Goal: Transaction & Acquisition: Subscribe to service/newsletter

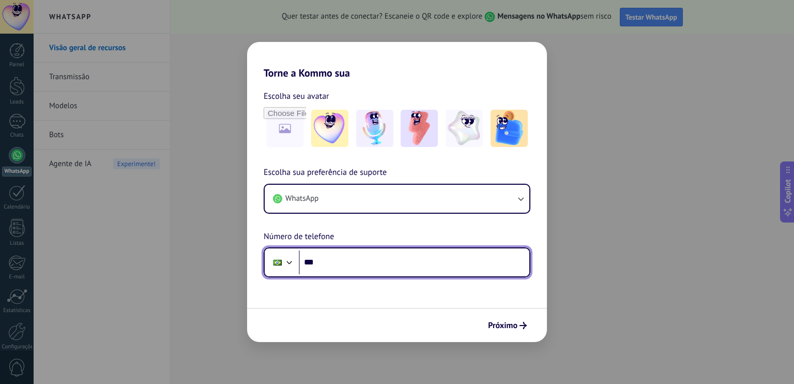
click at [337, 260] on input "***" at bounding box center [414, 262] width 231 height 24
click at [341, 262] on input "***" at bounding box center [414, 262] width 231 height 24
type input "**********"
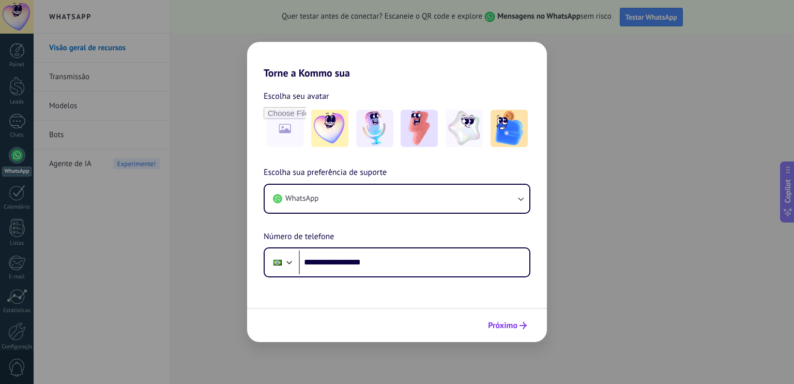
click at [505, 325] on span "Próximo" at bounding box center [502, 325] width 29 height 7
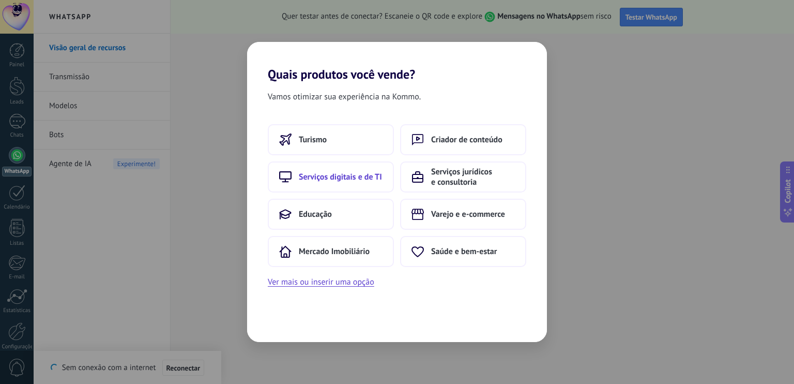
click at [356, 180] on span "Serviços digitais e de TI" at bounding box center [340, 177] width 83 height 10
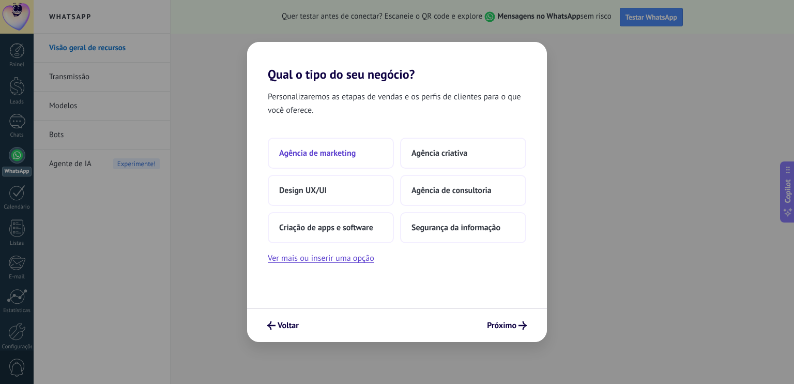
click at [344, 154] on span "Agência de marketing" at bounding box center [317, 153] width 77 height 10
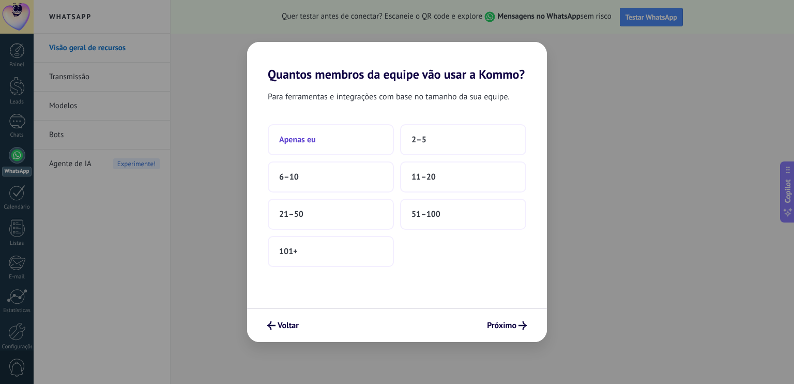
click at [334, 144] on button "Apenas eu" at bounding box center [331, 139] width 126 height 31
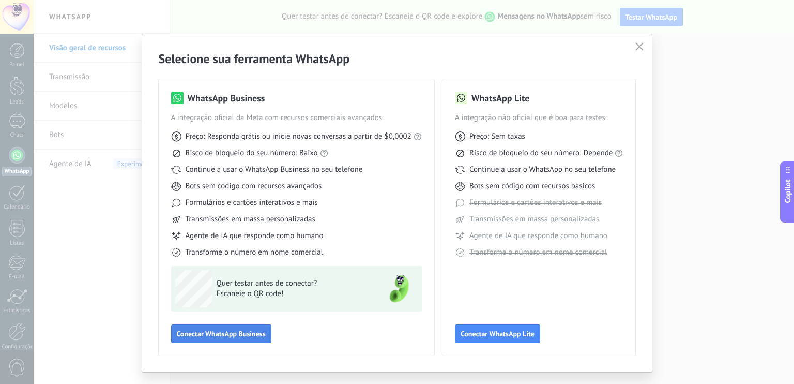
click at [222, 334] on span "Conectar WhatsApp Business" at bounding box center [221, 333] width 89 height 7
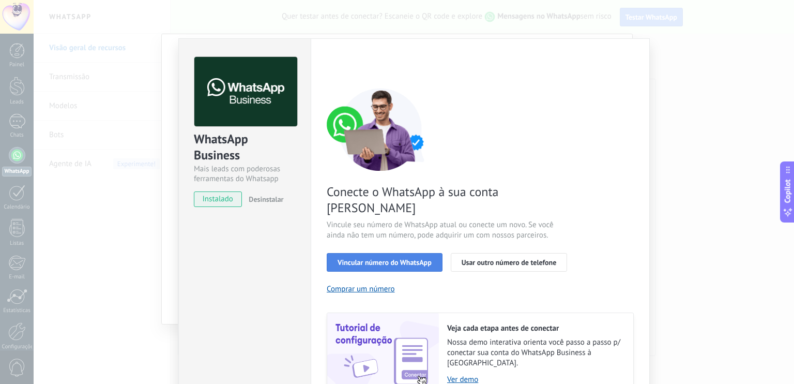
click at [371, 259] on span "Vincular número do WhatsApp" at bounding box center [385, 262] width 94 height 7
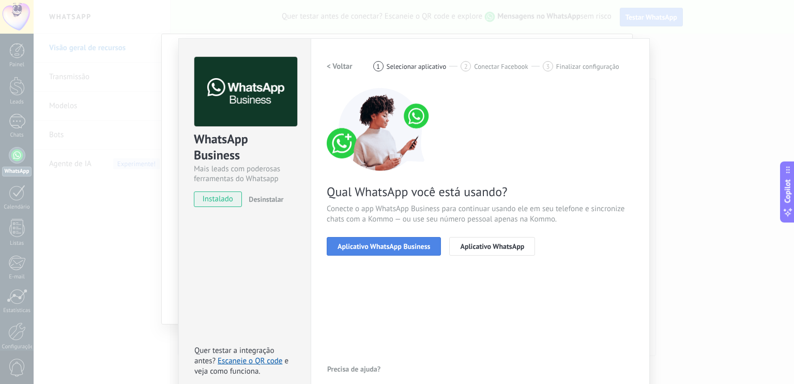
click at [372, 244] on span "Aplicativo WhatsApp Business" at bounding box center [384, 246] width 93 height 7
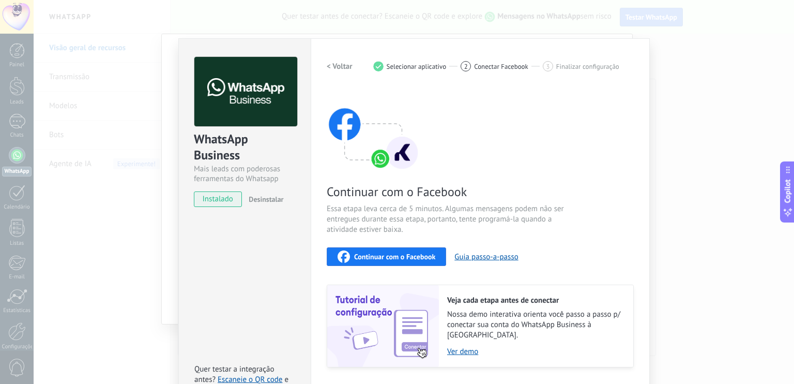
click at [401, 256] on span "Continuar com o Facebook" at bounding box center [394, 256] width 81 height 7
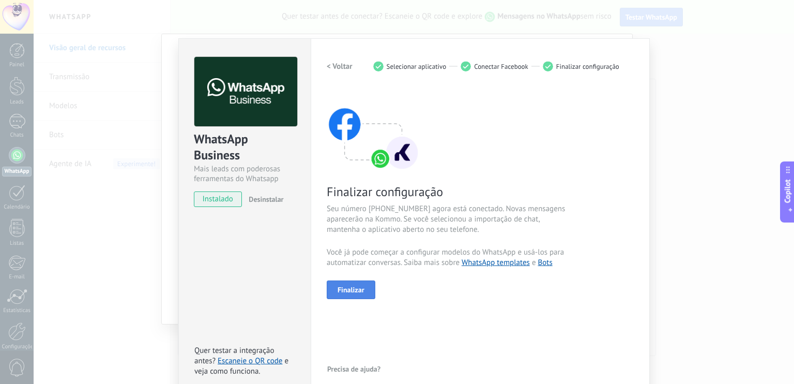
click at [356, 294] on button "Finalizar" at bounding box center [351, 289] width 49 height 19
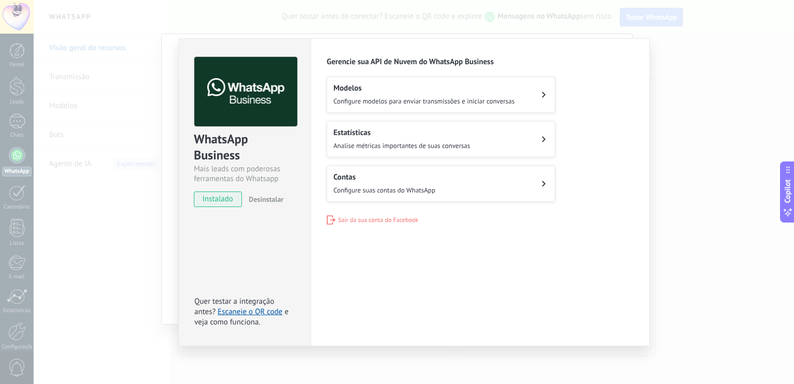
click at [383, 175] on h2 "Contas" at bounding box center [385, 177] width 102 height 10
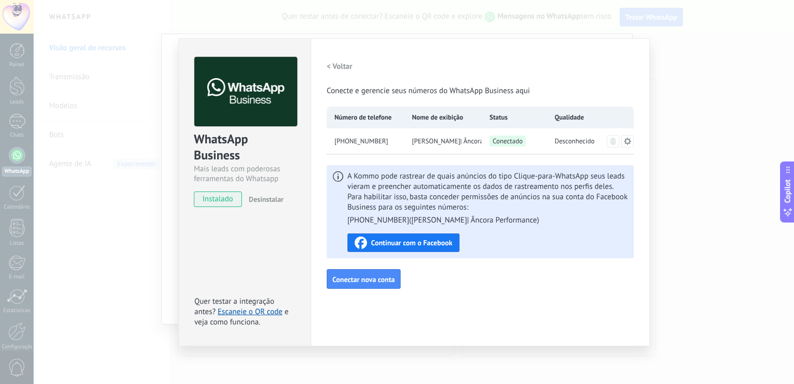
click at [628, 141] on icon at bounding box center [628, 141] width 8 height 8
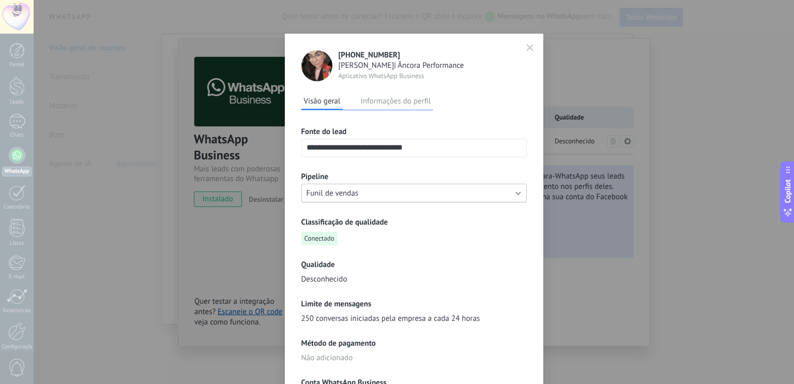
click at [445, 185] on button "Funil de vendas" at bounding box center [413, 193] width 225 height 19
click at [445, 185] on li "Funil de vendas" at bounding box center [410, 193] width 231 height 18
click at [530, 47] on icon "button" at bounding box center [529, 47] width 7 height 7
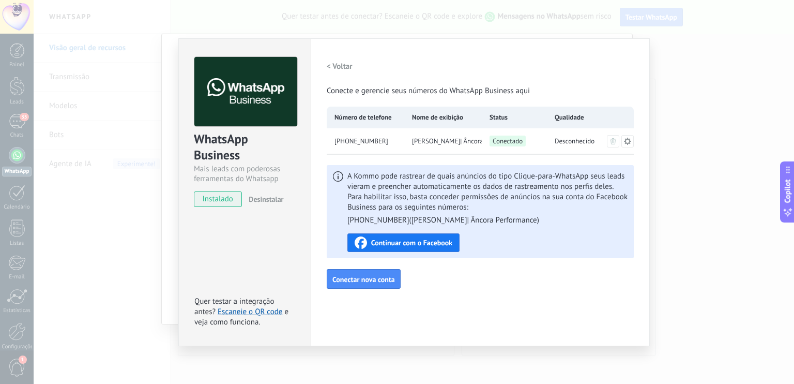
click at [21, 126] on div "Selecione sua ferramenta WhatsApp WhatsApp Business A integração oficial da Met…" at bounding box center [397, 192] width 794 height 384
click at [18, 122] on div "Selecione sua ferramenta WhatsApp WhatsApp Business A integração oficial da Met…" at bounding box center [397, 192] width 794 height 384
click at [368, 284] on button "Conectar nova conta" at bounding box center [364, 279] width 74 height 20
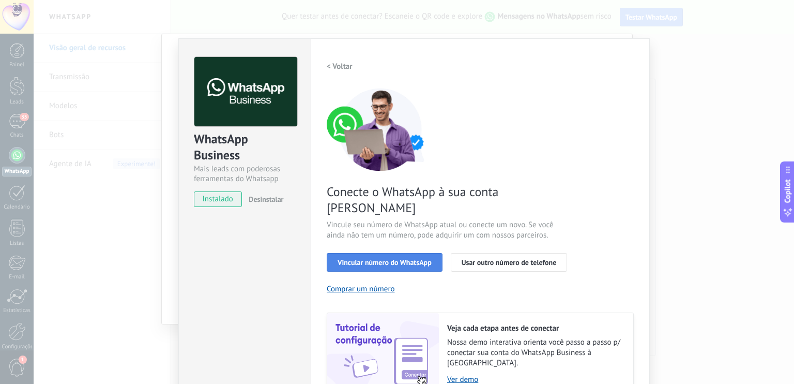
click at [396, 259] on span "Vincular número do WhatsApp" at bounding box center [385, 262] width 94 height 7
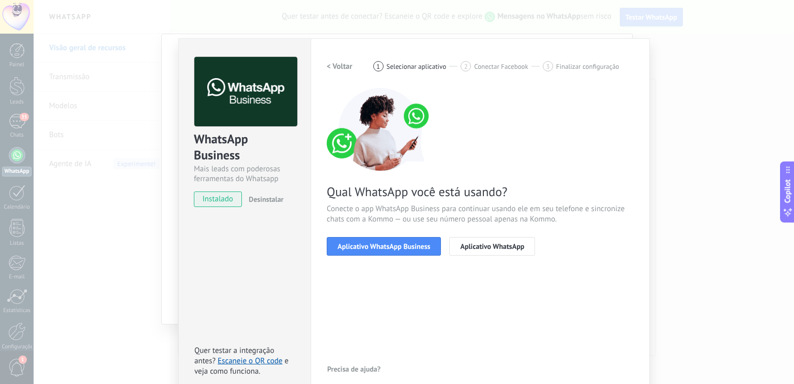
click at [396, 246] on span "Aplicativo WhatsApp Business" at bounding box center [384, 246] width 93 height 7
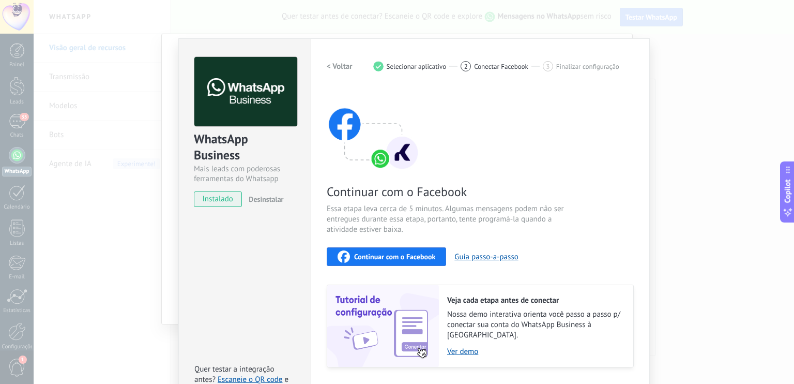
click at [378, 257] on span "Continuar com o Facebook" at bounding box center [394, 256] width 81 height 7
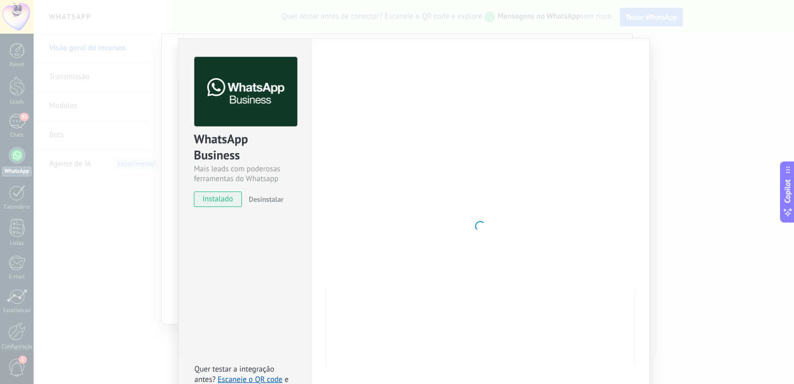
click at [685, 160] on div "WhatsApp Business Mais leads com poderosas ferramentas do Whatsapp instalado De…" at bounding box center [414, 192] width 761 height 384
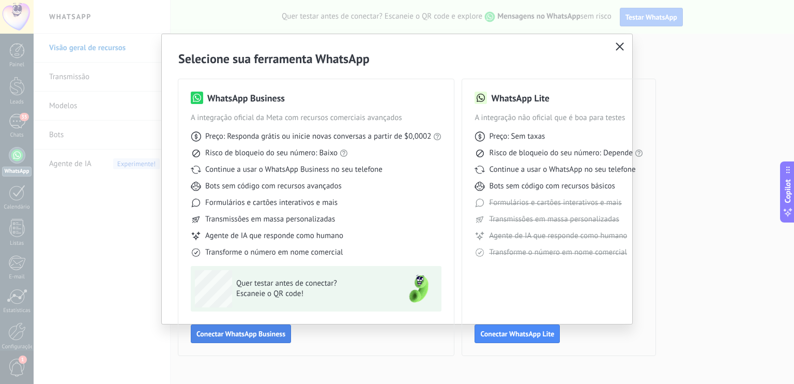
click at [254, 336] on span "Conectar WhatsApp Business" at bounding box center [240, 333] width 89 height 7
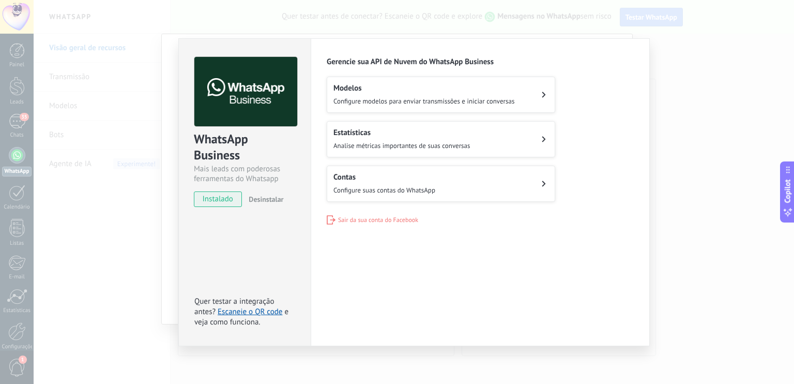
click at [421, 188] on span "Configure suas contas do WhatsApp" at bounding box center [385, 190] width 102 height 9
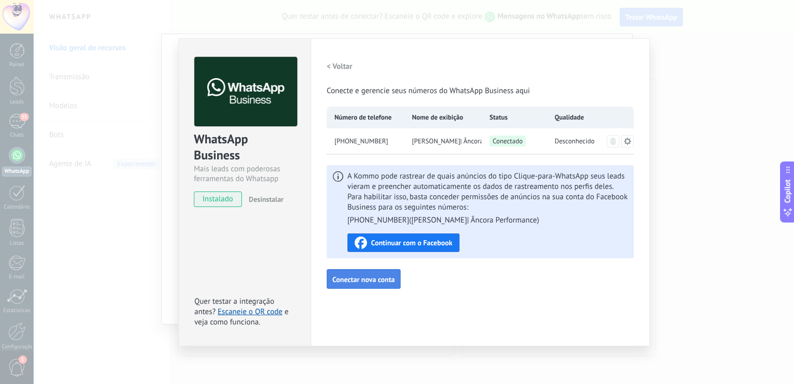
click at [352, 283] on span "Conectar nova conta" at bounding box center [363, 279] width 63 height 7
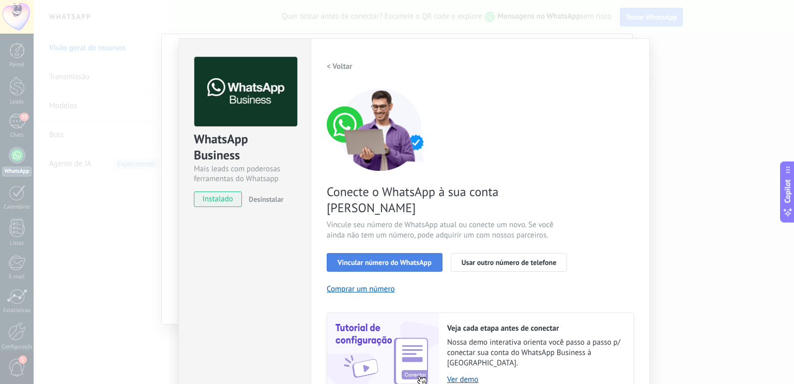
click at [389, 259] on span "Vincular número do WhatsApp" at bounding box center [385, 262] width 94 height 7
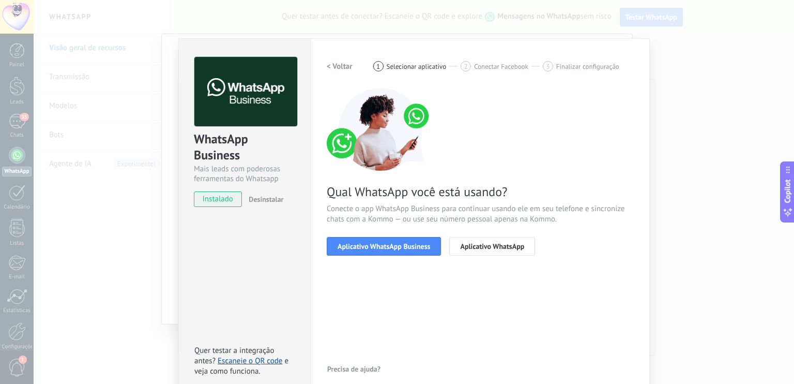
click at [389, 249] on span "Aplicativo WhatsApp Business" at bounding box center [384, 246] width 93 height 7
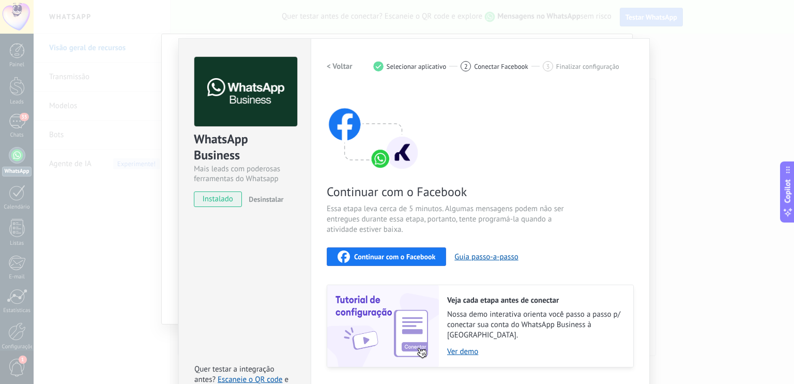
click at [394, 253] on span "Continuar com o Facebook" at bounding box center [394, 256] width 81 height 7
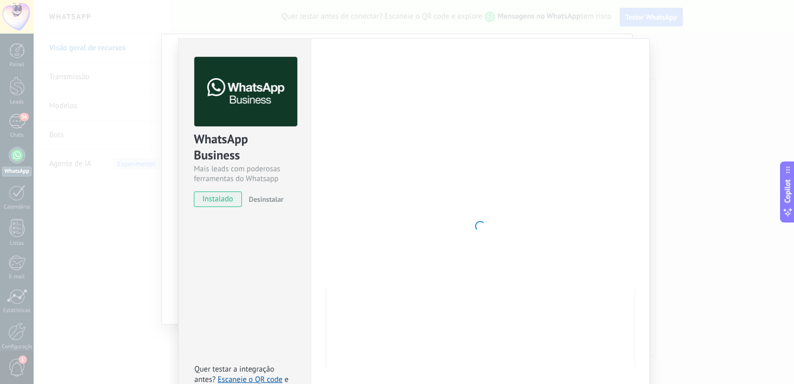
click at [695, 48] on div "WhatsApp Business Mais leads com poderosas ferramentas do Whatsapp instalado De…" at bounding box center [414, 192] width 761 height 384
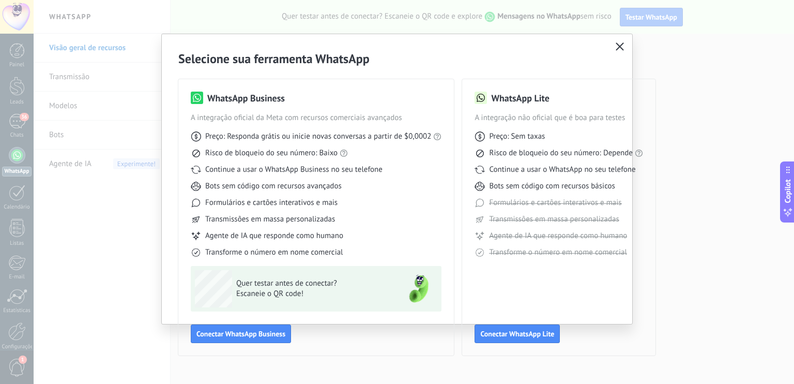
click at [620, 47] on use "button" at bounding box center [620, 46] width 8 height 8
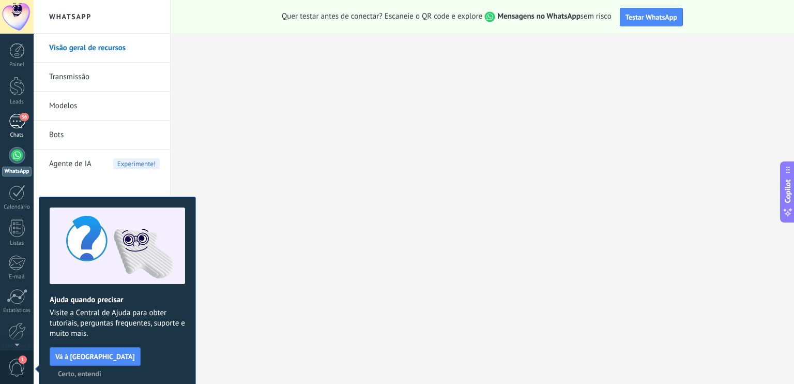
click at [17, 124] on div "36" at bounding box center [17, 121] width 17 height 15
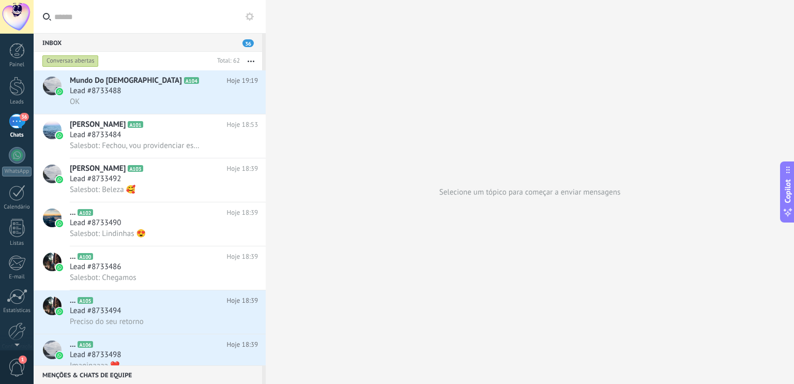
click at [266, 108] on div at bounding box center [266, 192] width 0 height 384
click at [187, 88] on div "Lead #8733488" at bounding box center [164, 91] width 188 height 10
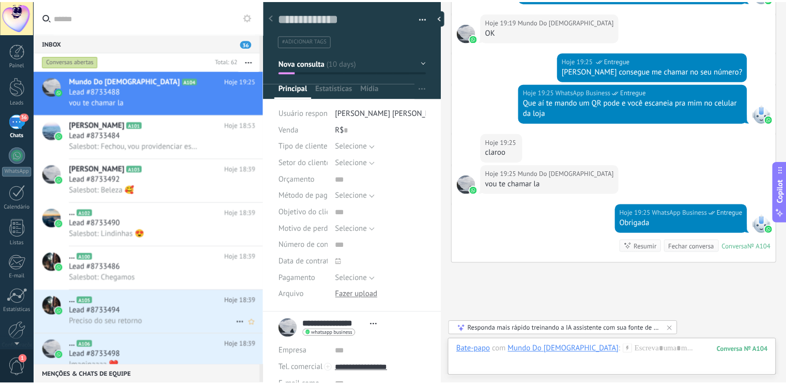
scroll to position [2300, 0]
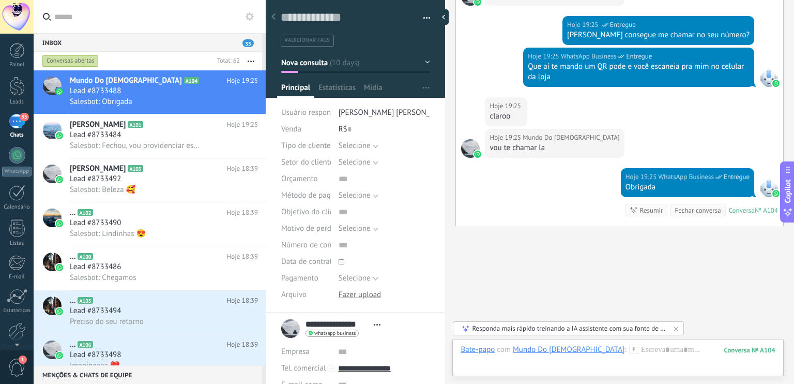
click at [275, 16] on icon at bounding box center [273, 16] width 4 height 6
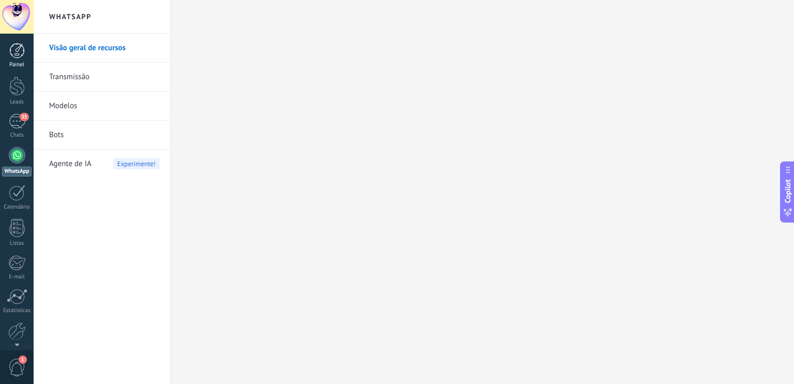
click at [16, 52] on div at bounding box center [17, 51] width 16 height 16
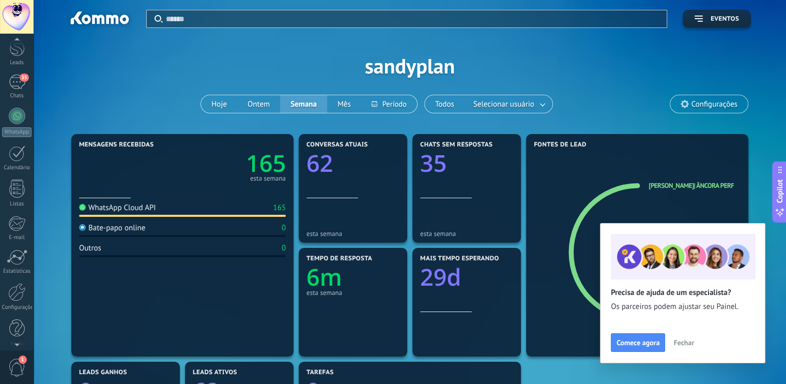
scroll to position [46, 0]
click at [14, 324] on div at bounding box center [17, 322] width 16 height 18
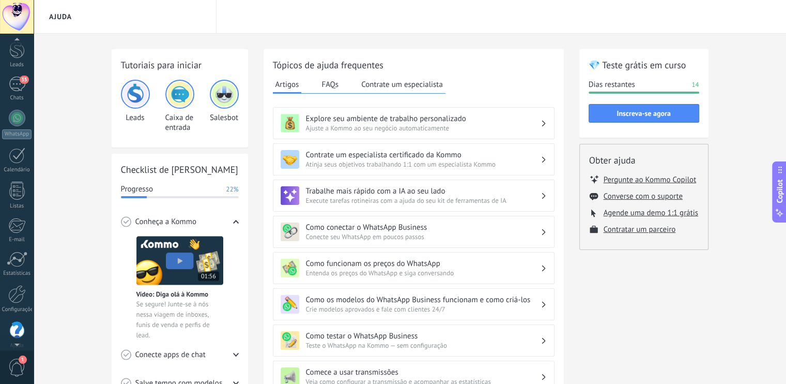
click at [16, 47] on div at bounding box center [17, 42] width 34 height 16
click at [21, 54] on div at bounding box center [17, 51] width 16 height 16
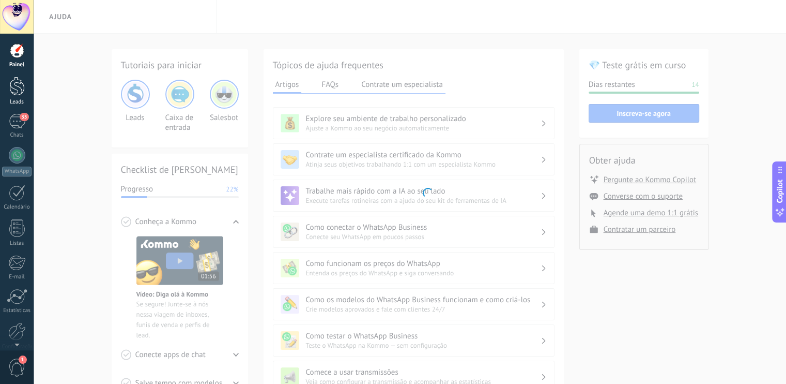
click at [22, 86] on div at bounding box center [17, 86] width 16 height 19
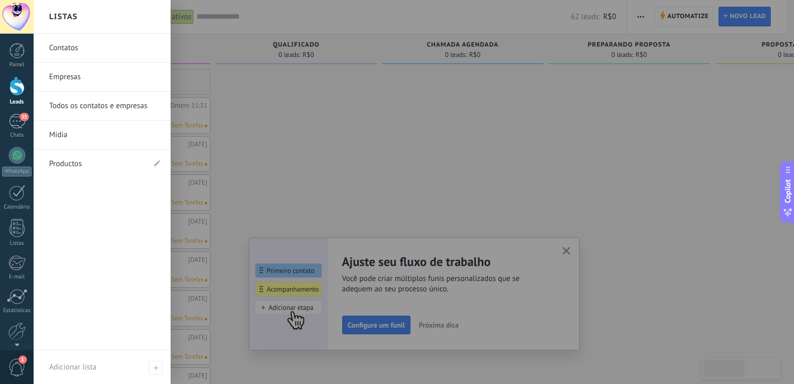
click at [84, 78] on link "Empresas" at bounding box center [104, 77] width 111 height 29
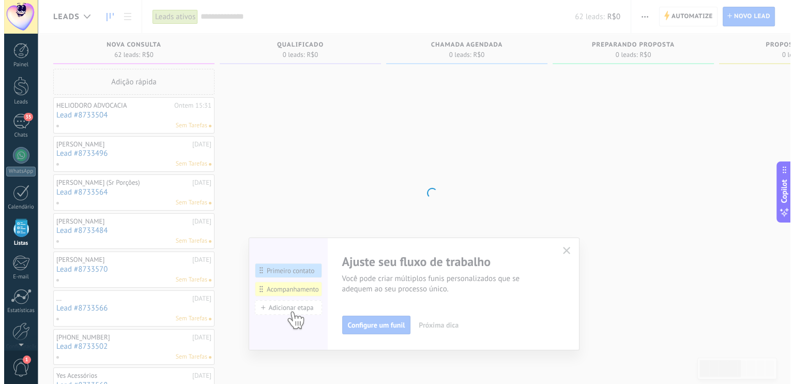
scroll to position [26, 0]
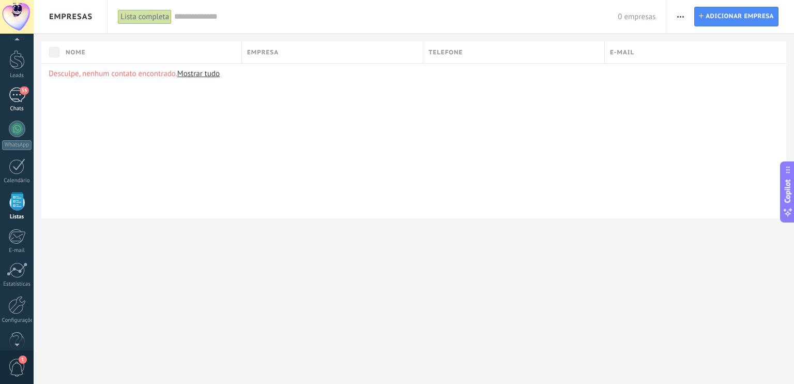
click at [16, 100] on div "35" at bounding box center [17, 94] width 17 height 15
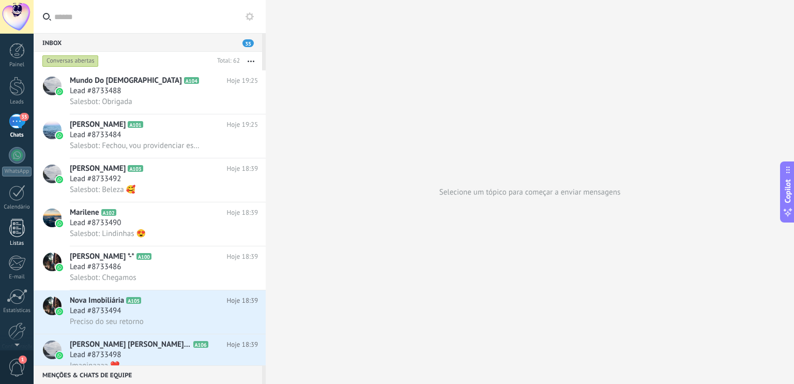
click at [14, 236] on div at bounding box center [17, 228] width 16 height 18
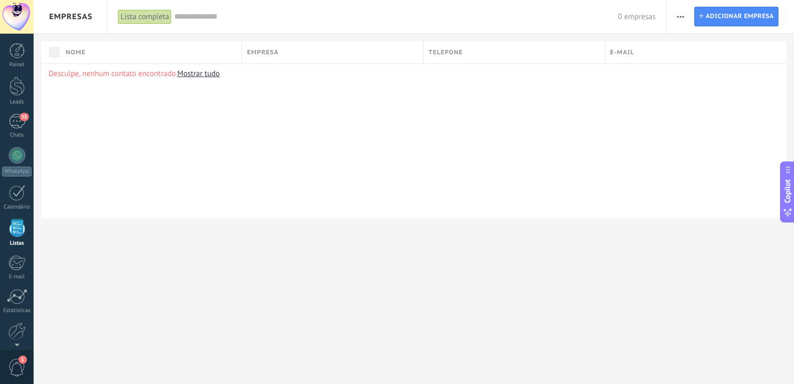
scroll to position [26, 0]
click at [306, 111] on div "Desculpe, nenhum contato encontrado. Mostrar tudo" at bounding box center [413, 140] width 745 height 155
click at [210, 74] on link "Mostrar tudo" at bounding box center [198, 74] width 42 height 10
click at [15, 345] on div at bounding box center [17, 343] width 34 height 16
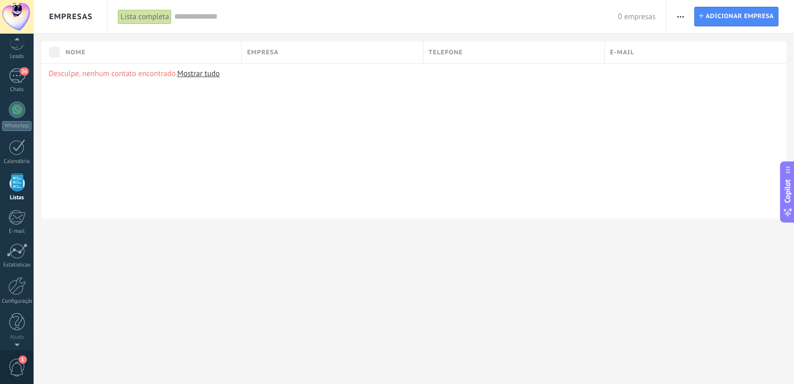
scroll to position [26, 0]
click at [18, 362] on span "1" at bounding box center [17, 367] width 18 height 18
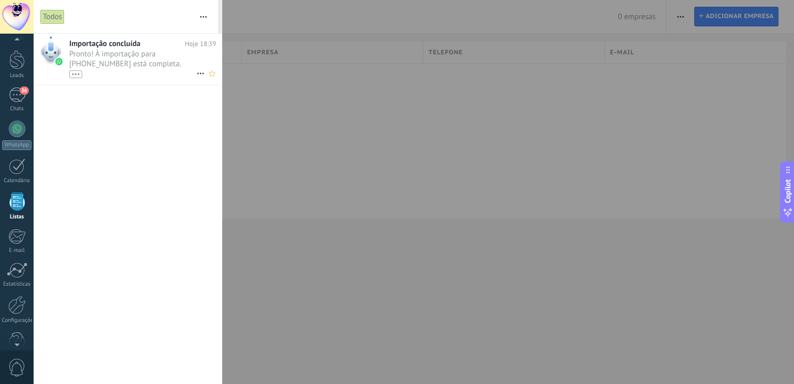
click at [130, 56] on span "Pronto! À importação para +55 13 98840-5405 está completa. Seus dados agora est…" at bounding box center [132, 63] width 127 height 29
click at [198, 75] on icon at bounding box center [200, 73] width 12 height 12
click at [117, 80] on div at bounding box center [397, 192] width 794 height 384
click at [77, 73] on div "•••" at bounding box center [75, 74] width 13 height 8
click at [74, 89] on div "•••" at bounding box center [75, 93] width 13 height 8
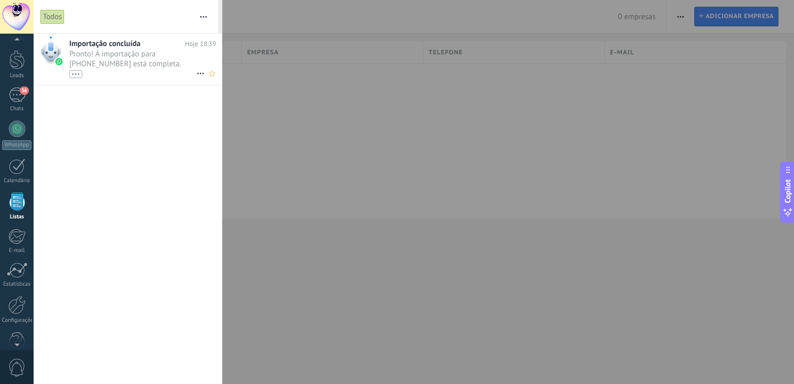
click at [74, 72] on div "•••" at bounding box center [75, 74] width 13 height 8
click at [70, 232] on div "Importação concluída Hoje 18:39 Pronto! À importação para +55 13 98840-5405 est…" at bounding box center [128, 209] width 188 height 350
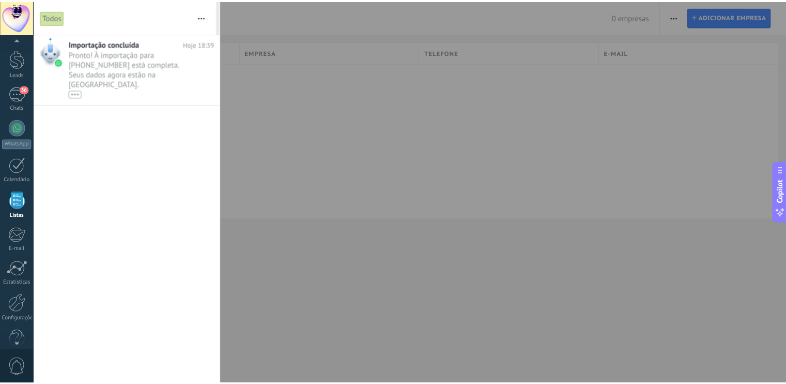
scroll to position [46, 0]
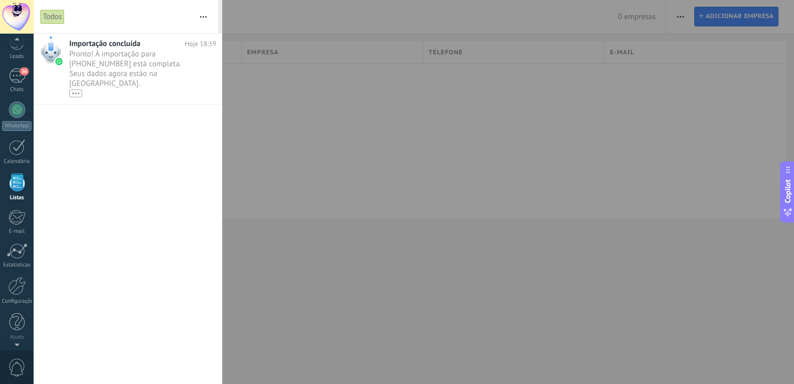
click at [18, 336] on div at bounding box center [17, 343] width 34 height 16
click at [20, 287] on div at bounding box center [17, 286] width 18 height 18
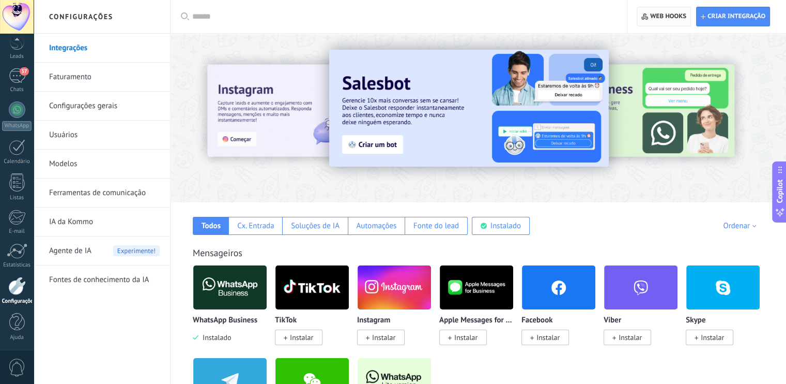
click at [665, 15] on span "Web hooks 0" at bounding box center [668, 16] width 36 height 8
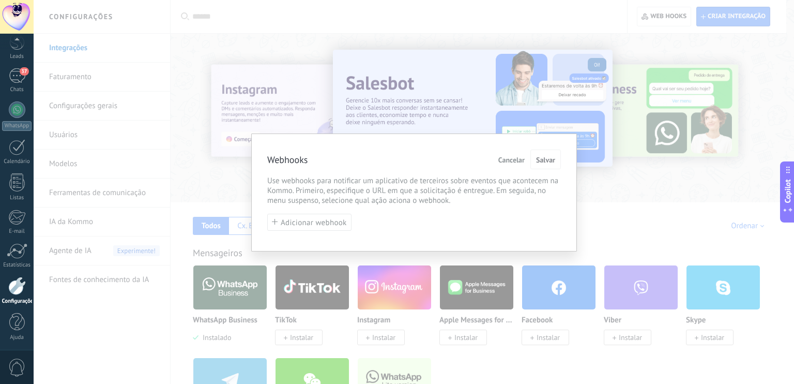
click at [503, 163] on span "Cancelar" at bounding box center [511, 159] width 26 height 7
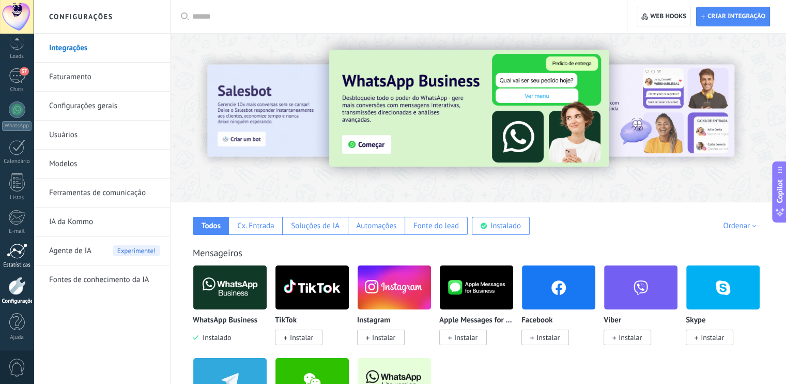
click at [18, 251] on div at bounding box center [17, 251] width 21 height 16
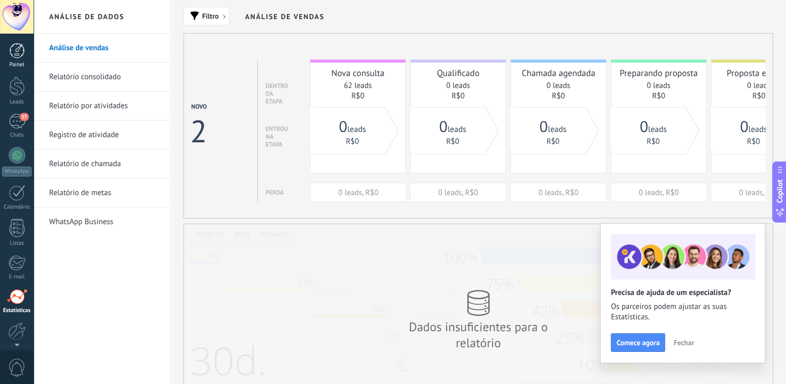
click at [17, 48] on div at bounding box center [17, 51] width 16 height 16
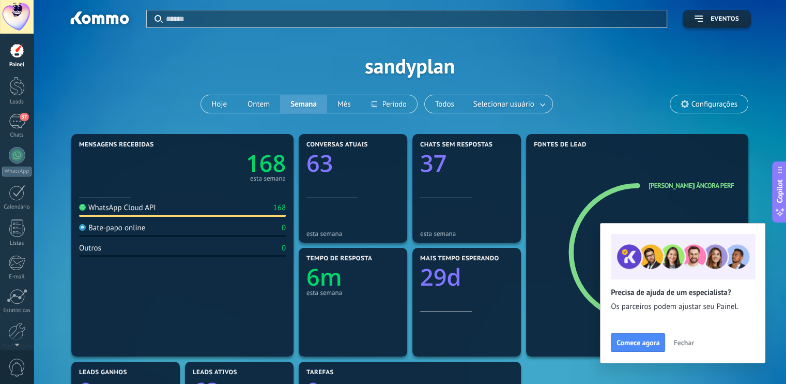
click at [699, 107] on span "Configurações" at bounding box center [715, 104] width 46 height 9
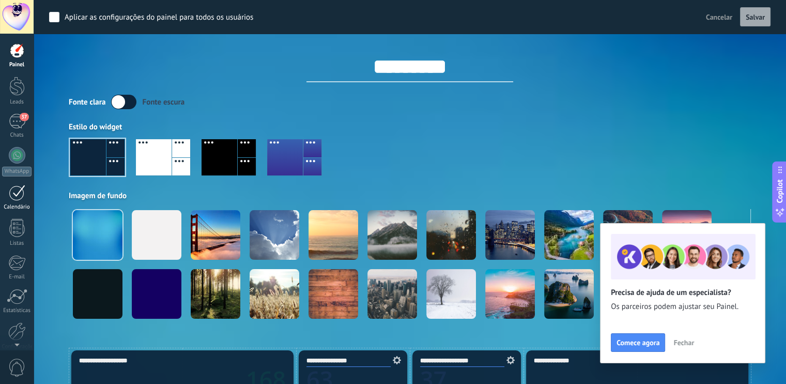
click at [20, 201] on link "Calendário" at bounding box center [17, 198] width 34 height 26
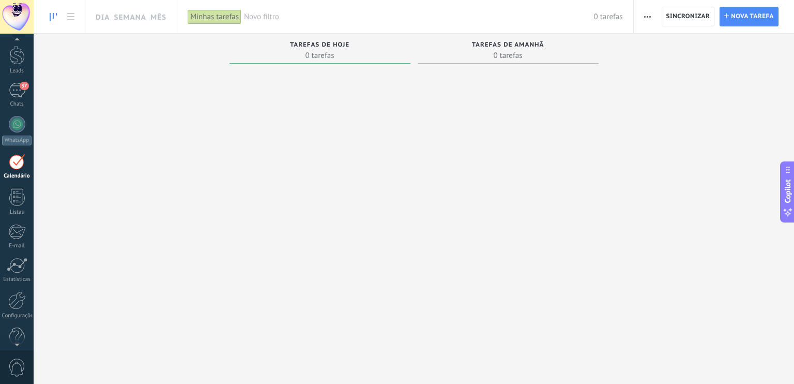
scroll to position [46, 0]
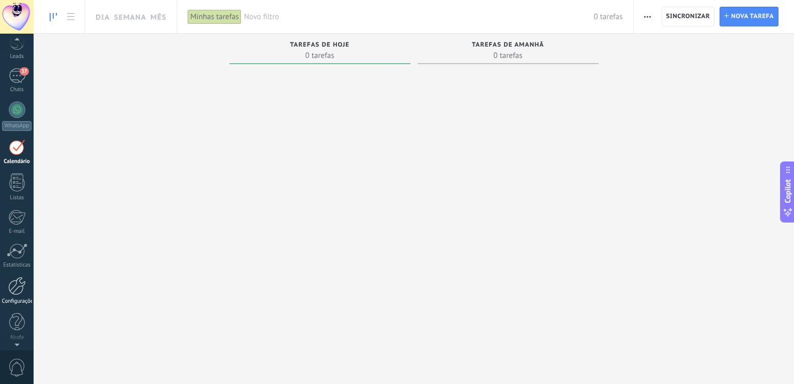
click at [19, 285] on div at bounding box center [17, 286] width 18 height 18
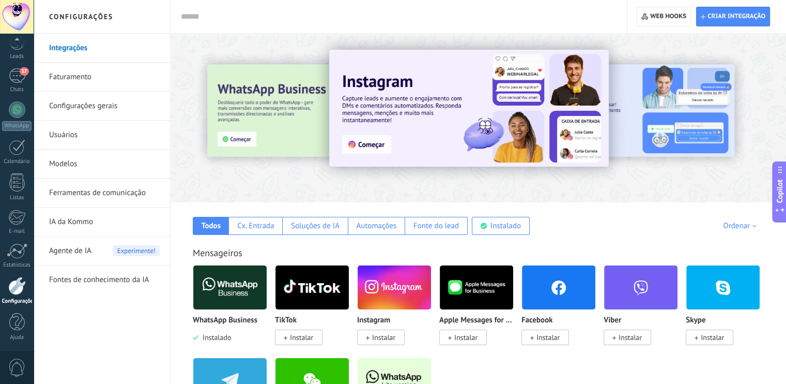
click at [289, 109] on div at bounding box center [225, 117] width 226 height 93
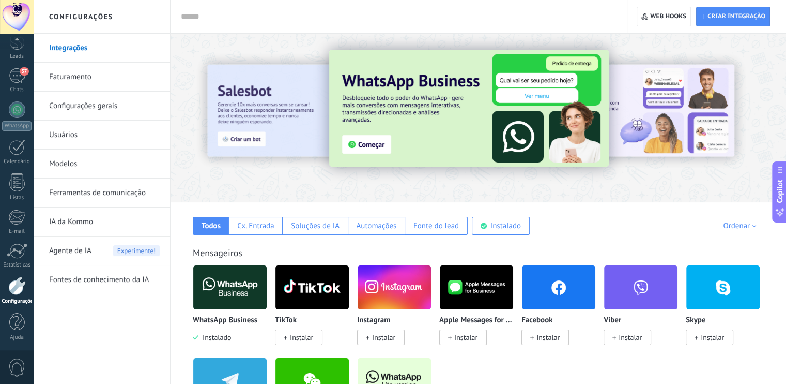
click at [364, 140] on img at bounding box center [469, 108] width 280 height 117
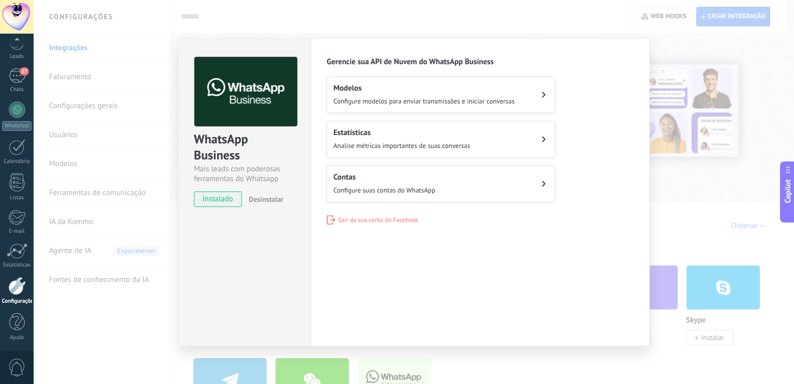
click at [416, 180] on h2 "Contas" at bounding box center [385, 177] width 102 height 10
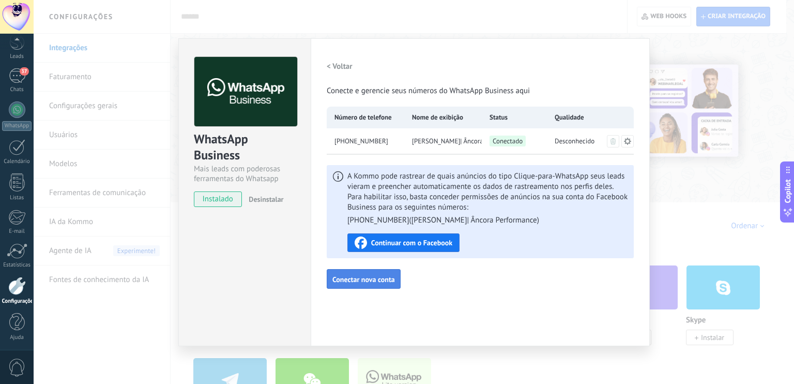
click at [373, 278] on span "Conectar nova conta" at bounding box center [363, 279] width 63 height 7
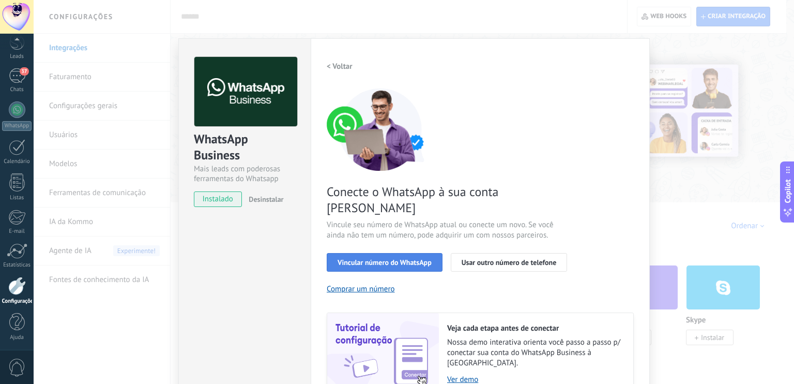
click at [399, 259] on span "Vincular número do WhatsApp" at bounding box center [385, 262] width 94 height 7
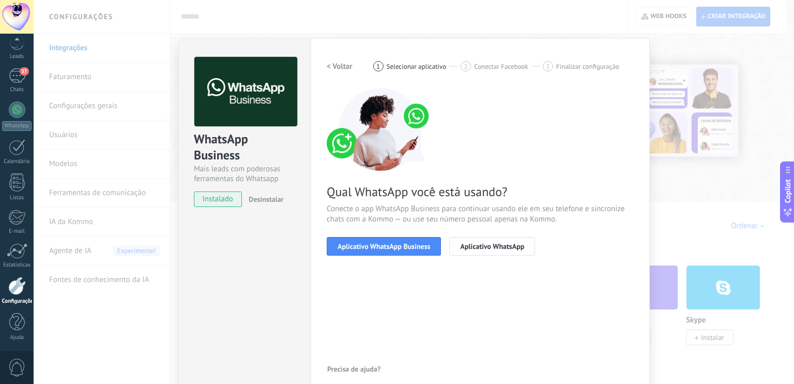
click at [399, 246] on span "Aplicativo WhatsApp Business" at bounding box center [384, 246] width 93 height 7
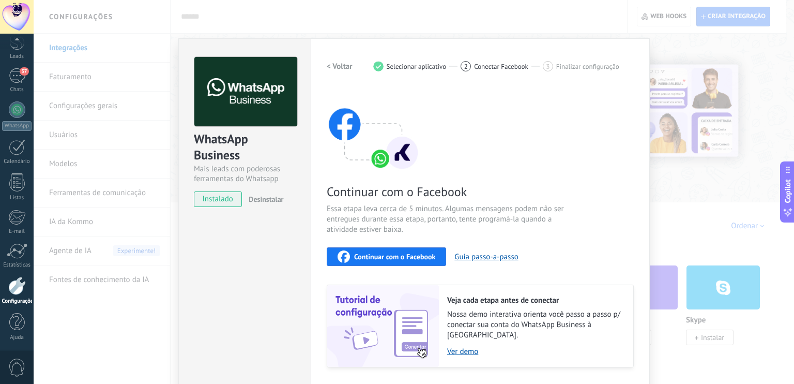
click at [393, 255] on span "Continuar com o Facebook" at bounding box center [394, 256] width 81 height 7
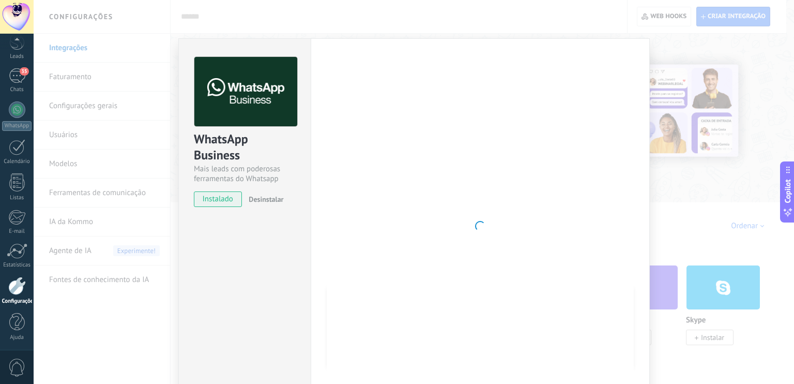
click at [273, 36] on div "WhatsApp Business Mais leads com poderosas ferramentas do Whatsapp instalado De…" at bounding box center [414, 192] width 761 height 384
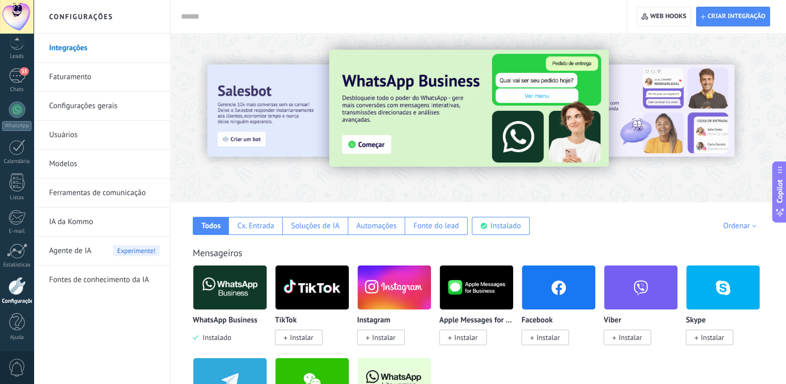
click at [368, 149] on img at bounding box center [469, 108] width 280 height 117
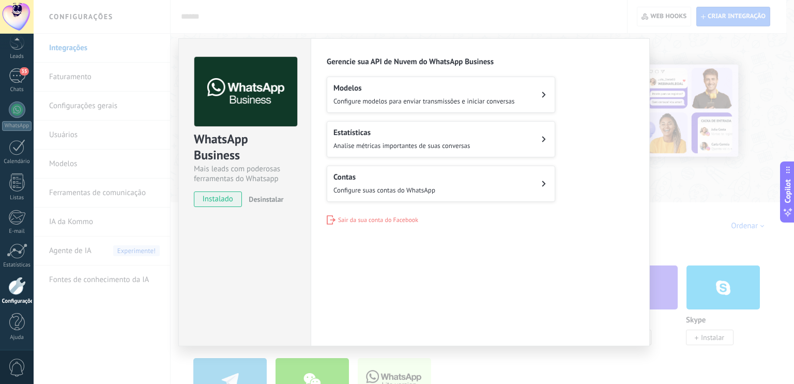
click at [397, 180] on h2 "Contas" at bounding box center [385, 177] width 102 height 10
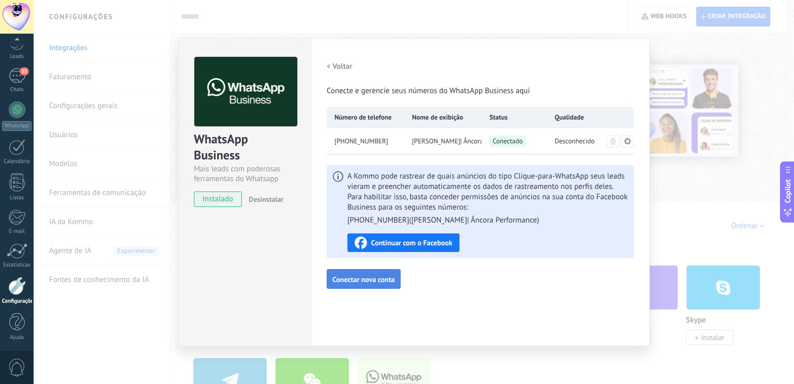
click at [356, 276] on span "Conectar nova conta" at bounding box center [363, 279] width 63 height 7
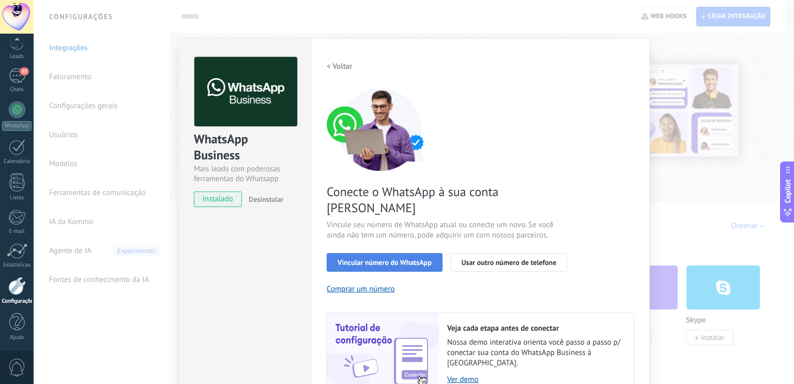
click at [393, 259] on span "Vincular número do WhatsApp" at bounding box center [385, 262] width 94 height 7
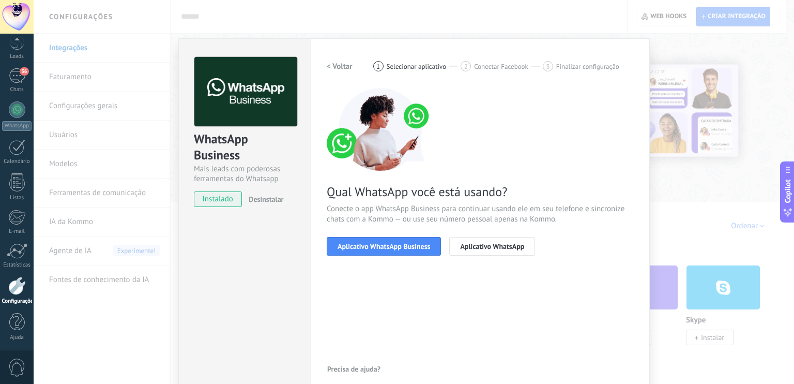
click at [393, 248] on span "Aplicativo WhatsApp Business" at bounding box center [384, 246] width 93 height 7
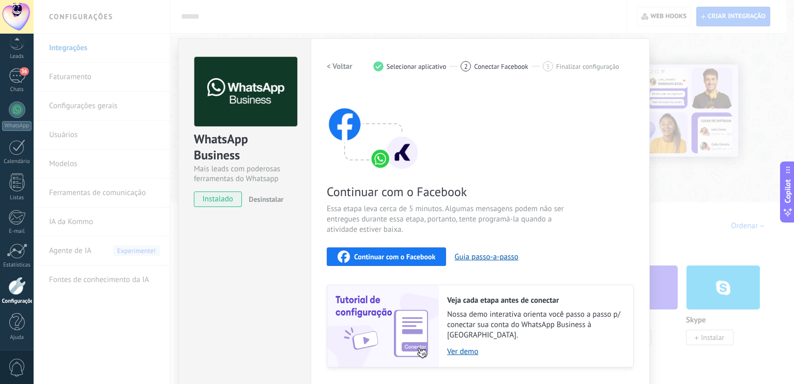
click at [388, 253] on span "Continuar com o Facebook" at bounding box center [394, 256] width 81 height 7
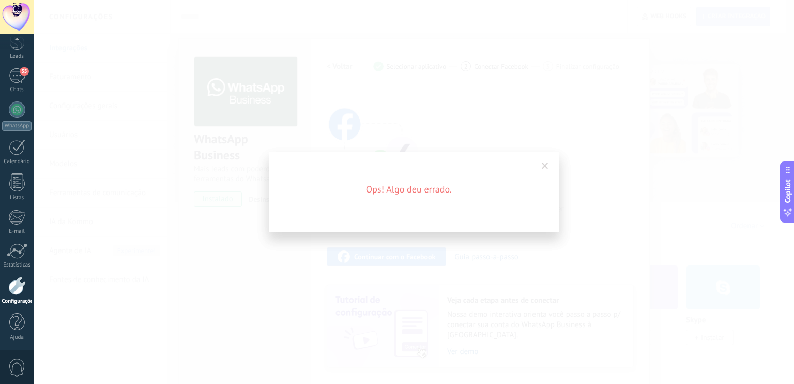
click at [546, 169] on span at bounding box center [545, 165] width 7 height 7
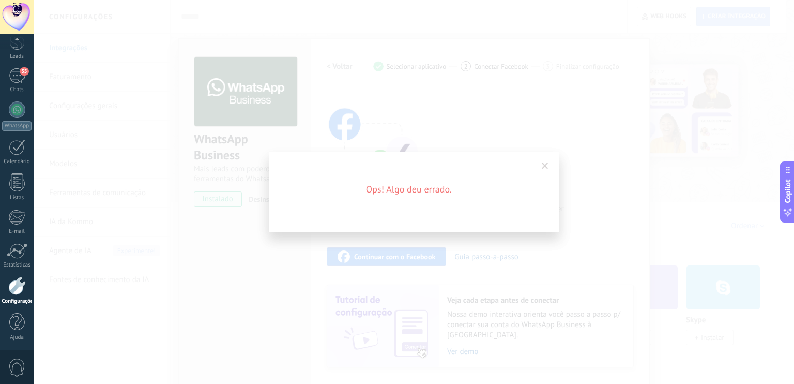
click at [544, 163] on span at bounding box center [545, 165] width 7 height 7
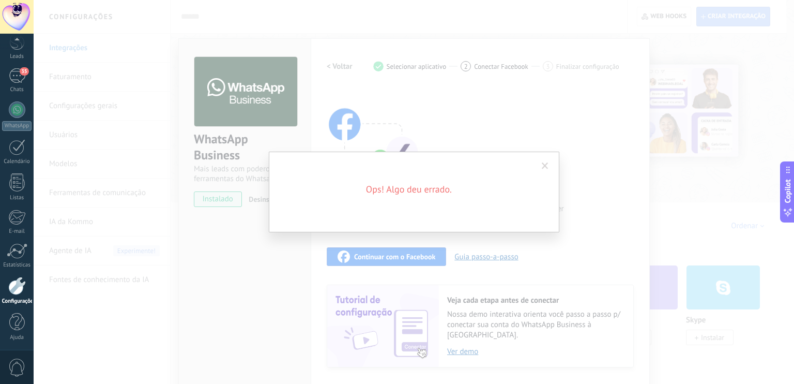
click at [544, 163] on span at bounding box center [545, 165] width 7 height 7
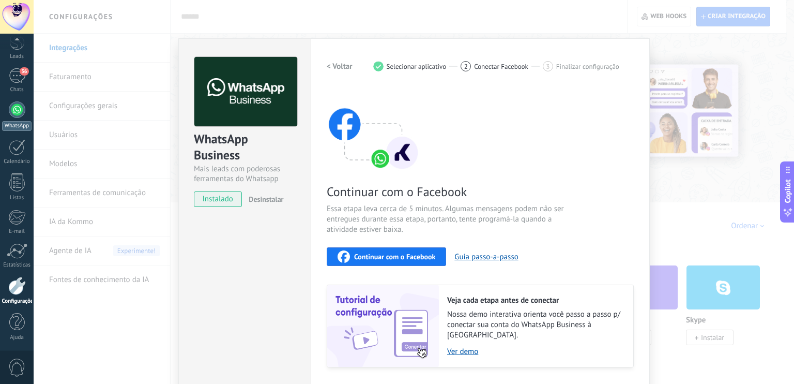
click at [15, 108] on div at bounding box center [17, 109] width 17 height 17
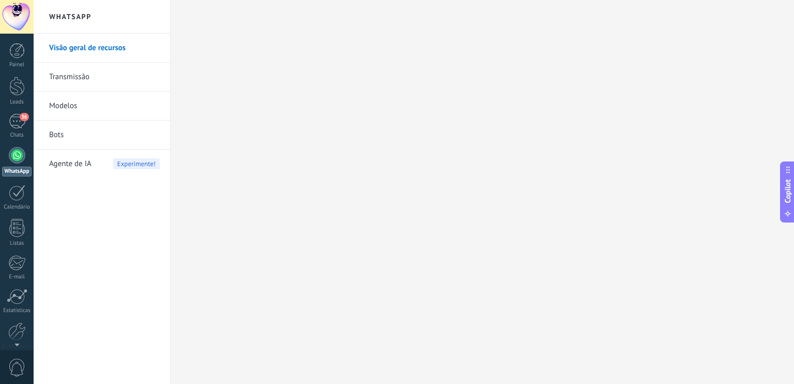
click at [17, 150] on div at bounding box center [17, 155] width 17 height 17
click at [16, 131] on link "36 Chats" at bounding box center [17, 126] width 34 height 25
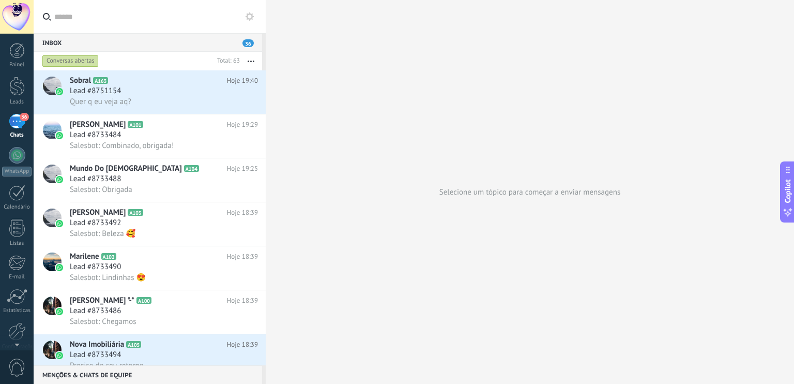
click at [85, 47] on div "Inbox 36" at bounding box center [148, 42] width 229 height 19
click at [252, 59] on button "button" at bounding box center [251, 61] width 22 height 19
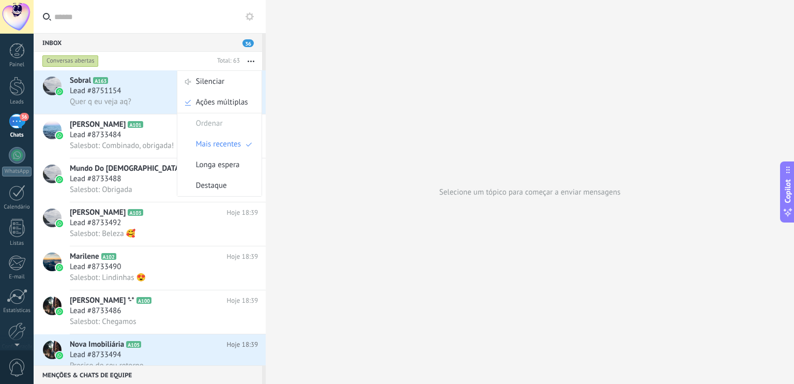
click at [252, 59] on button "button" at bounding box center [251, 61] width 22 height 19
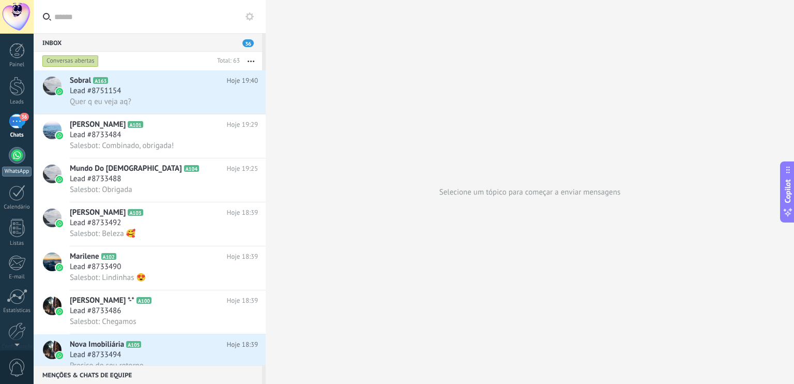
click at [13, 153] on div at bounding box center [17, 155] width 17 height 17
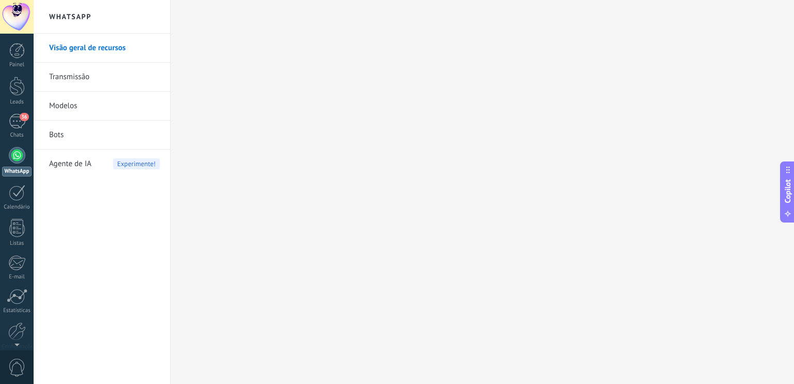
click at [92, 78] on link "Transmissão" at bounding box center [104, 77] width 111 height 29
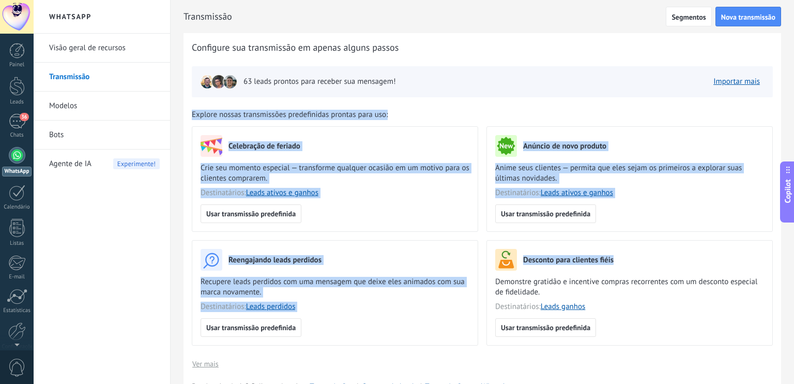
drag, startPoint x: 794, startPoint y: 57, endPoint x: 794, endPoint y: 266, distance: 208.9
click at [794, 266] on div "Transmissão Segmentos Nova transmissão Voltar Configure sua transmissão em apen…" at bounding box center [483, 192] width 624 height 384
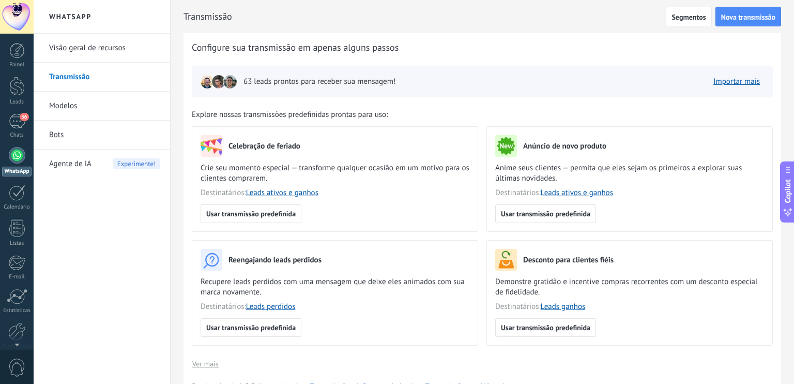
click at [95, 262] on div "Visão geral de recursos Transmissão Modelos Bots Agente de IA Experimente!" at bounding box center [102, 209] width 137 height 350
click at [5, 159] on link "WhatsApp" at bounding box center [17, 161] width 34 height 29
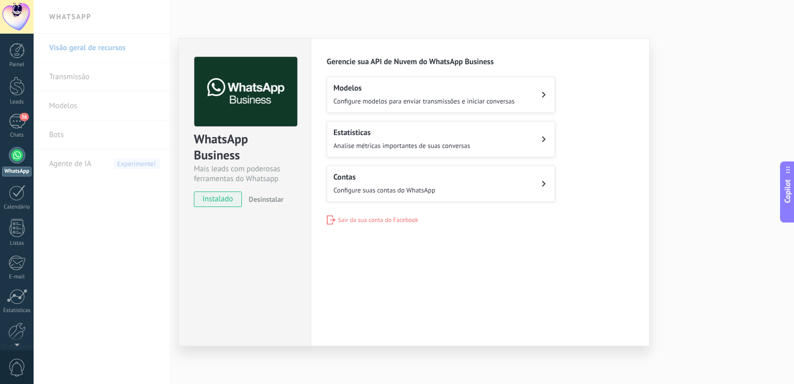
click at [385, 186] on span "Configure suas contas do WhatsApp" at bounding box center [385, 190] width 102 height 9
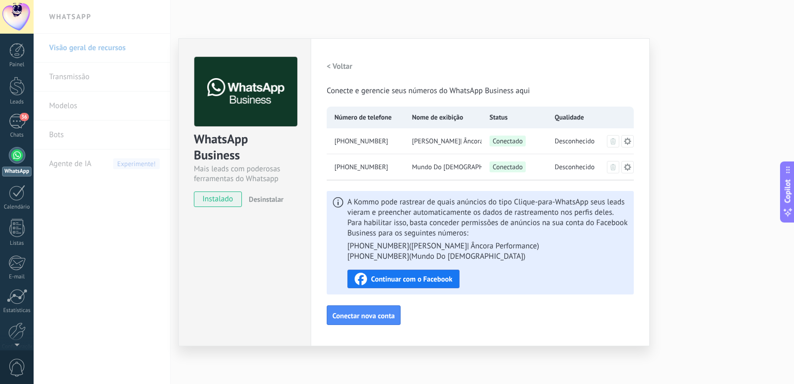
click at [467, 169] on div "Mundo Do [DEMOGRAPHIC_DATA]" at bounding box center [443, 167] width 78 height 26
click at [340, 166] on span "[PHONE_NUMBER]" at bounding box center [362, 167] width 54 height 10
click at [337, 67] on h2 "< Voltar" at bounding box center [340, 67] width 26 height 10
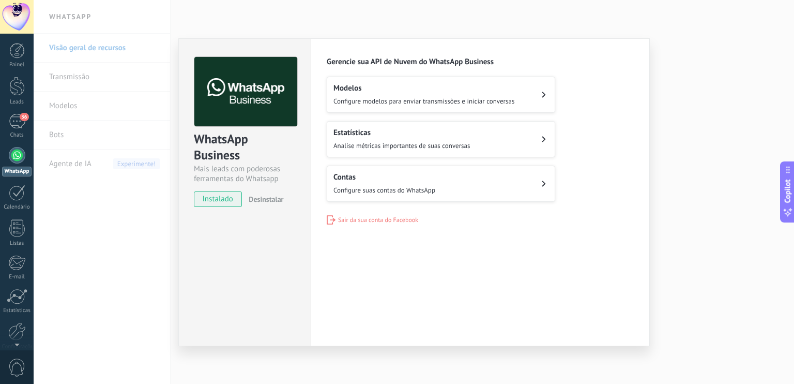
click at [137, 239] on div "WhatsApp Business Mais leads com poderosas ferramentas do Whatsapp instalado De…" at bounding box center [414, 192] width 761 height 384
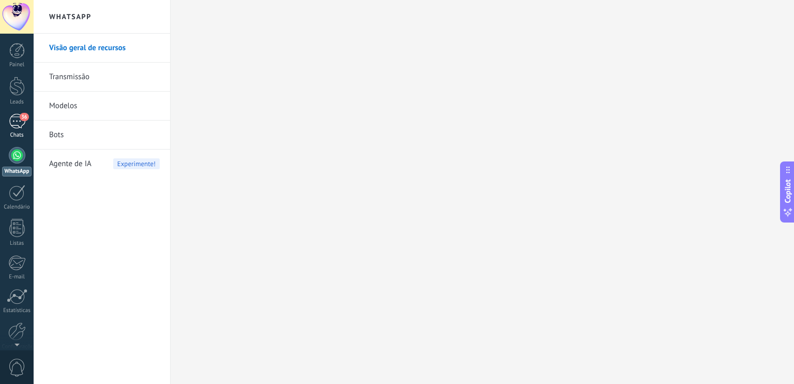
click at [12, 123] on div "36" at bounding box center [17, 121] width 17 height 15
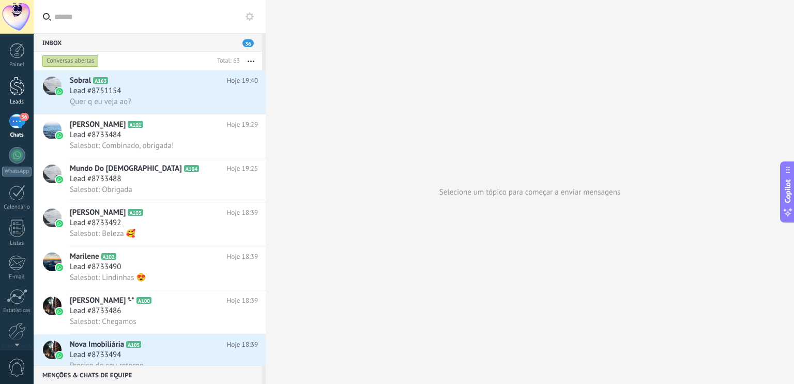
click at [20, 90] on div at bounding box center [17, 86] width 16 height 19
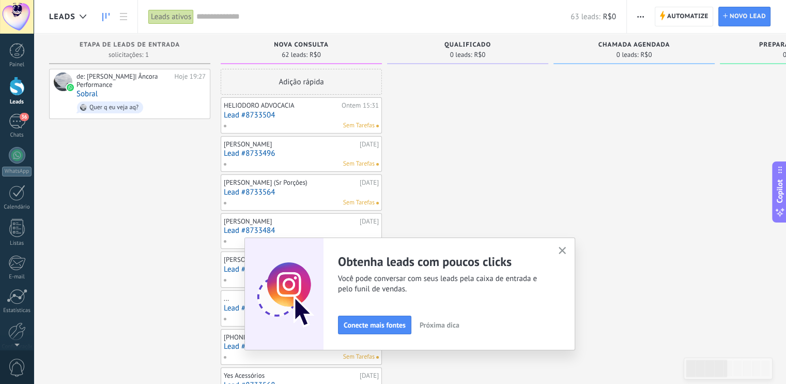
click at [567, 251] on icon "button" at bounding box center [563, 251] width 8 height 8
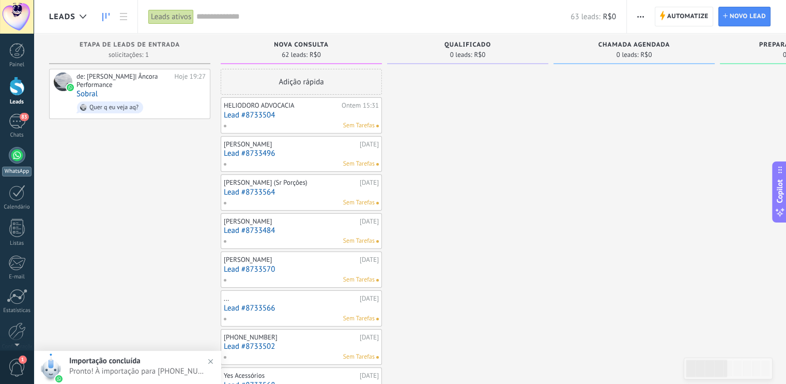
click at [14, 158] on div at bounding box center [17, 155] width 17 height 17
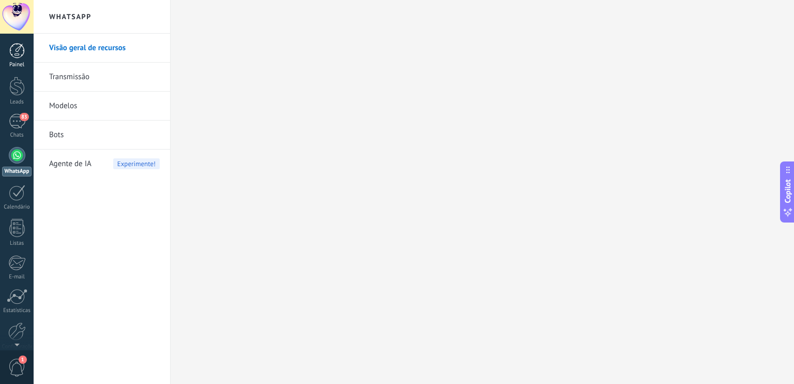
click at [12, 51] on div at bounding box center [17, 51] width 16 height 16
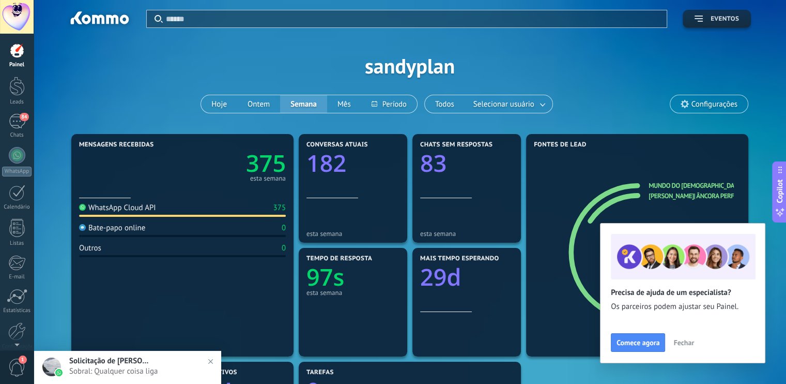
click at [703, 16] on icon "button" at bounding box center [699, 19] width 8 height 6
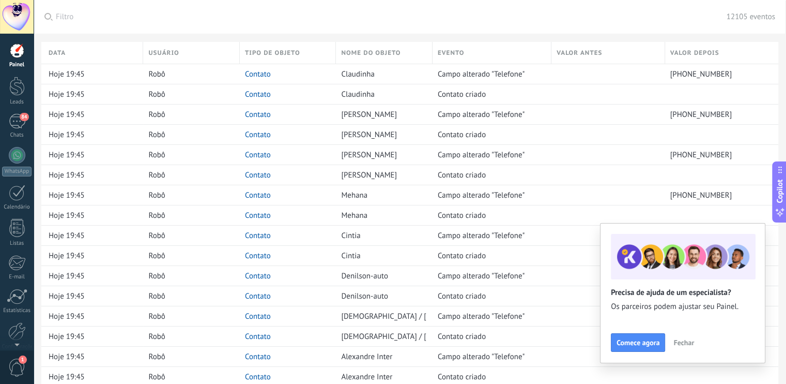
click at [685, 345] on span "Fechar" at bounding box center [684, 342] width 21 height 7
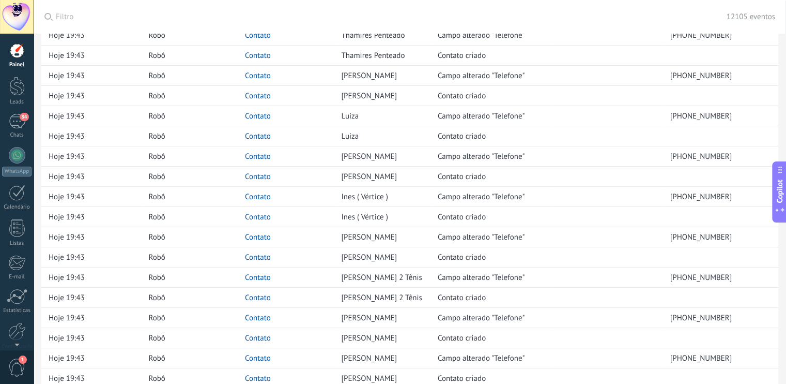
scroll to position [25024, 0]
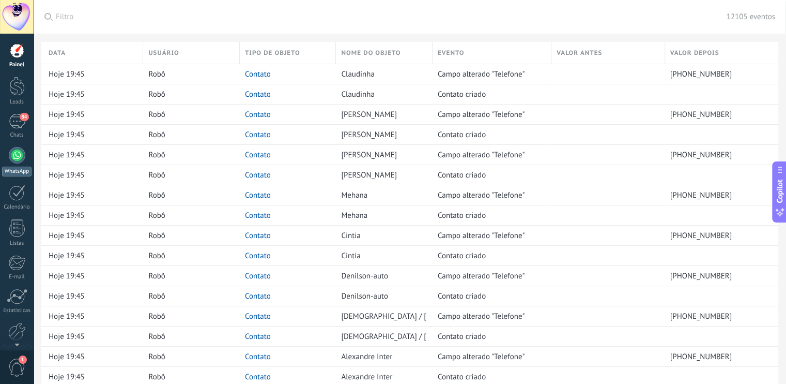
click at [18, 161] on div at bounding box center [17, 155] width 17 height 17
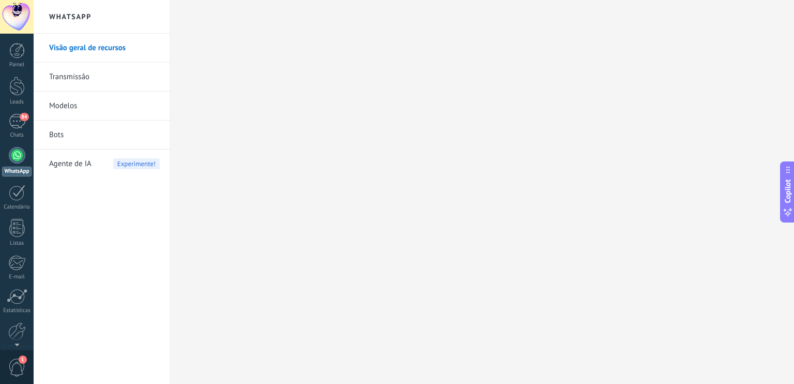
click at [81, 76] on link "Transmissão" at bounding box center [104, 77] width 111 height 29
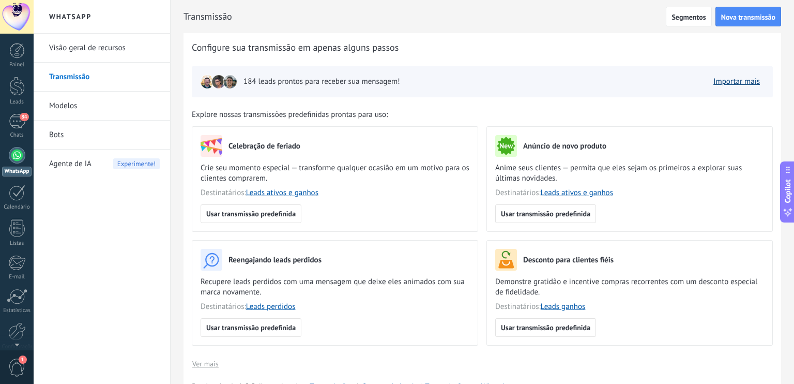
click at [743, 81] on link "Importar mais" at bounding box center [737, 82] width 47 height 10
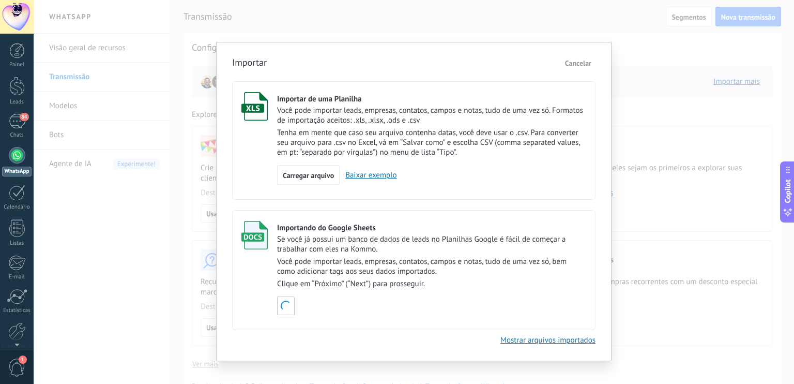
click at [572, 60] on span "Cancelar" at bounding box center [578, 62] width 26 height 9
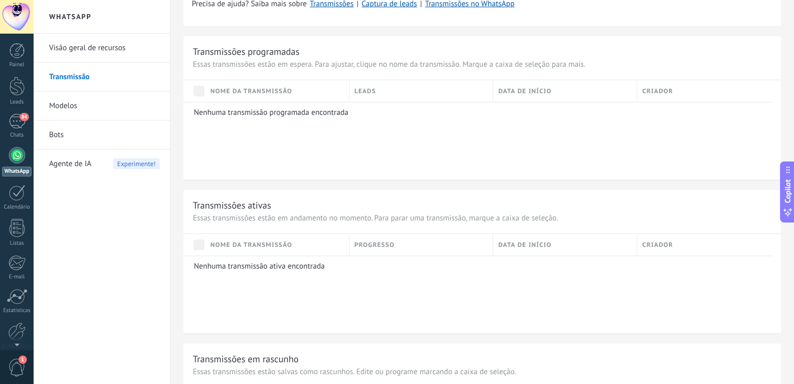
scroll to position [391, 0]
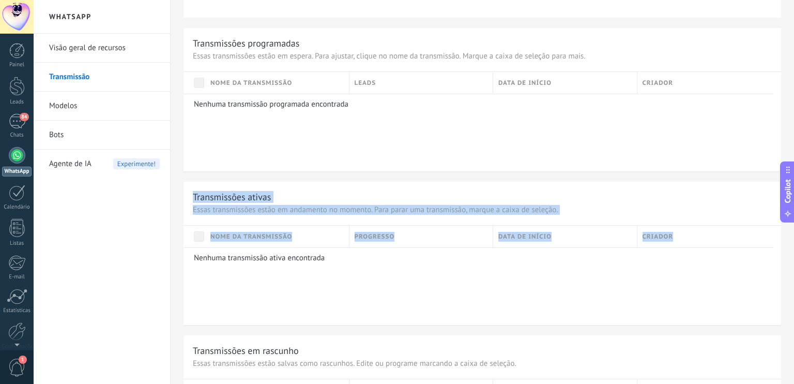
drag, startPoint x: 794, startPoint y: 153, endPoint x: 794, endPoint y: 236, distance: 83.2
click at [786, 236] on div "Transmissão Segmentos Nova transmissão Voltar Configure sua transmissão em apen…" at bounding box center [483, 192] width 624 height 384
click at [631, 286] on div "Nenhuma transmissão ativa encontrada" at bounding box center [479, 286] width 590 height 78
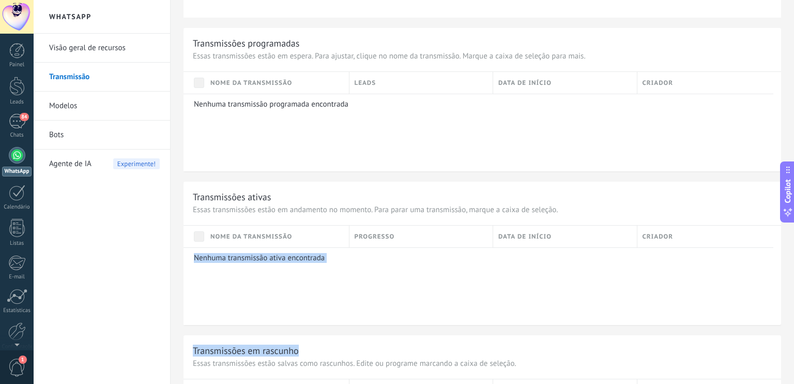
drag, startPoint x: 794, startPoint y: 238, endPoint x: 794, endPoint y: 327, distance: 88.9
click at [786, 327] on div "Transmissão Segmentos Nova transmissão Voltar Configure sua transmissão em apen…" at bounding box center [483, 192] width 624 height 384
click at [539, 351] on div "Transmissões em rascunho" at bounding box center [482, 350] width 579 height 12
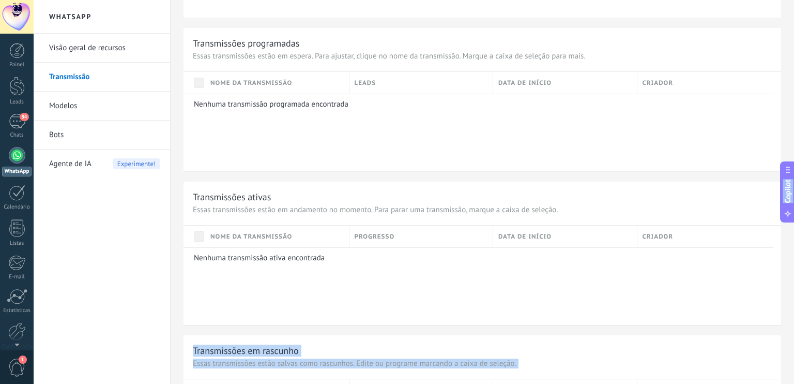
drag, startPoint x: 794, startPoint y: 248, endPoint x: 793, endPoint y: 183, distance: 65.7
click at [786, 0] on div "WhatsApp Visão geral de recursos Transmissão Modelos Bots Agente de IA Experime…" at bounding box center [414, 0] width 761 height 0
click at [639, 150] on div "Nenhuma transmissão programada encontrada" at bounding box center [479, 133] width 590 height 78
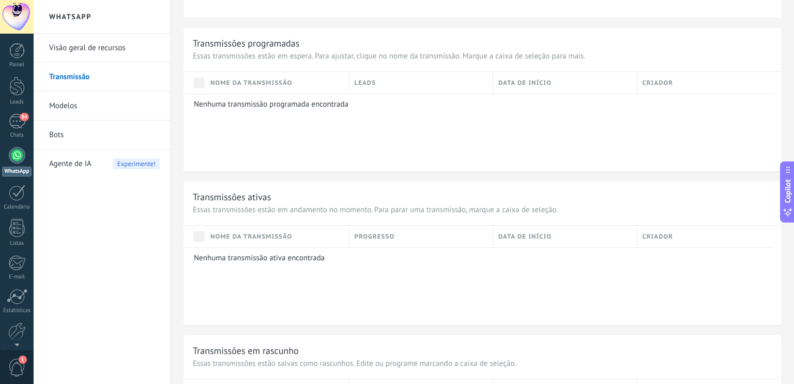
click at [62, 138] on link "Bots" at bounding box center [104, 134] width 111 height 29
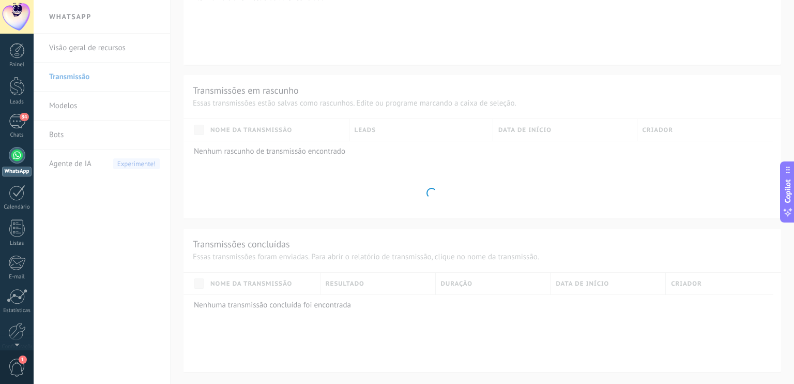
scroll to position [266, 0]
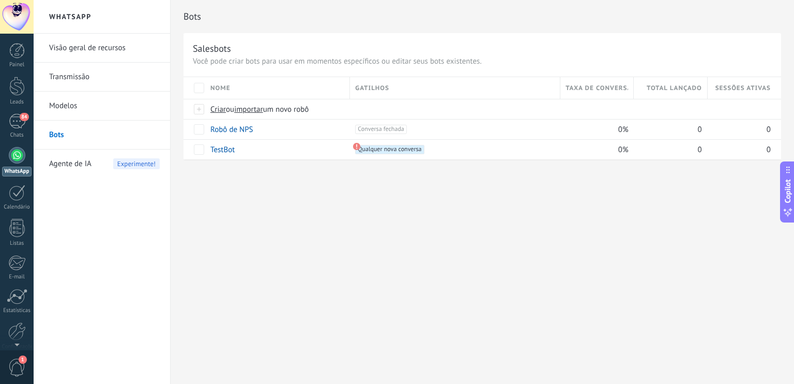
click at [70, 66] on link "Transmissão" at bounding box center [104, 77] width 111 height 29
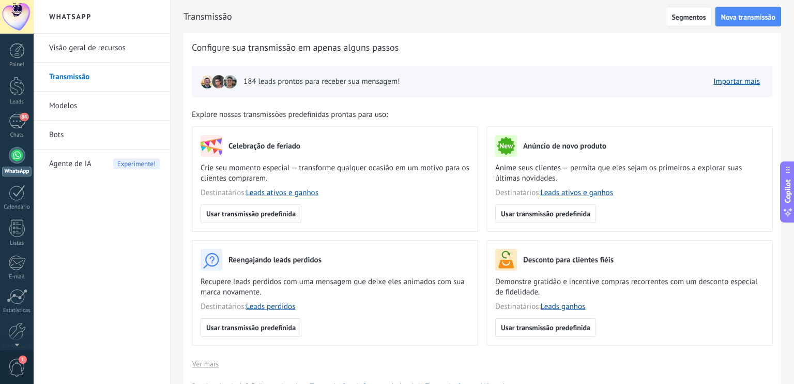
click at [18, 159] on div at bounding box center [17, 155] width 17 height 17
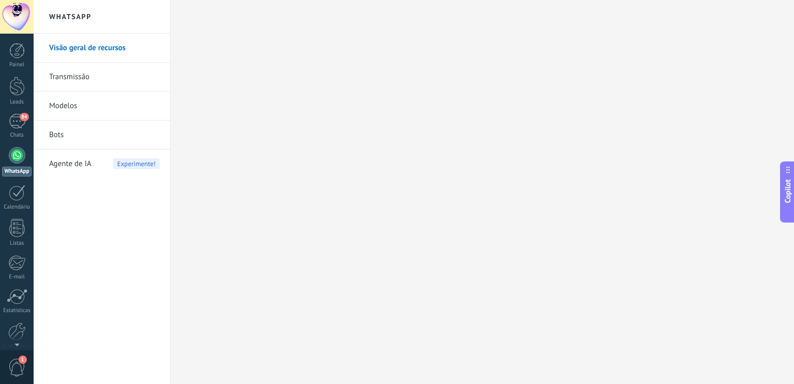
click at [64, 76] on link "Transmissão" at bounding box center [104, 77] width 111 height 29
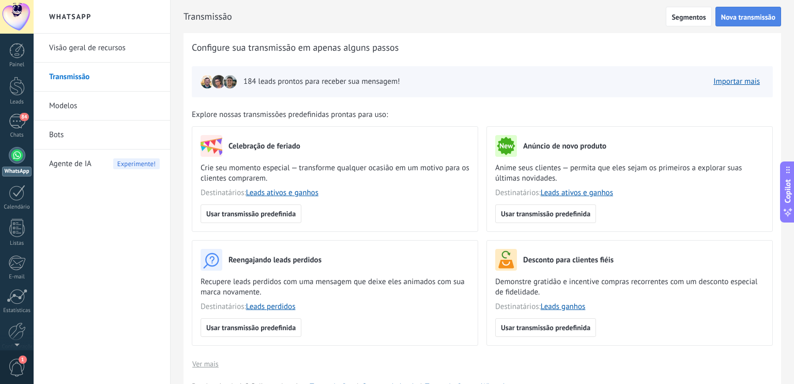
click at [739, 15] on span "Nova transmissão" at bounding box center [748, 16] width 54 height 7
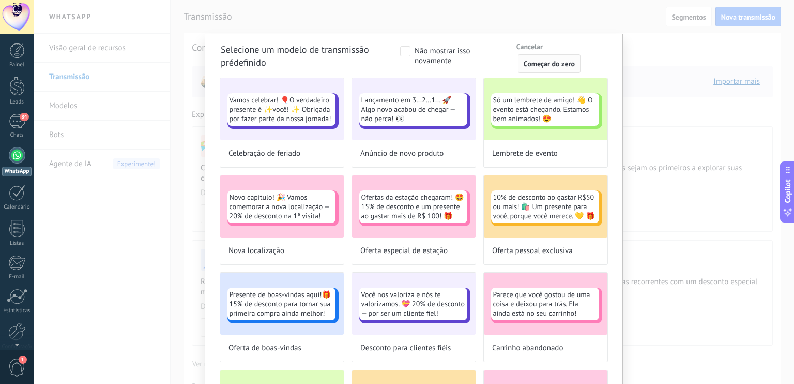
click at [552, 66] on span "Começar do zero" at bounding box center [549, 63] width 51 height 7
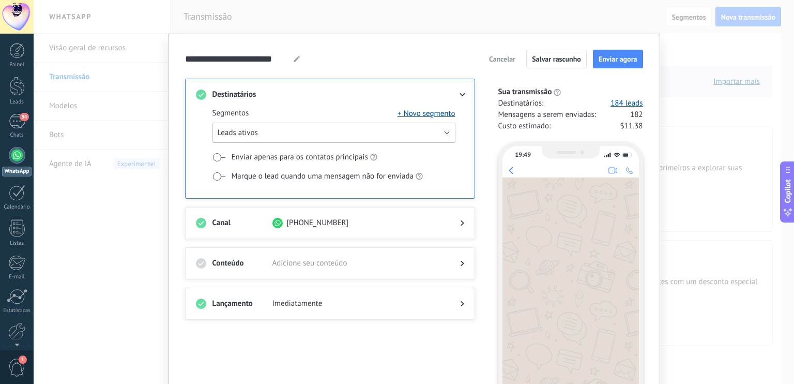
click at [340, 138] on button "Leads ativos" at bounding box center [334, 133] width 243 height 20
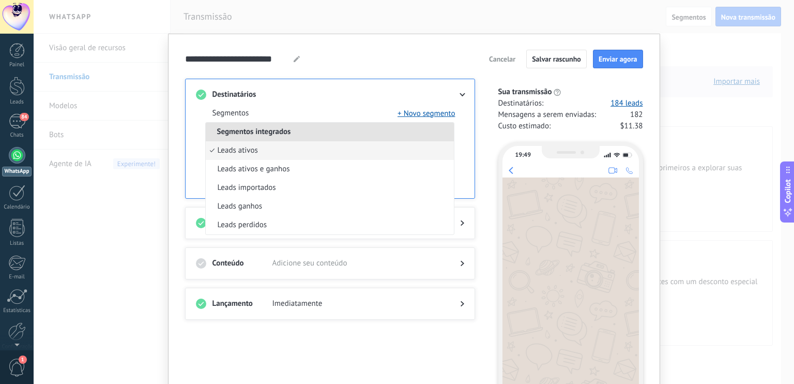
click at [285, 150] on li "Leads ativos" at bounding box center [330, 150] width 248 height 19
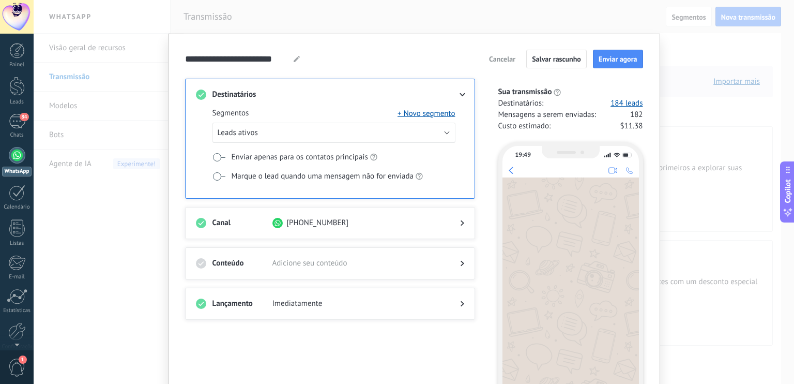
click at [377, 225] on div "[PHONE_NUMBER]" at bounding box center [357, 223] width 171 height 10
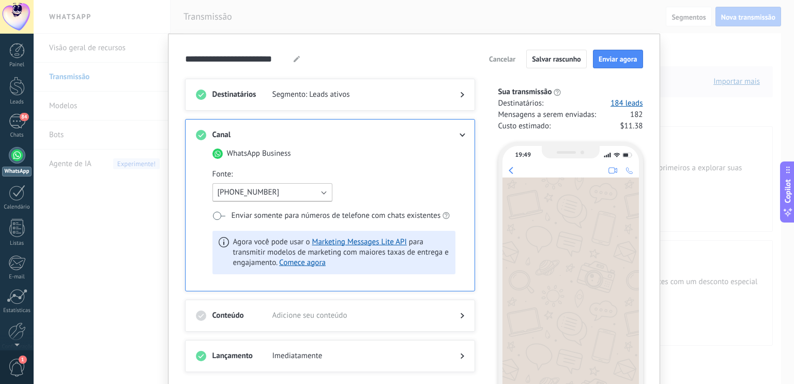
click at [321, 189] on button "[PHONE_NUMBER]" at bounding box center [273, 192] width 120 height 19
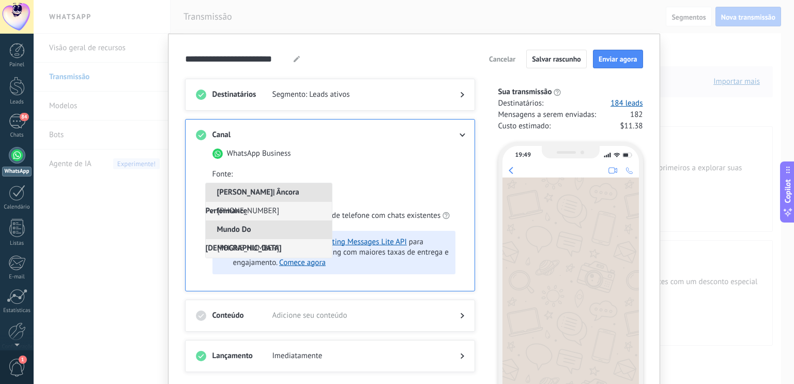
click at [268, 246] on span "[PHONE_NUMBER]" at bounding box center [249, 248] width 62 height 10
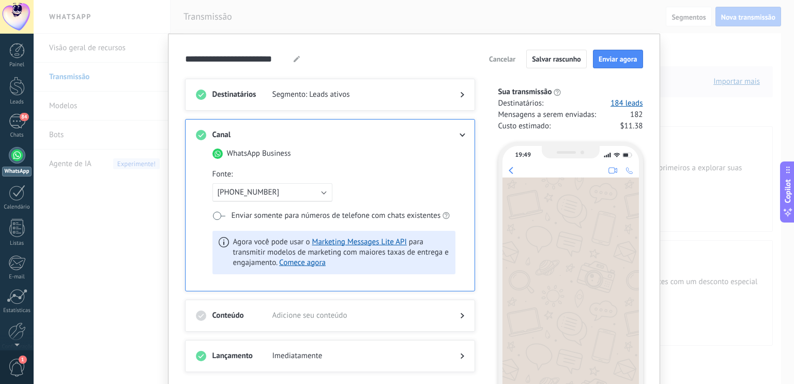
click at [378, 313] on span "Adicione seu conteúdo" at bounding box center [357, 315] width 171 height 10
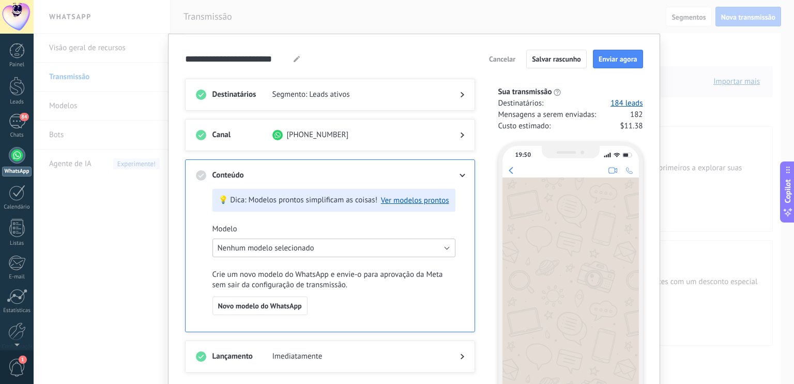
click at [307, 250] on span "Nenhum modelo selecionado" at bounding box center [266, 248] width 97 height 10
click at [278, 309] on span "Novo modelo do WhatsApp" at bounding box center [260, 305] width 84 height 7
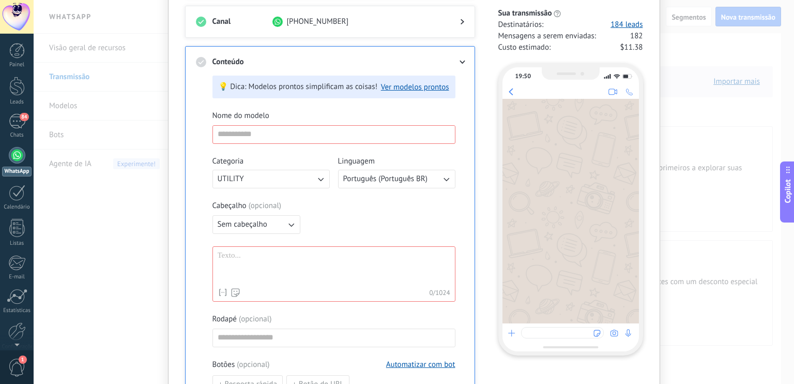
scroll to position [122, 0]
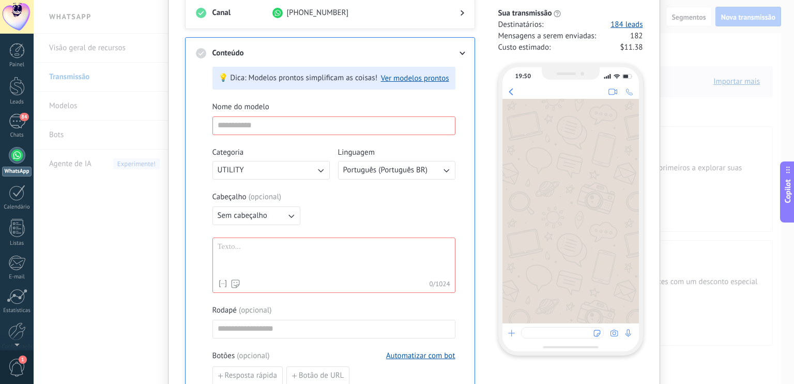
click at [285, 261] on div at bounding box center [334, 258] width 233 height 32
paste div
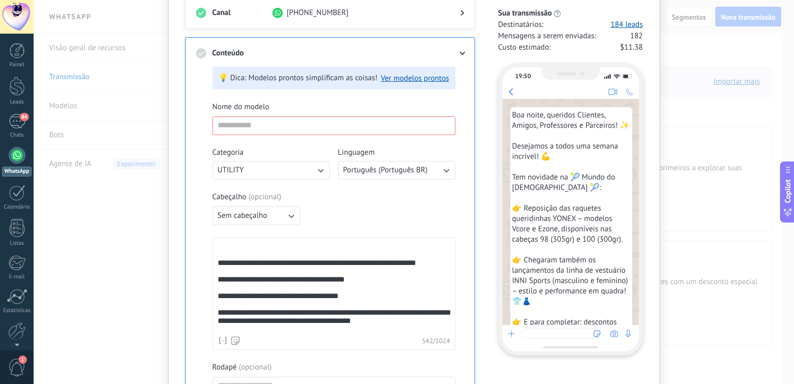
click at [218, 265] on div "**********" at bounding box center [333, 348] width 230 height 212
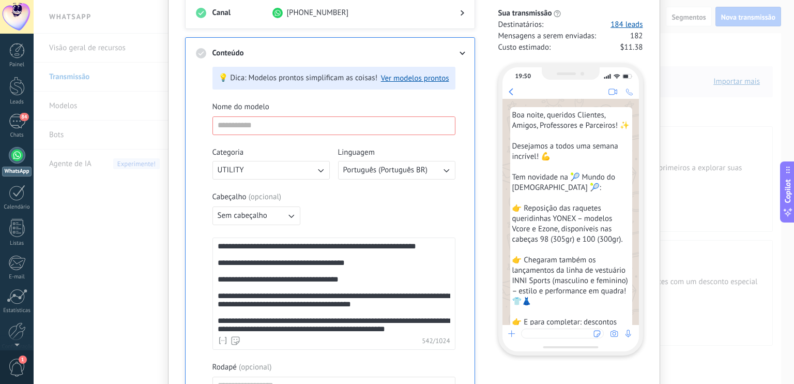
click at [310, 294] on div "**********" at bounding box center [333, 338] width 230 height 192
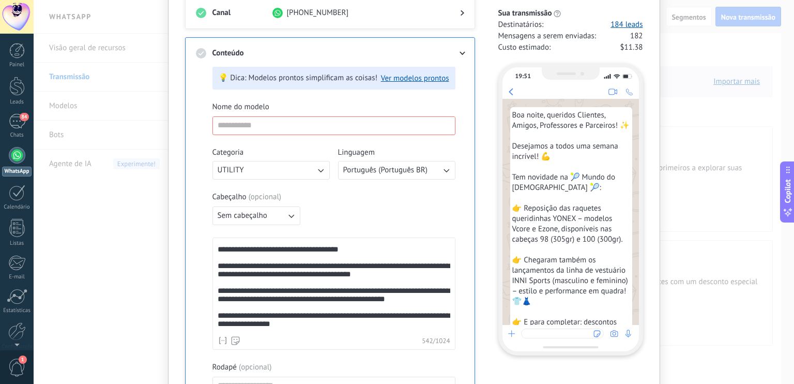
scroll to position [0, 0]
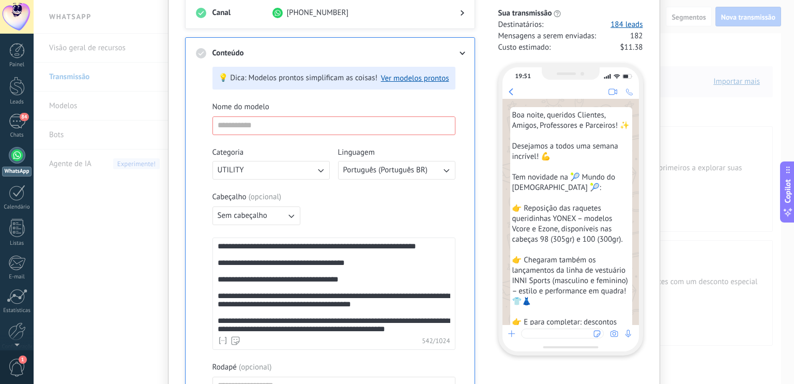
click at [371, 292] on div "**********" at bounding box center [333, 338] width 230 height 192
click at [368, 288] on div "**********" at bounding box center [333, 338] width 230 height 192
click at [281, 287] on div "**********" at bounding box center [333, 338] width 230 height 192
drag, startPoint x: 284, startPoint y: 285, endPoint x: 277, endPoint y: 287, distance: 7.0
click at [277, 287] on div "**********" at bounding box center [333, 338] width 230 height 192
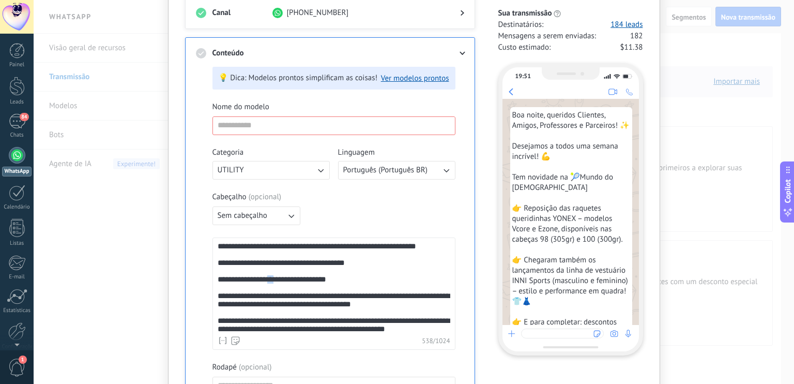
copy div "**"
click at [357, 288] on div "**********" at bounding box center [333, 338] width 230 height 192
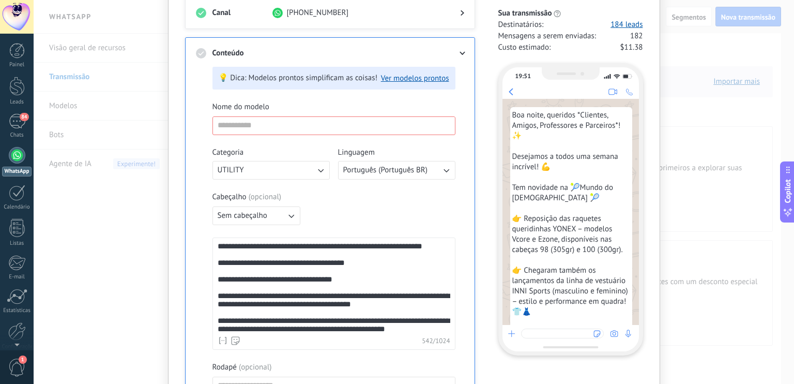
click at [361, 270] on div "**********" at bounding box center [333, 338] width 230 height 192
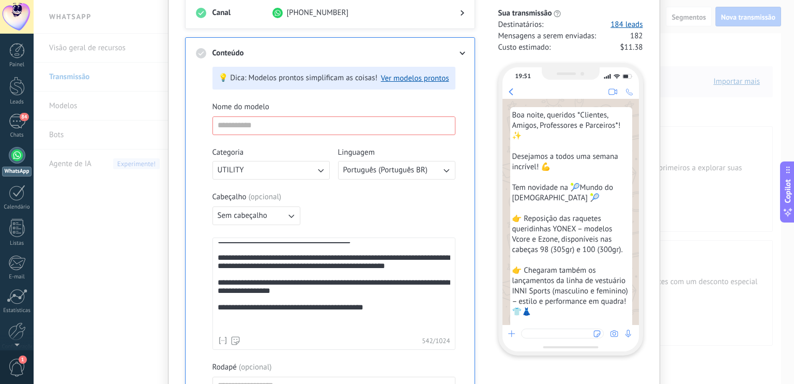
scroll to position [103, 0]
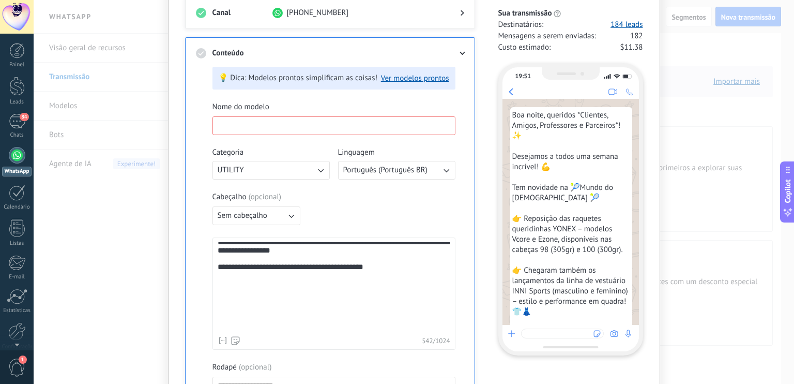
click at [246, 128] on input at bounding box center [334, 125] width 242 height 17
type input "*"
type input "*********"
click at [268, 174] on button "UTILITY" at bounding box center [271, 170] width 117 height 19
click at [268, 186] on li "MARKETING" at bounding box center [267, 188] width 123 height 18
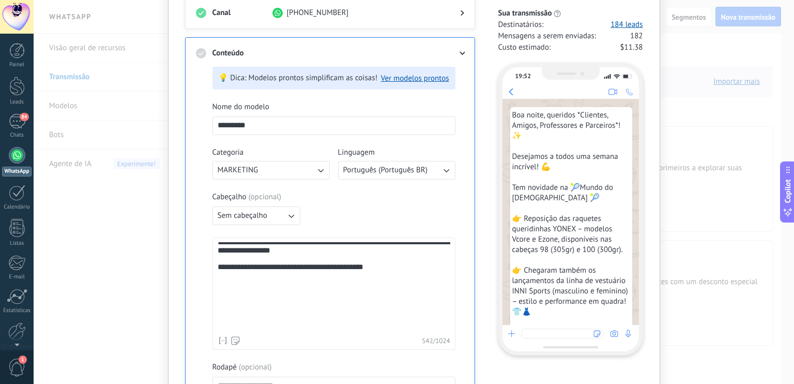
click at [269, 170] on button "MARKETING" at bounding box center [271, 170] width 117 height 19
click at [269, 186] on li "MARKETING" at bounding box center [267, 188] width 123 height 18
click at [280, 210] on button "Sem cabeçalho" at bounding box center [257, 215] width 88 height 19
click at [362, 204] on div "Cabeçalho ( opcional ) Sem cabeçalho Sem cabeçalho Texto Imagem ou arquivo" at bounding box center [334, 208] width 243 height 33
drag, startPoint x: 639, startPoint y: 142, endPoint x: 643, endPoint y: 186, distance: 44.1
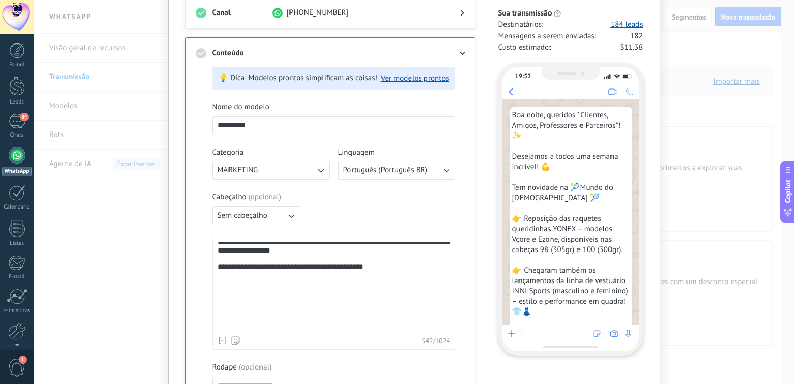
click at [643, 186] on div "**********" at bounding box center [414, 255] width 492 height 687
drag, startPoint x: 640, startPoint y: 175, endPoint x: 646, endPoint y: 220, distance: 45.3
click at [646, 220] on div "**********" at bounding box center [414, 255] width 492 height 687
click at [456, 139] on div "**********" at bounding box center [330, 295] width 268 height 475
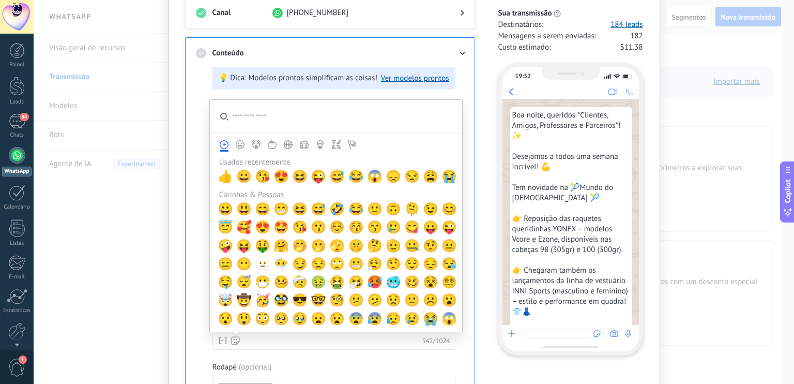
click at [434, 124] on input "search" at bounding box center [336, 116] width 252 height 33
click at [473, 136] on div "**********" at bounding box center [330, 285] width 290 height 497
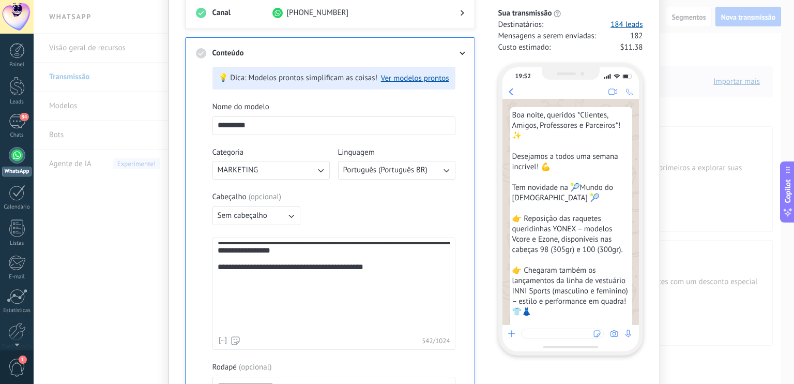
drag, startPoint x: 790, startPoint y: 89, endPoint x: 794, endPoint y: 147, distance: 58.1
click at [786, 147] on div "**********" at bounding box center [414, 192] width 761 height 384
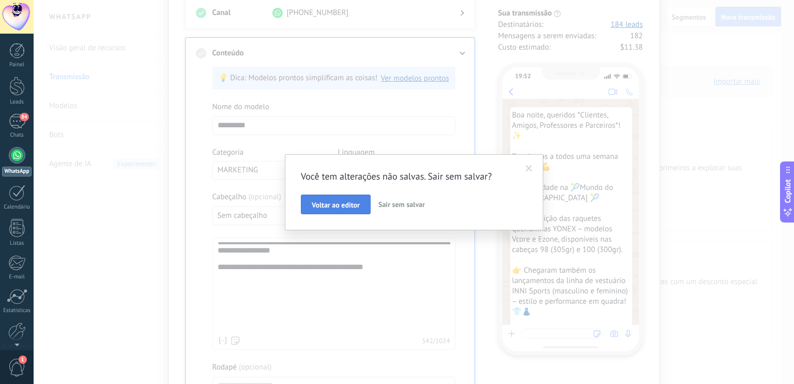
click at [351, 203] on span "Voltar ao editor" at bounding box center [336, 204] width 48 height 7
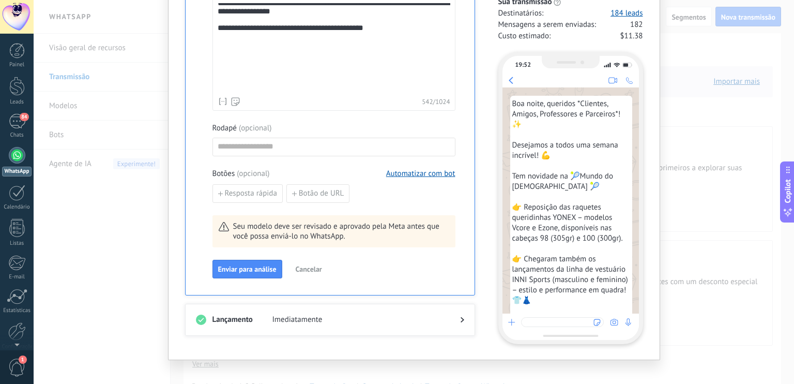
scroll to position [363, 0]
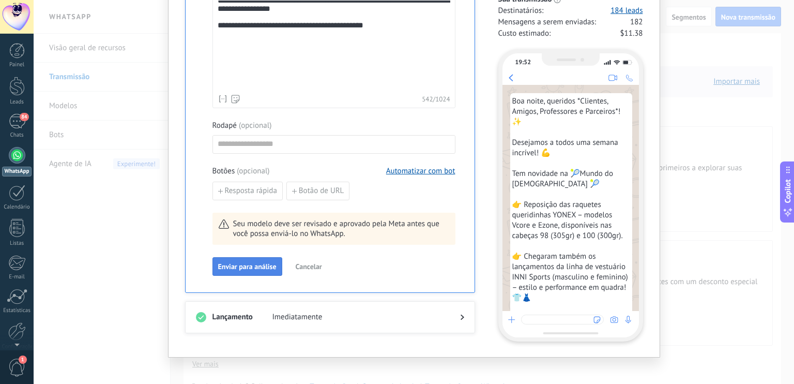
click at [236, 265] on span "Enviar para análise" at bounding box center [247, 266] width 58 height 7
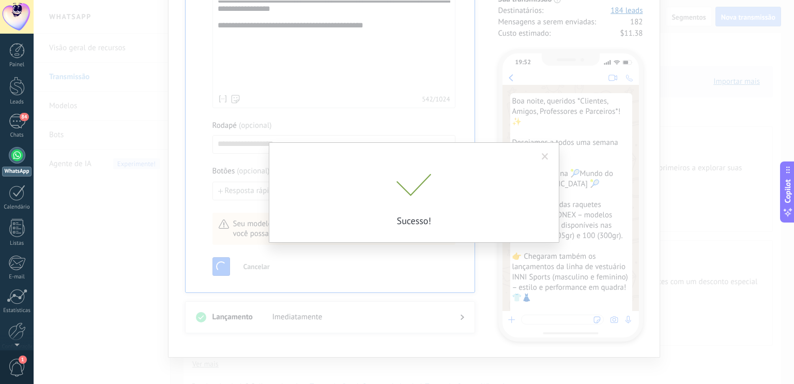
scroll to position [335, 0]
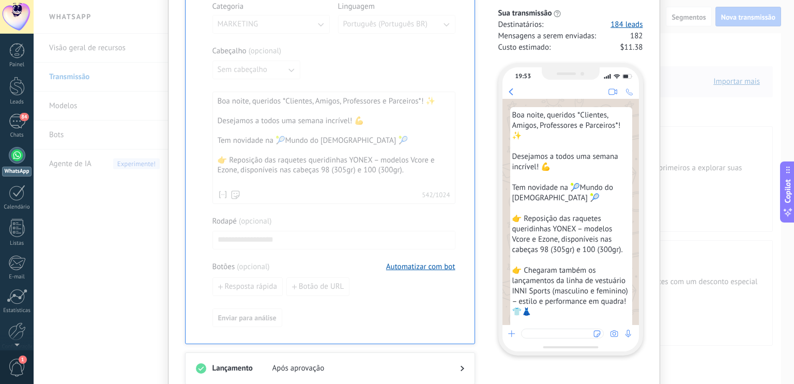
click at [461, 366] on use at bounding box center [463, 369] width 4 height 6
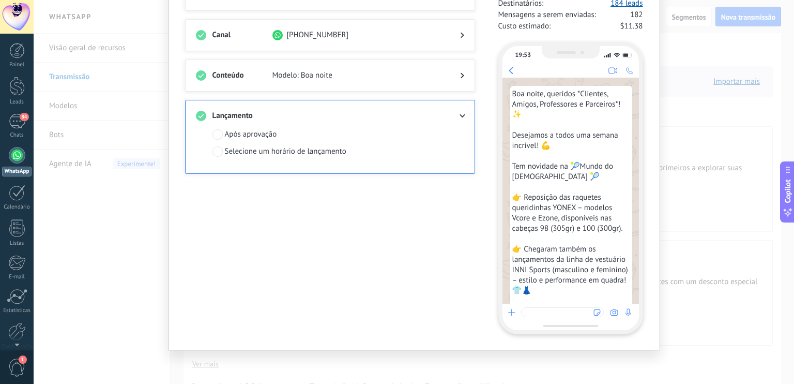
scroll to position [99, 0]
click at [306, 75] on span "Modelo: Boa noite" at bounding box center [357, 76] width 171 height 10
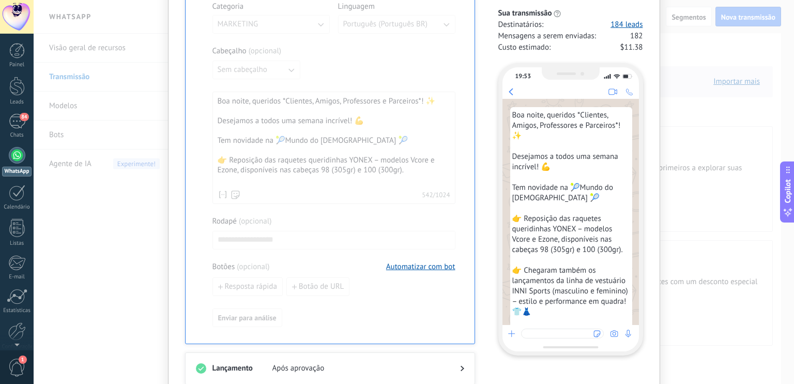
drag, startPoint x: 444, startPoint y: 111, endPoint x: 447, endPoint y: 171, distance: 60.6
click at [447, 171] on div at bounding box center [334, 141] width 243 height 371
click at [417, 265] on button "Automatizar com bot" at bounding box center [420, 267] width 69 height 10
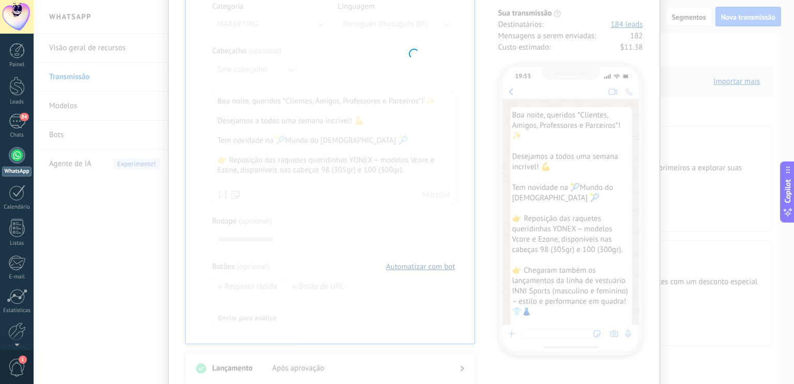
type input "**********"
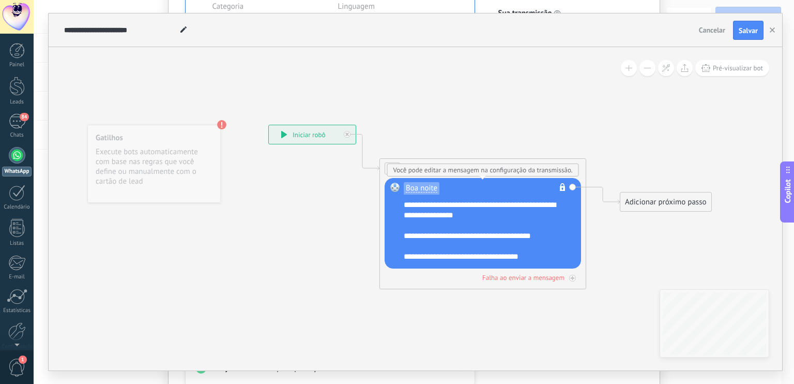
click at [500, 225] on div "**********" at bounding box center [490, 231] width 172 height 62
click at [393, 187] on rect at bounding box center [394, 187] width 9 height 9
click at [651, 203] on div "Adicionar próximo passo" at bounding box center [665, 201] width 91 height 17
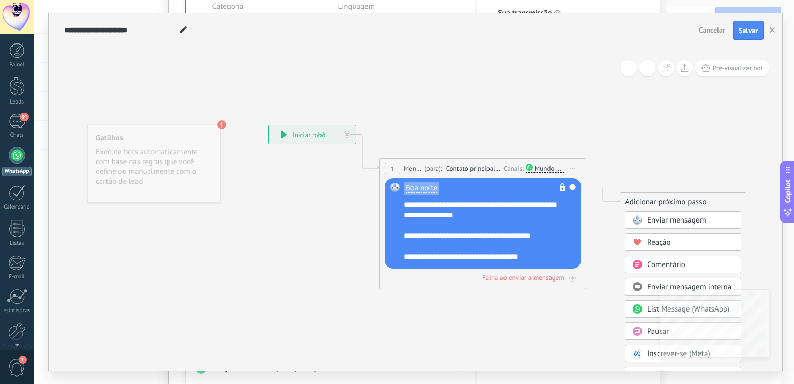
click at [587, 332] on icon at bounding box center [472, 206] width 925 height 681
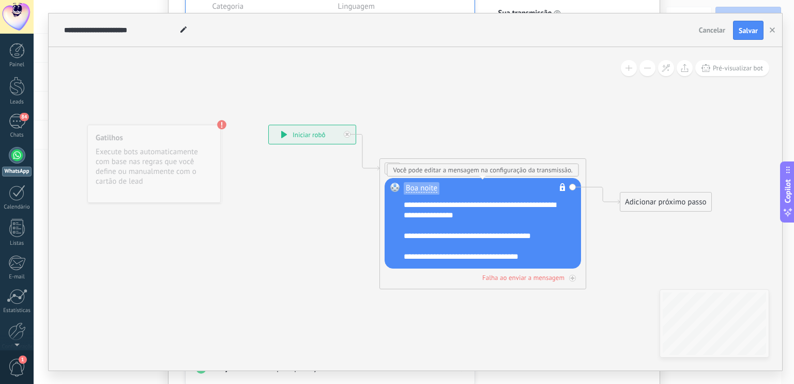
click at [553, 251] on div "**********" at bounding box center [490, 231] width 172 height 62
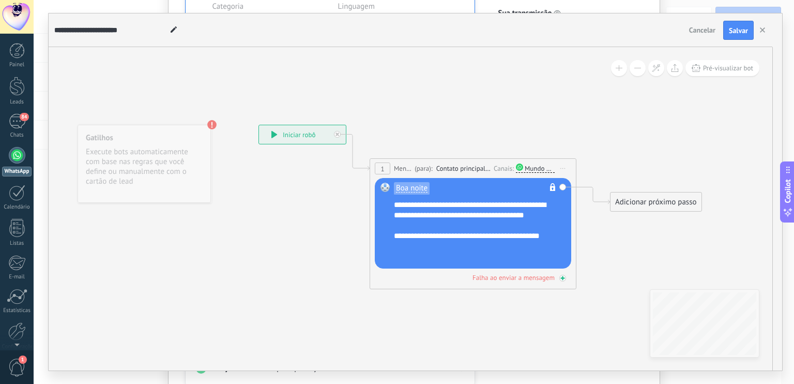
click at [537, 277] on div "Falha ao enviar a mensagem" at bounding box center [514, 277] width 82 height 9
click at [536, 275] on div "Falha ao enviar a mensagem" at bounding box center [514, 277] width 82 height 9
click at [625, 337] on div "Adicionar próximo passo" at bounding box center [656, 332] width 91 height 17
click at [654, 200] on div "Adicionar próximo passo" at bounding box center [656, 201] width 91 height 17
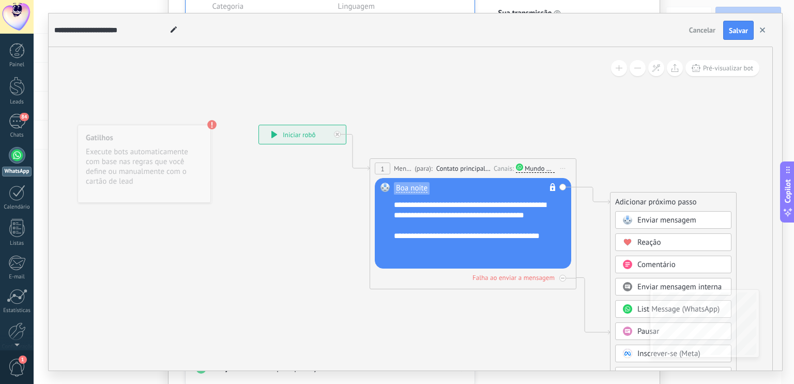
click at [761, 34] on button "button" at bounding box center [763, 31] width 16 height 20
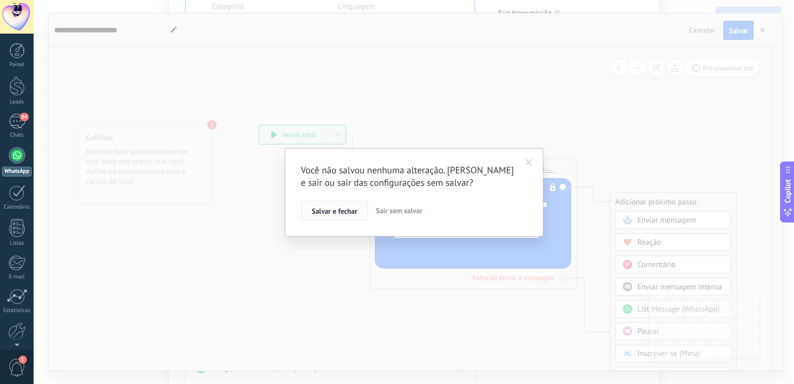
click at [334, 214] on span "Salvar e fechar" at bounding box center [335, 210] width 46 height 7
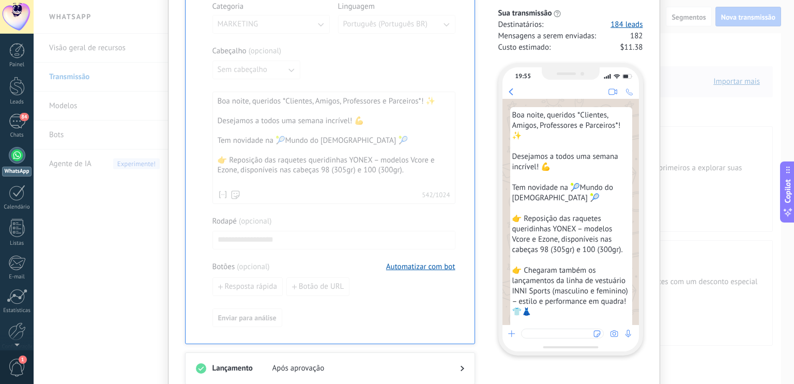
click at [457, 366] on div at bounding box center [454, 368] width 21 height 10
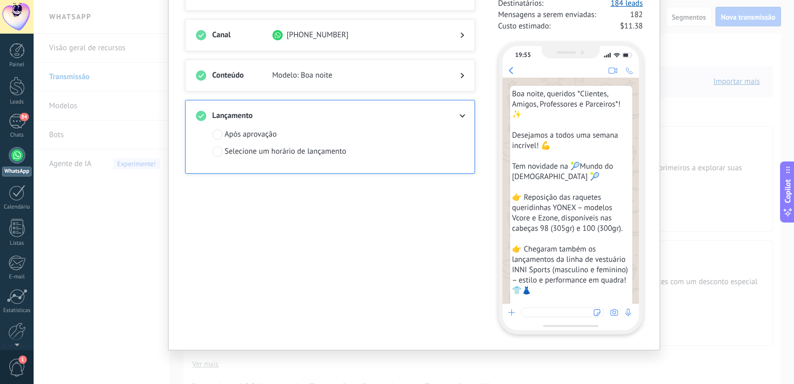
scroll to position [99, 0]
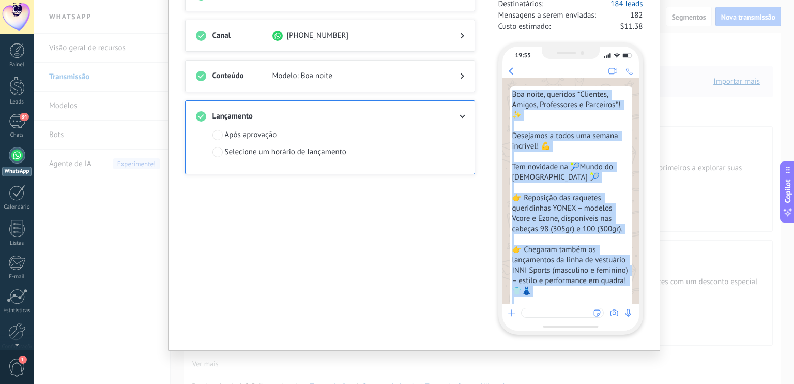
drag, startPoint x: 649, startPoint y: 113, endPoint x: 657, endPoint y: 53, distance: 60.5
click at [657, 53] on div "**********" at bounding box center [414, 142] width 492 height 416
click at [673, 73] on div "**********" at bounding box center [414, 192] width 761 height 384
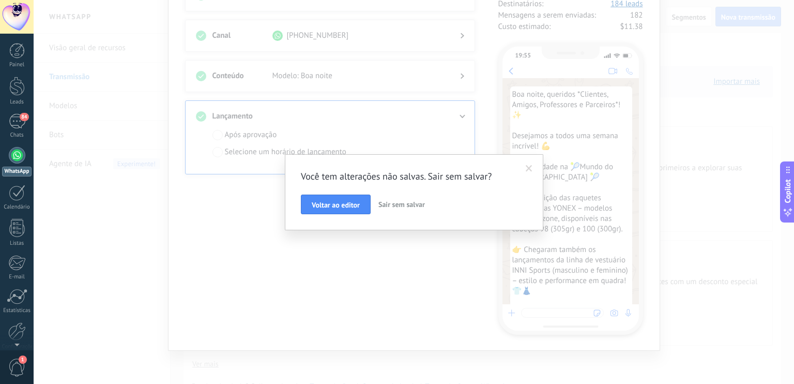
drag, startPoint x: 794, startPoint y: 107, endPoint x: 794, endPoint y: 80, distance: 26.9
click at [786, 80] on div "Você tem alterações não salvas. Sair sem salvar? Voltar ao editor Sair sem salv…" at bounding box center [414, 192] width 761 height 384
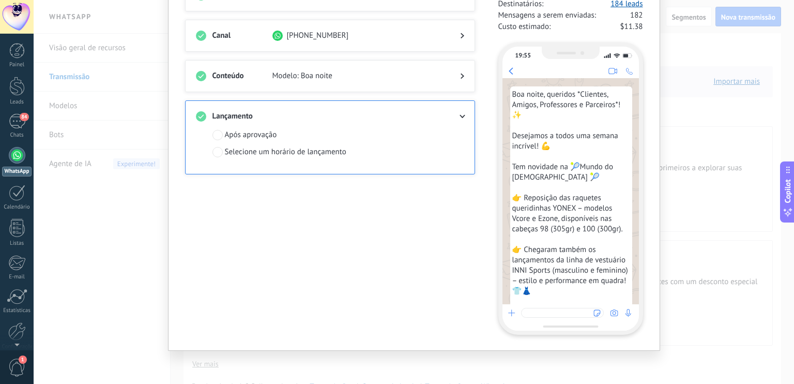
scroll to position [0, 0]
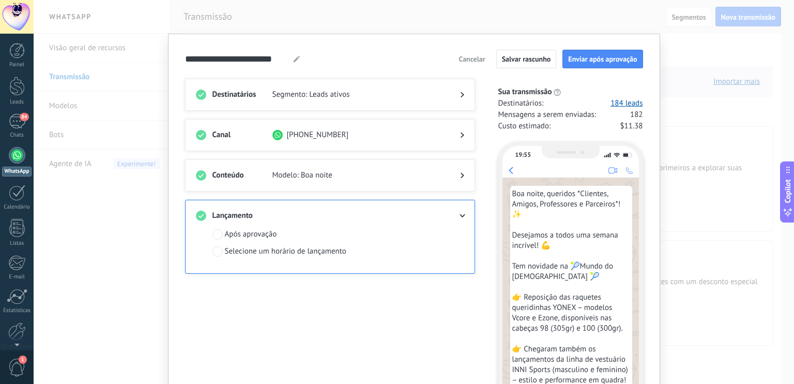
click at [469, 59] on span "Cancelar" at bounding box center [472, 58] width 26 height 7
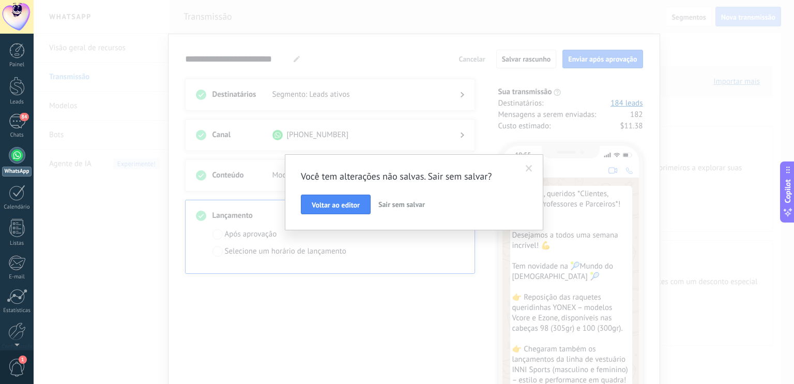
click at [393, 206] on span "Sair sem salvar" at bounding box center [401, 204] width 47 height 9
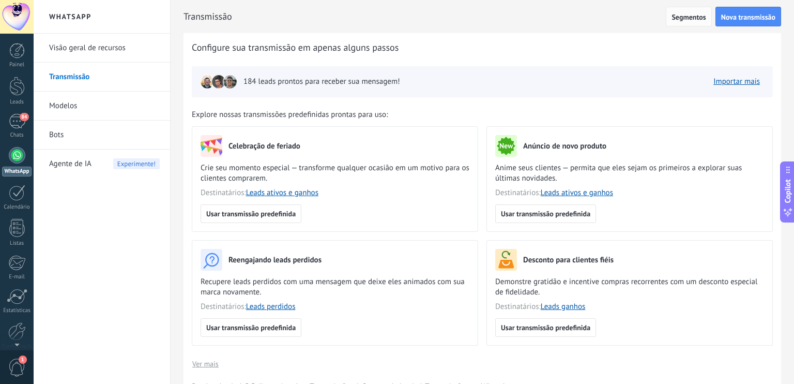
click at [680, 13] on span "Segmentos" at bounding box center [689, 16] width 34 height 7
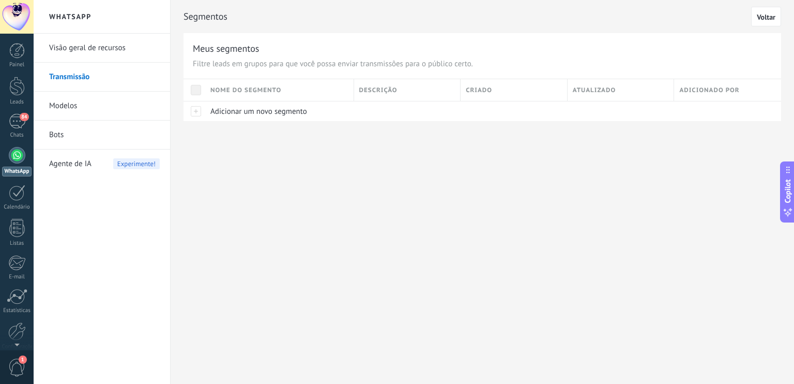
click at [74, 51] on link "Visão geral de recursos" at bounding box center [104, 48] width 111 height 29
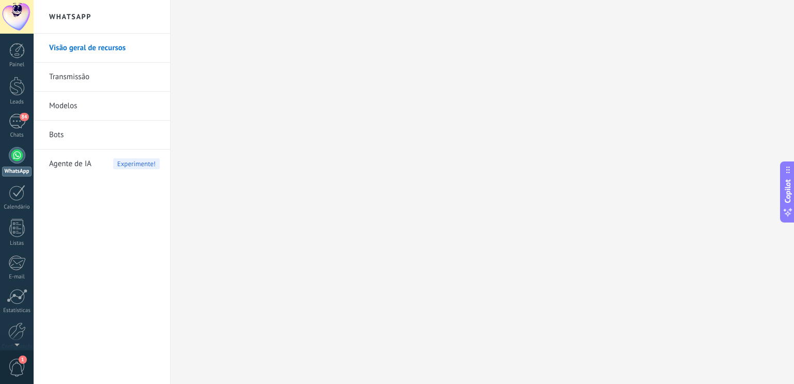
click at [21, 159] on div at bounding box center [17, 155] width 17 height 17
click at [18, 157] on div at bounding box center [17, 155] width 17 height 17
click at [76, 78] on link "Transmissão" at bounding box center [104, 77] width 111 height 29
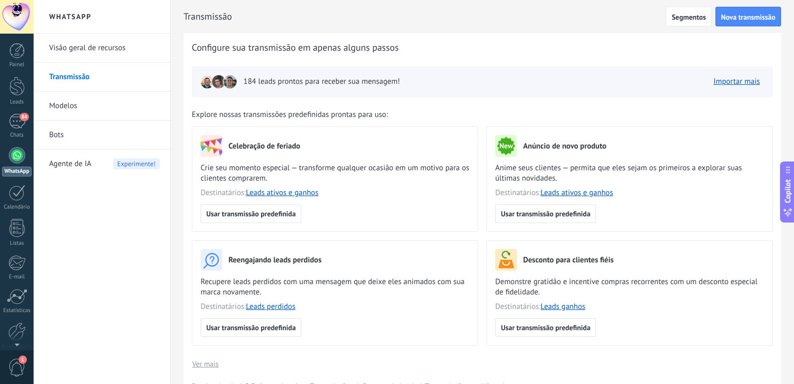
click at [79, 107] on link "Modelos" at bounding box center [104, 106] width 111 height 29
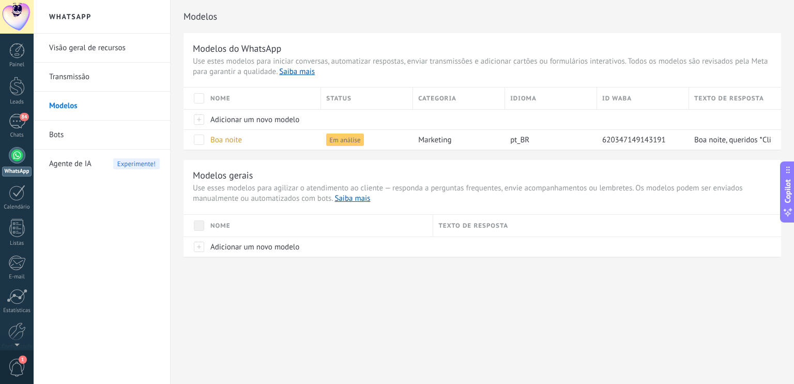
click at [20, 160] on div at bounding box center [17, 155] width 17 height 17
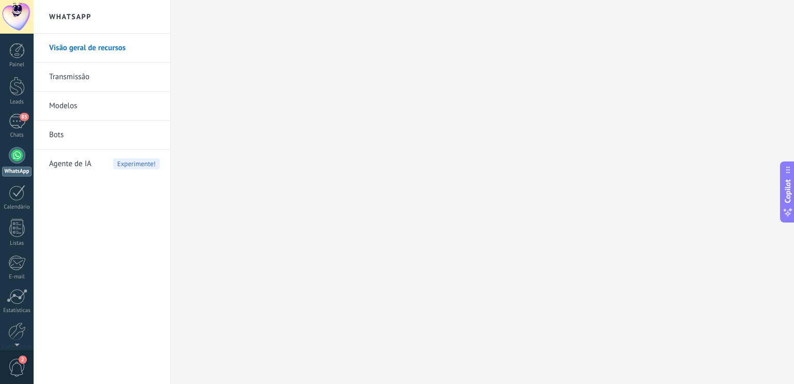
click at [786, 189] on span "Copilot" at bounding box center [788, 191] width 10 height 24
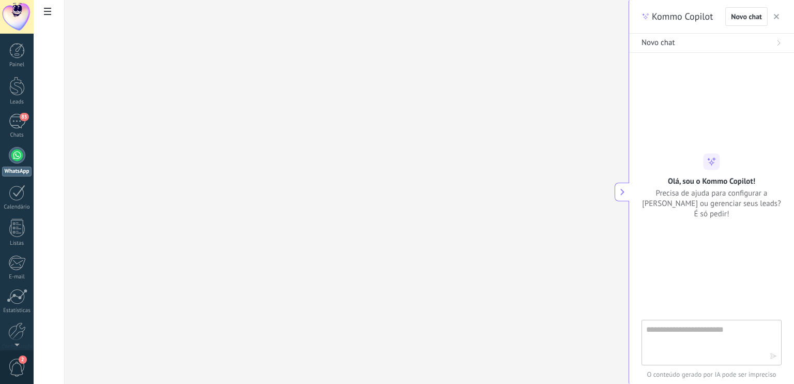
type textarea "**********"
click at [675, 40] on div "Novo chat" at bounding box center [712, 43] width 140 height 10
click at [663, 344] on textarea at bounding box center [704, 341] width 116 height 37
type textarea "**********"
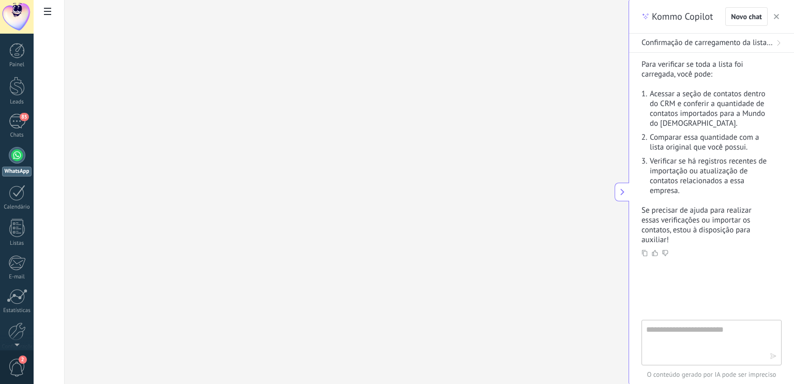
scroll to position [170, 0]
click at [17, 123] on div "85" at bounding box center [17, 121] width 17 height 15
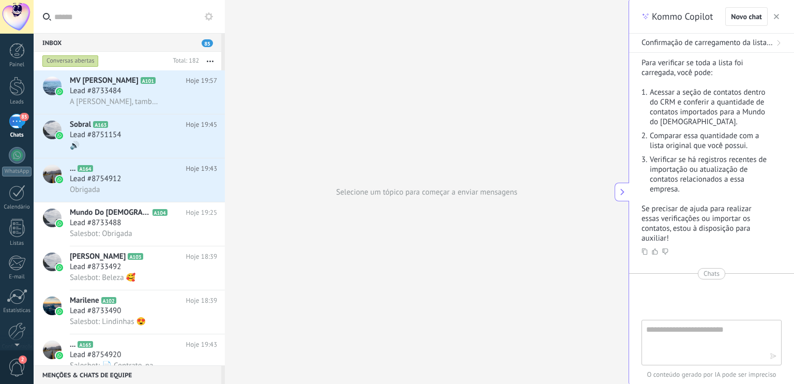
click at [74, 43] on div "Inbox 85" at bounding box center [128, 42] width 188 height 19
click at [207, 17] on use at bounding box center [209, 16] width 8 height 8
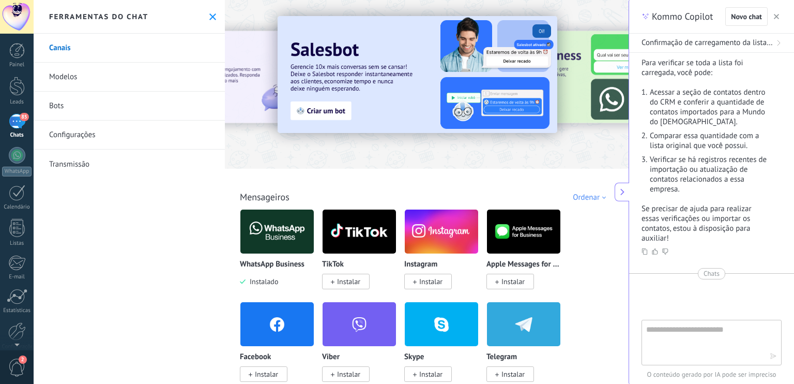
click at [209, 18] on icon at bounding box center [212, 16] width 7 height 7
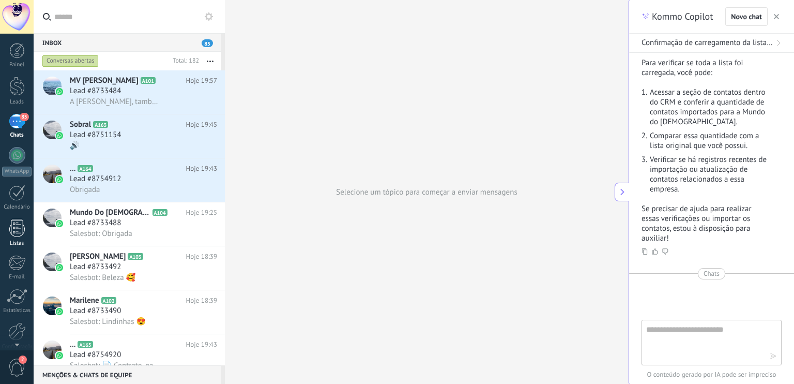
click at [17, 225] on div at bounding box center [17, 228] width 16 height 18
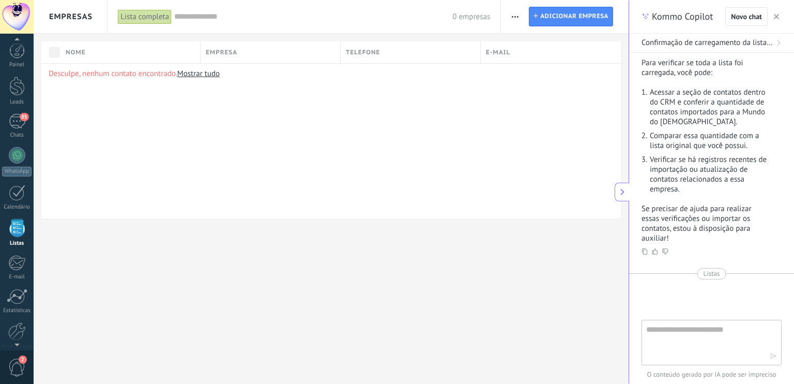
scroll to position [26, 0]
click at [142, 17] on div "Lista completa" at bounding box center [145, 16] width 54 height 15
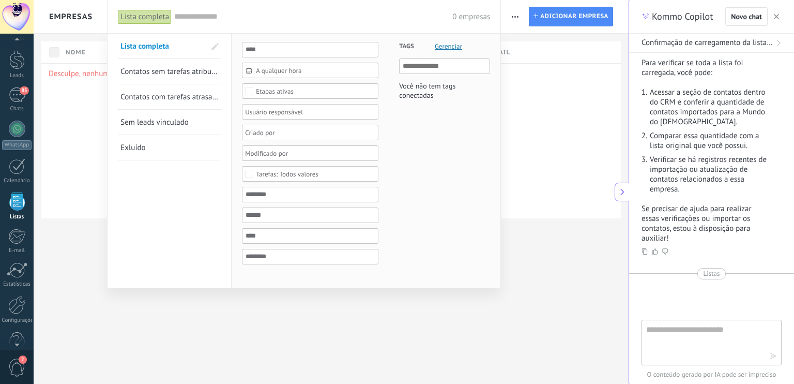
click at [370, 28] on div "0 empresas" at bounding box center [332, 16] width 316 height 33
click at [458, 7] on div "0 empresas" at bounding box center [332, 16] width 316 height 33
click at [549, 56] on div at bounding box center [397, 192] width 794 height 384
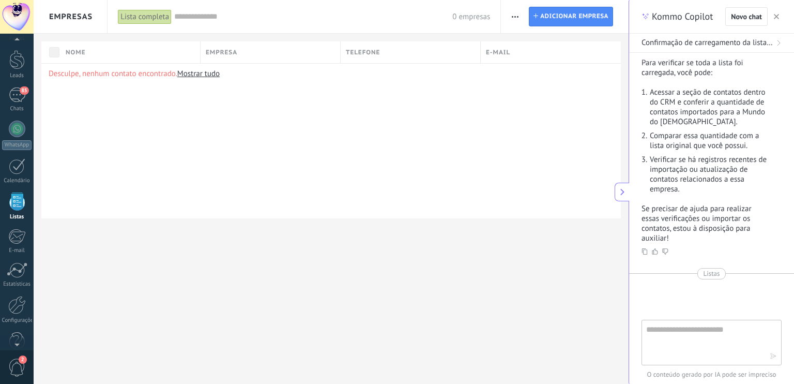
click at [513, 16] on icon "button" at bounding box center [515, 17] width 7 height 2
click at [366, 18] on input "text" at bounding box center [313, 16] width 278 height 11
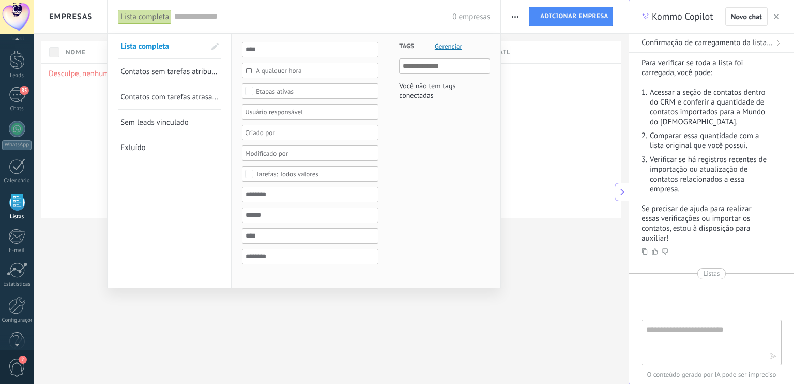
click at [263, 39] on div "A qualquer hora A qualquer hora Hoje Ontem Últimos ** 30 dias Esta semana Últim…" at bounding box center [366, 161] width 269 height 254
click at [97, 27] on div at bounding box center [397, 192] width 794 height 384
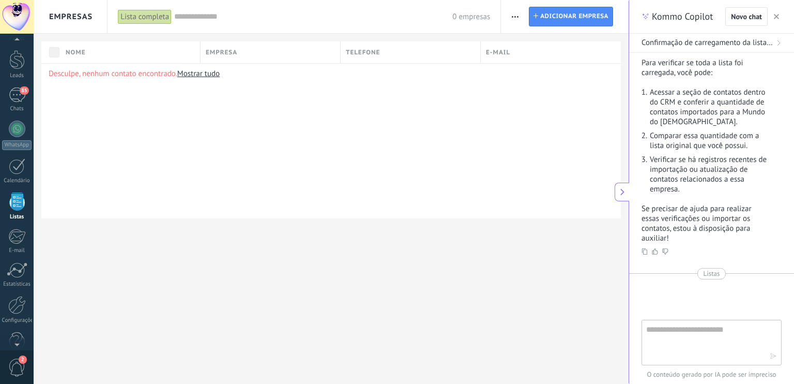
scroll to position [46, 0]
click at [14, 364] on span "2" at bounding box center [17, 367] width 18 height 18
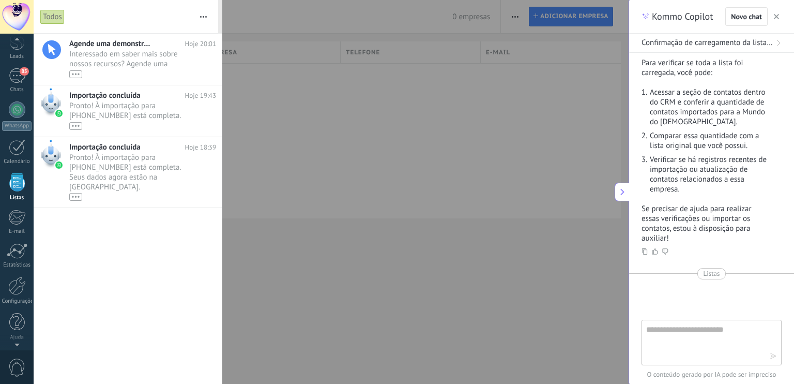
scroll to position [26, 0]
click at [150, 128] on div "•••" at bounding box center [132, 125] width 127 height 9
click at [143, 121] on div "•••" at bounding box center [132, 125] width 127 height 9
click at [79, 76] on div "•••" at bounding box center [75, 74] width 13 height 8
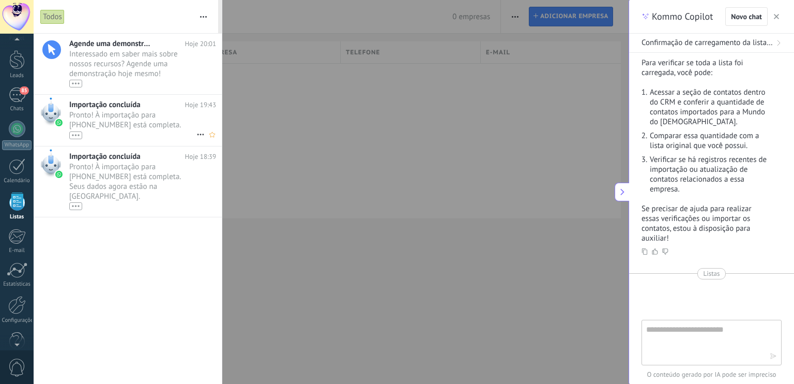
click at [74, 132] on div "•••" at bounding box center [75, 135] width 13 height 8
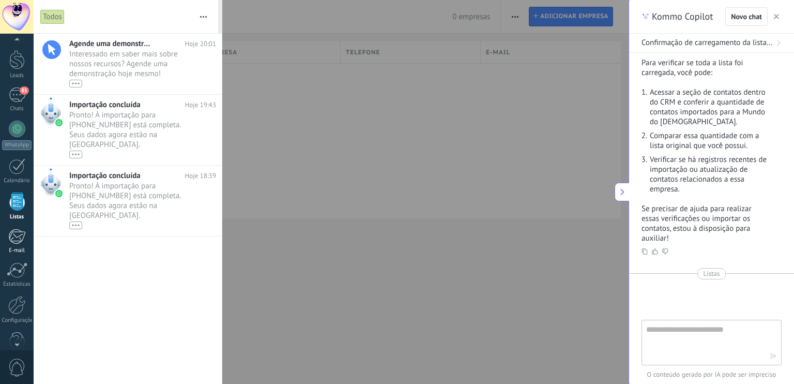
click at [17, 236] on div at bounding box center [16, 237] width 17 height 16
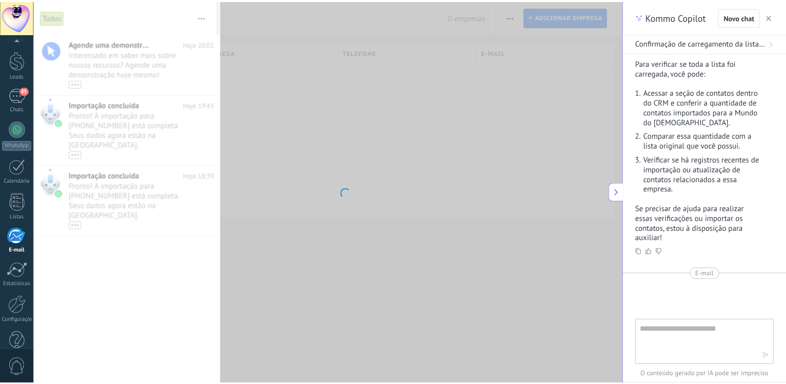
scroll to position [46, 0]
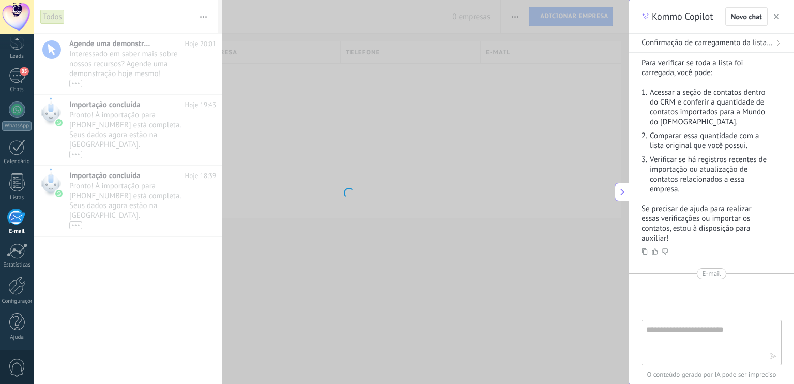
click at [302, 18] on body ".abecls-1,.abecls-2{fill-rule:evenodd}.abecls-2{fill:#fff} .abhcls-1{fill:none}…" at bounding box center [397, 192] width 794 height 384
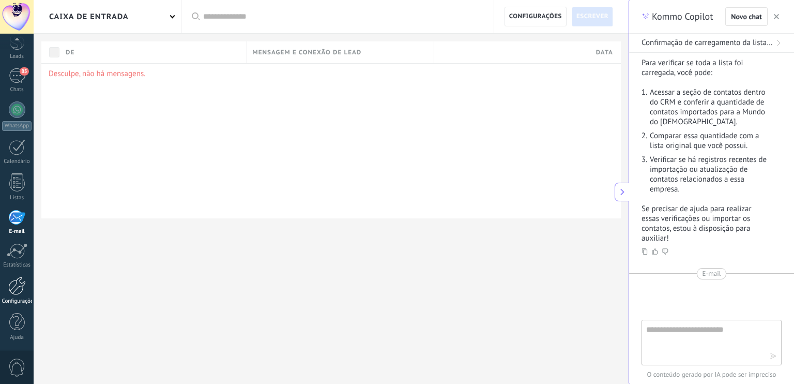
click at [17, 278] on div at bounding box center [17, 286] width 18 height 18
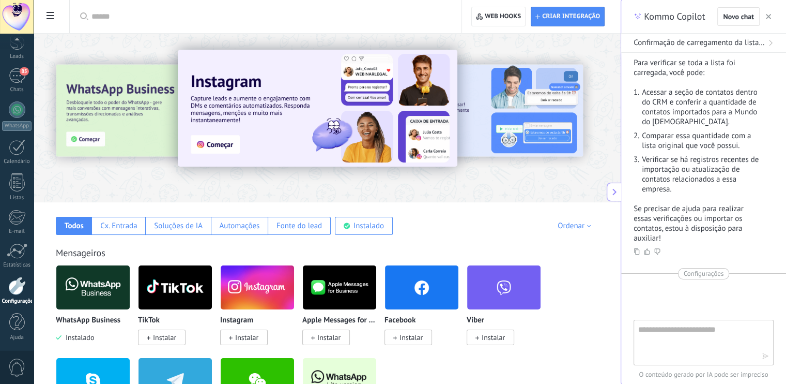
click at [17, 278] on div at bounding box center [17, 286] width 18 height 18
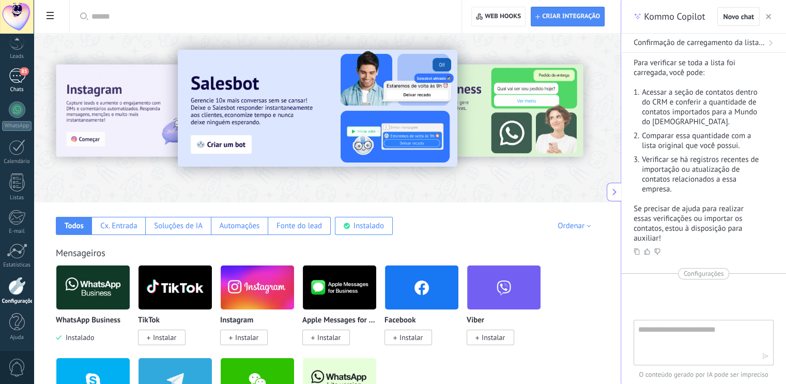
click at [18, 76] on div "85" at bounding box center [17, 75] width 17 height 15
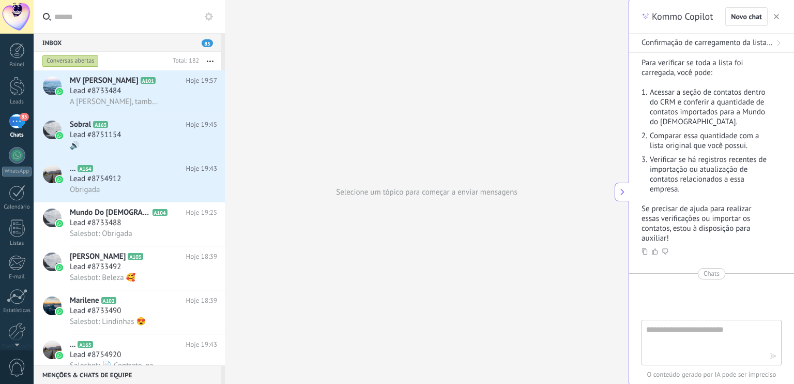
click at [208, 16] on icon at bounding box center [209, 16] width 8 height 8
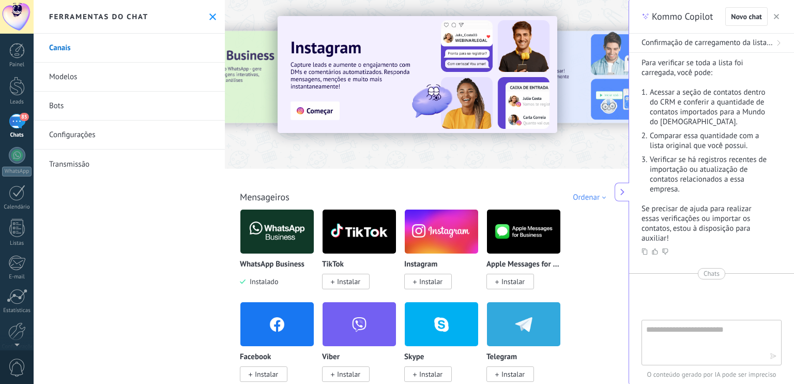
click at [209, 17] on use at bounding box center [212, 16] width 7 height 7
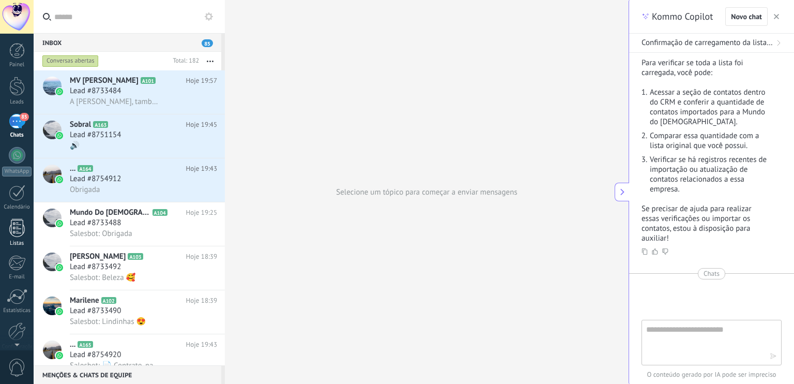
click at [16, 229] on div at bounding box center [17, 228] width 16 height 18
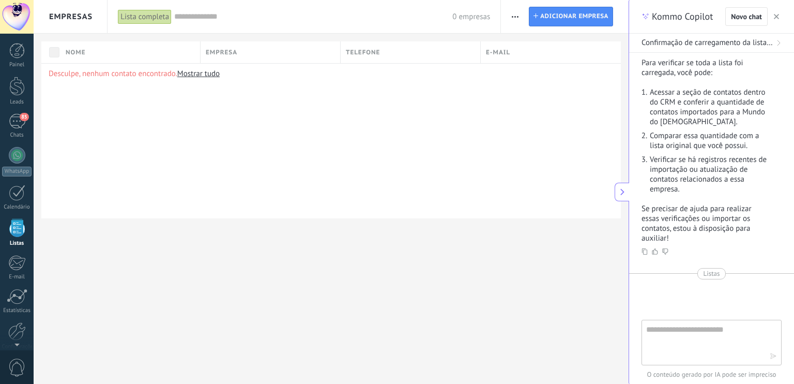
scroll to position [26, 0]
click at [620, 192] on use at bounding box center [622, 191] width 4 height 7
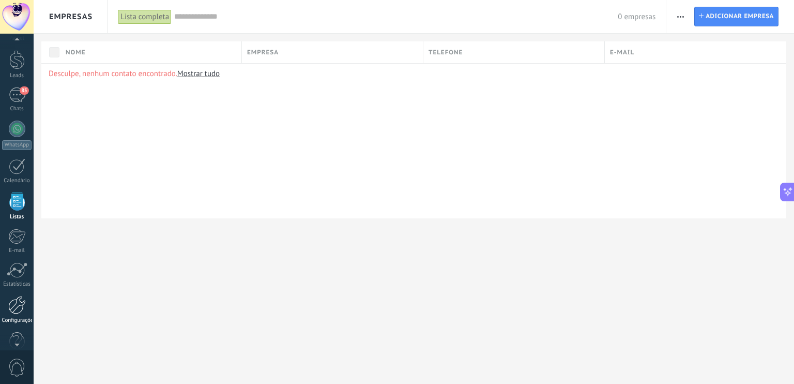
click at [11, 310] on div at bounding box center [17, 305] width 18 height 18
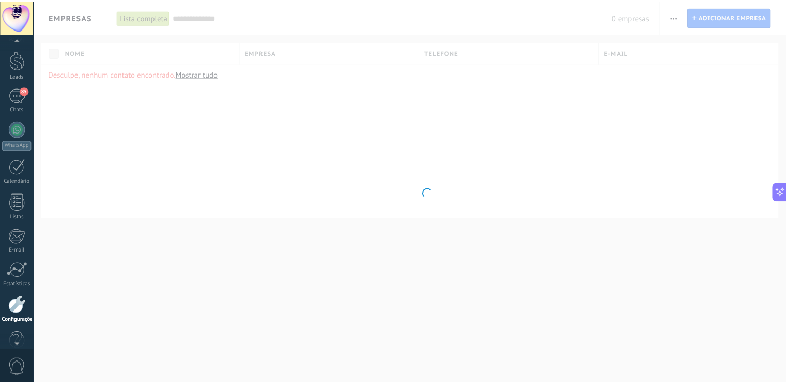
scroll to position [46, 0]
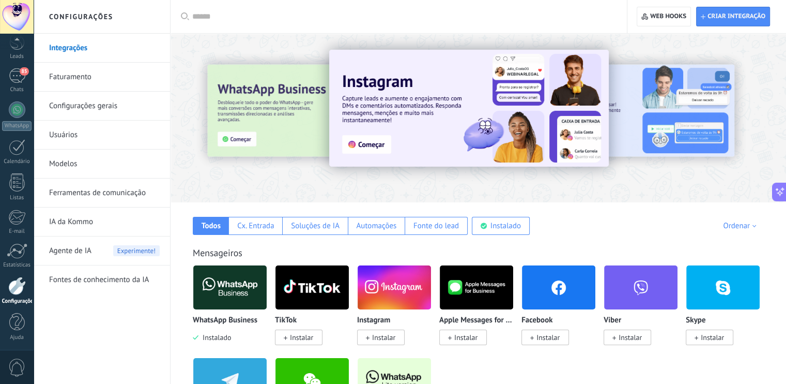
click at [115, 109] on link "Configurações gerais" at bounding box center [104, 106] width 111 height 29
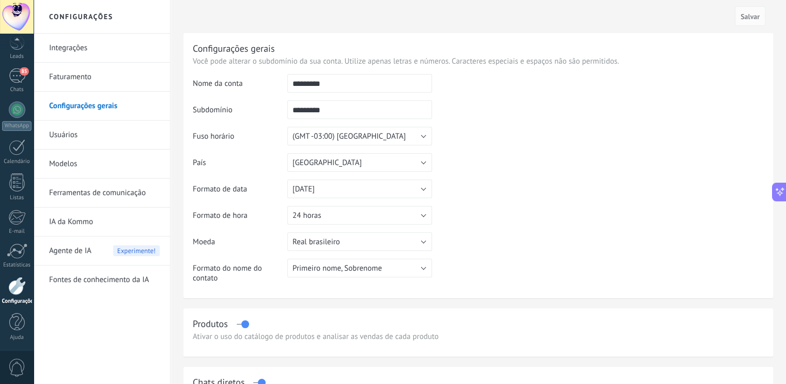
click at [74, 47] on link "Integrações" at bounding box center [104, 48] width 111 height 29
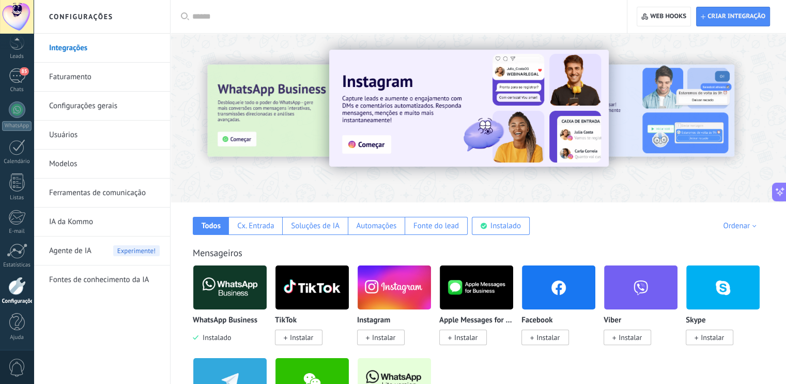
click at [103, 189] on link "Ferramentas de comunicação" at bounding box center [104, 192] width 111 height 29
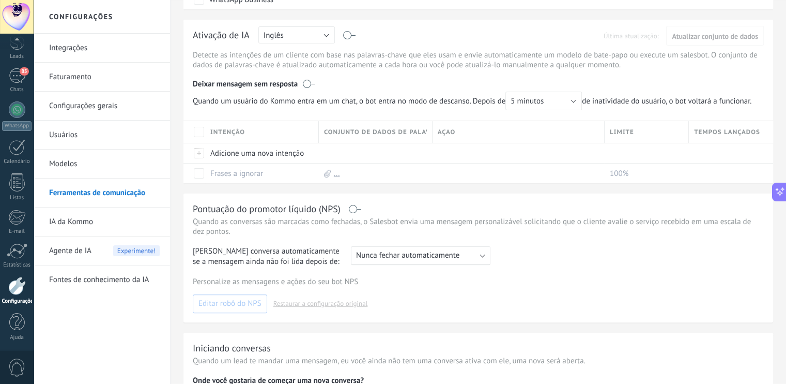
scroll to position [234, 0]
click at [326, 175] on icon at bounding box center [327, 173] width 7 height 8
click at [337, 173] on link "..." at bounding box center [337, 173] width 6 height 10
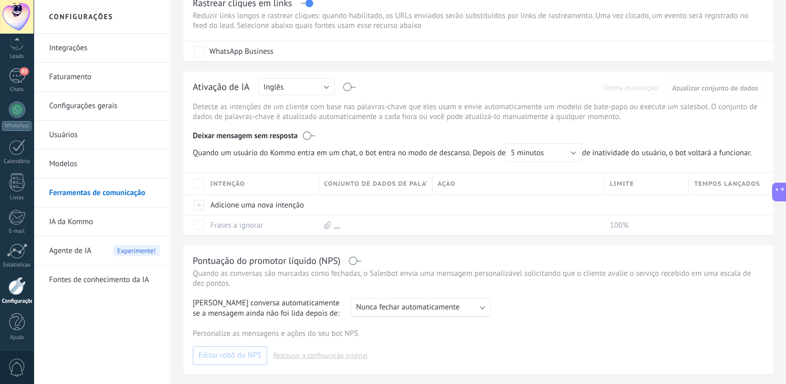
scroll to position [0, 0]
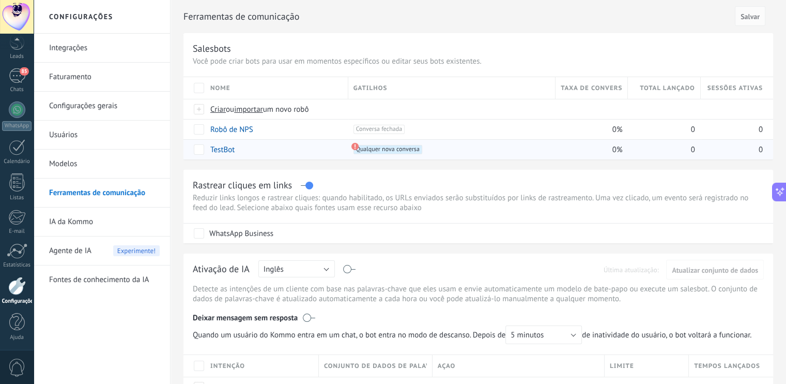
click at [385, 148] on span "Qualquer nova conversa +0" at bounding box center [388, 149] width 69 height 9
click at [14, 46] on div at bounding box center [17, 42] width 34 height 16
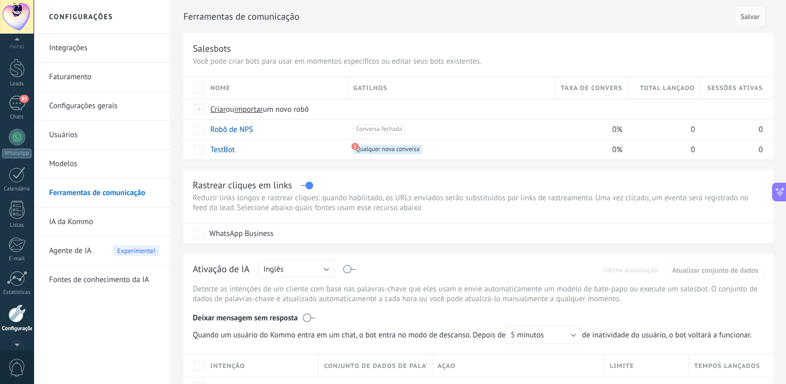
scroll to position [46, 0]
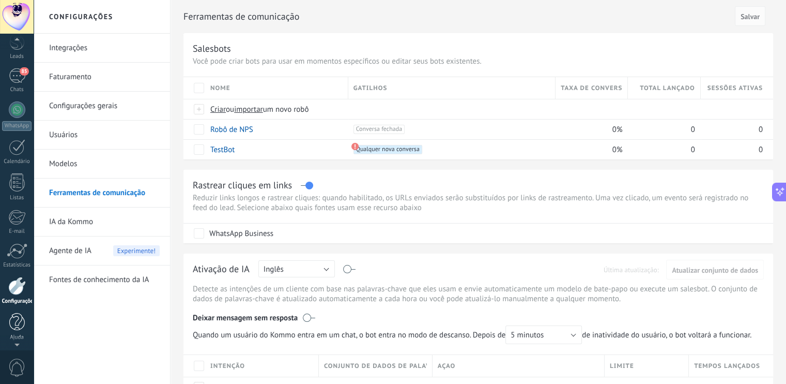
click at [14, 322] on div at bounding box center [17, 322] width 16 height 18
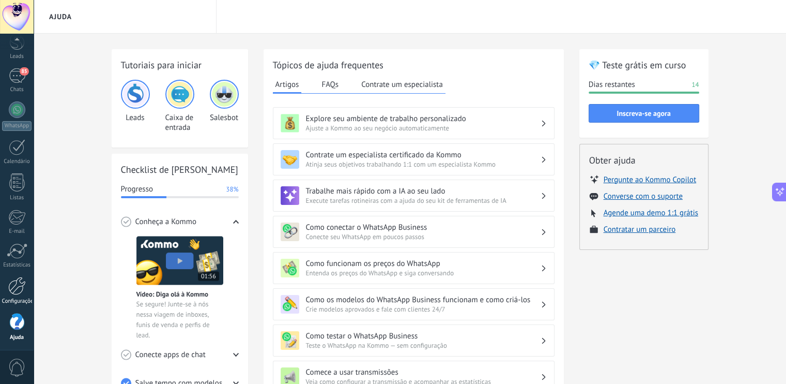
click at [16, 282] on div at bounding box center [17, 286] width 18 height 18
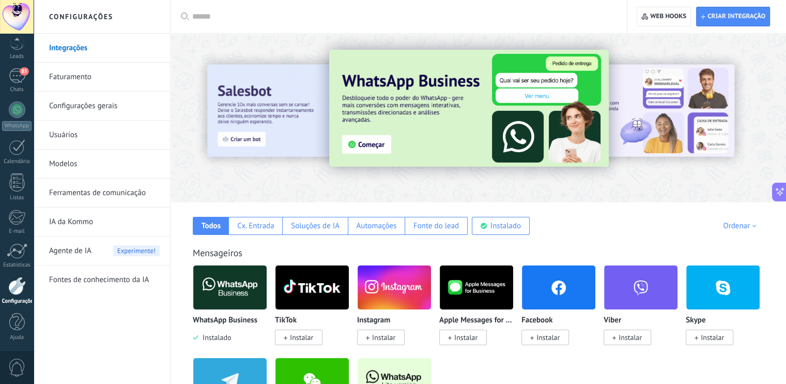
click at [95, 79] on link "Faturamento" at bounding box center [104, 77] width 111 height 29
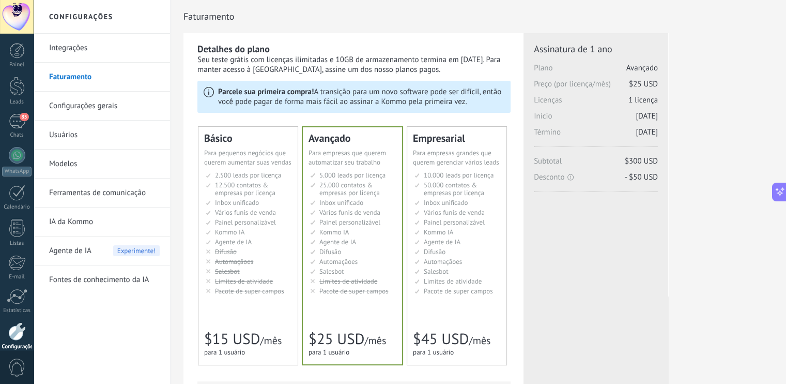
scroll to position [199, 0]
click at [92, 190] on link "Ferramentas de comunicação" at bounding box center [104, 192] width 111 height 29
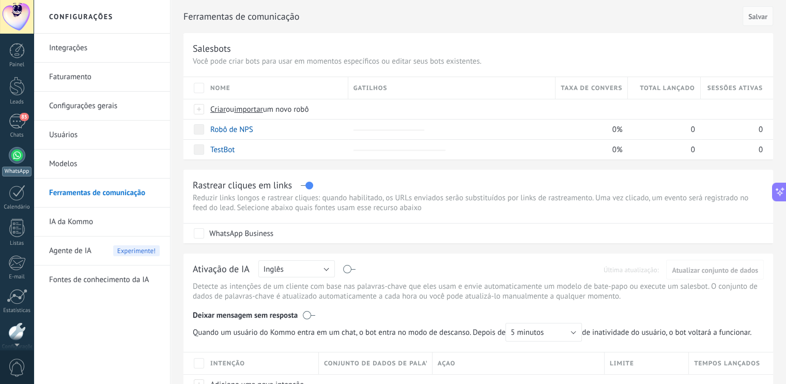
scroll to position [46, 0]
click at [16, 124] on div "WhatsApp" at bounding box center [16, 126] width 29 height 10
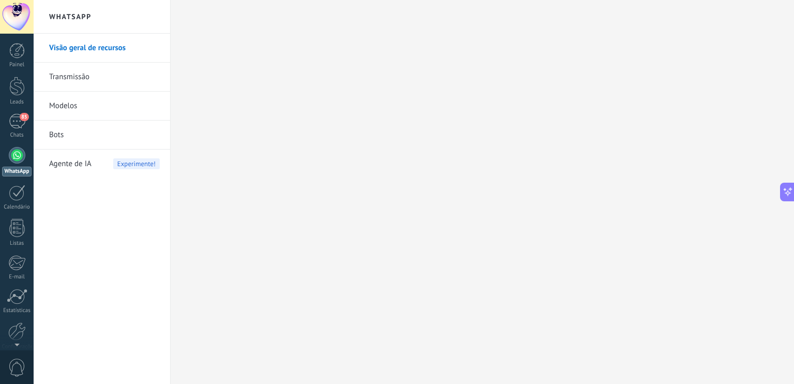
click at [95, 77] on link "Transmissão" at bounding box center [104, 77] width 111 height 29
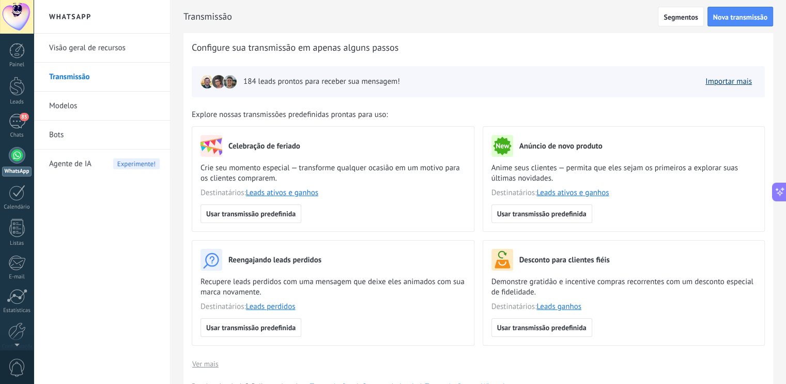
click at [726, 80] on link "Importar mais" at bounding box center [729, 82] width 47 height 10
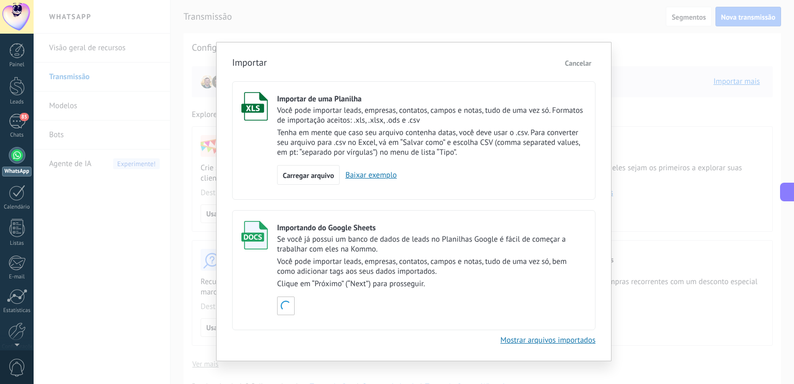
click at [578, 59] on span "Cancelar" at bounding box center [578, 62] width 26 height 9
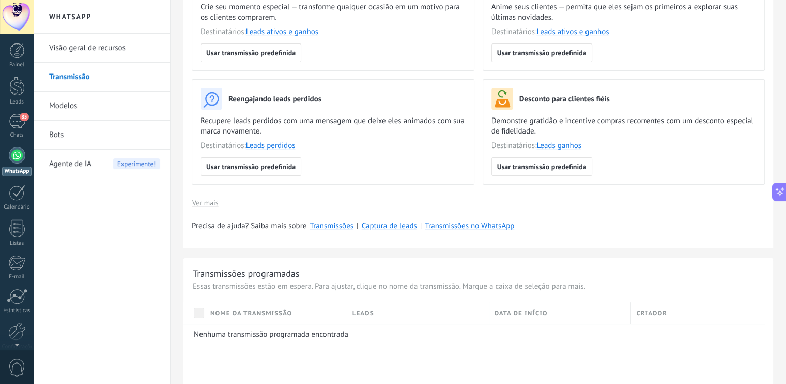
scroll to position [159, 0]
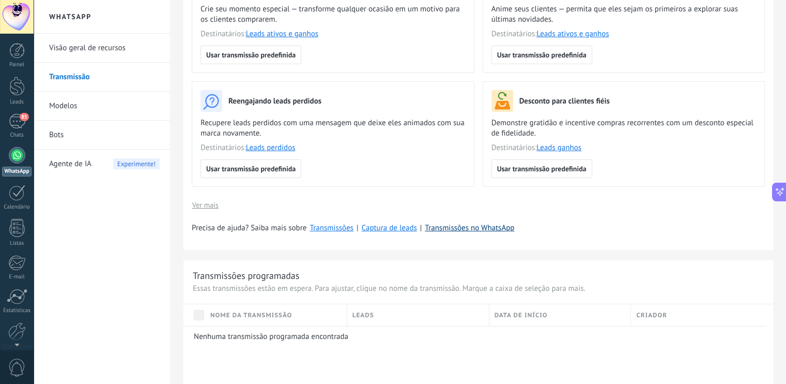
click at [475, 227] on link "Transmissões no WhatsApp" at bounding box center [469, 228] width 89 height 10
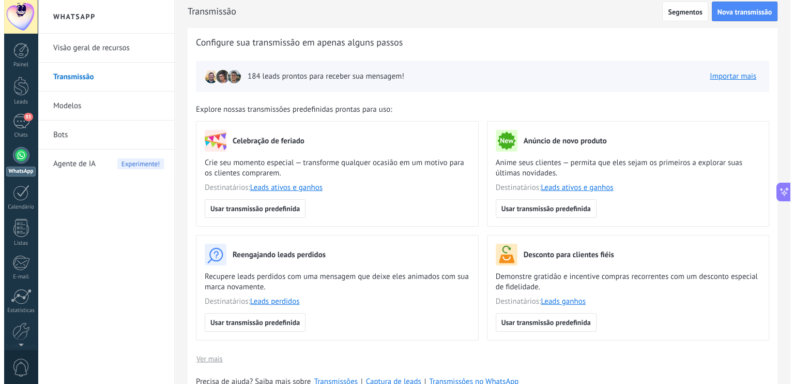
scroll to position [0, 0]
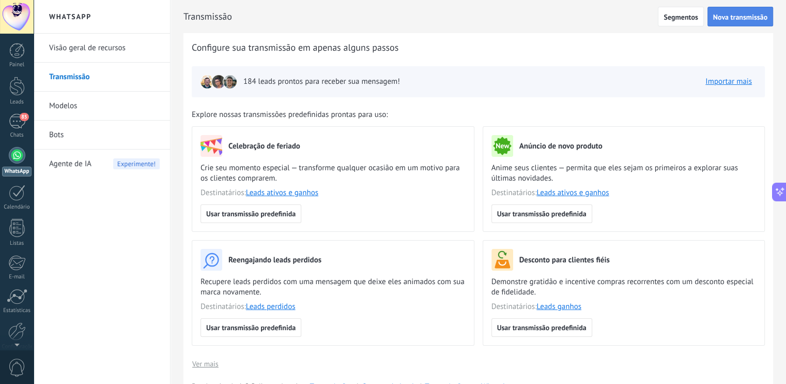
click at [738, 20] on span "Nova transmissão" at bounding box center [741, 16] width 54 height 7
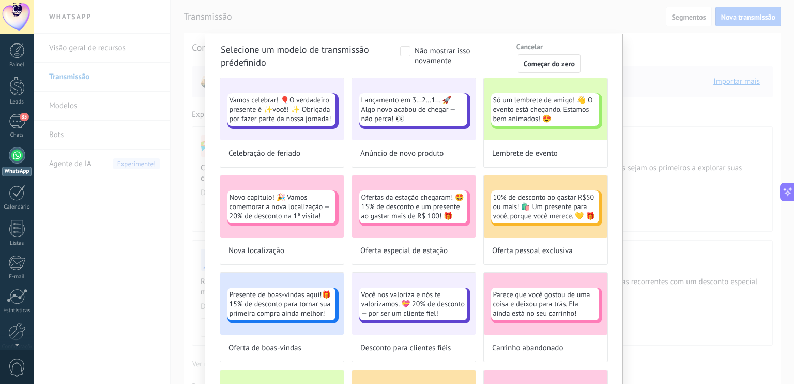
click at [542, 66] on span "Começar do zero" at bounding box center [549, 63] width 51 height 7
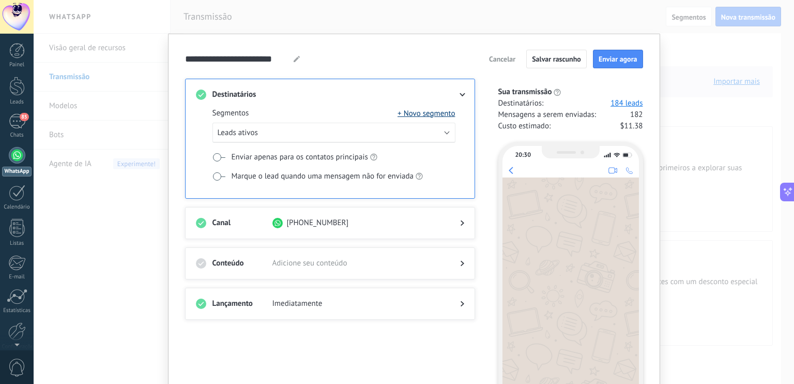
click at [423, 115] on button "+ Novo segmento" at bounding box center [426, 113] width 57 height 10
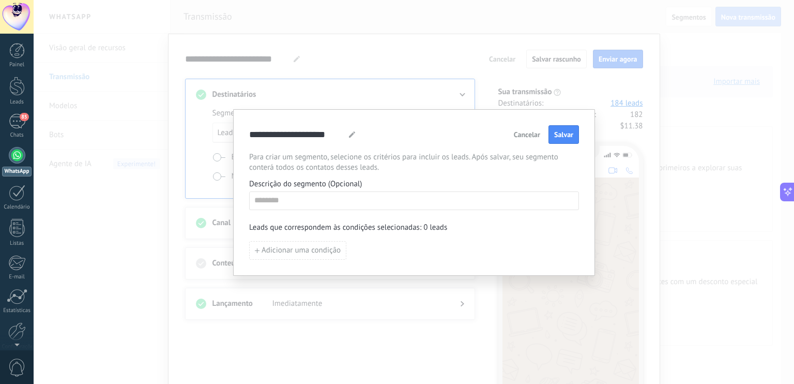
click at [526, 138] on span "Cancelar" at bounding box center [527, 134] width 26 height 7
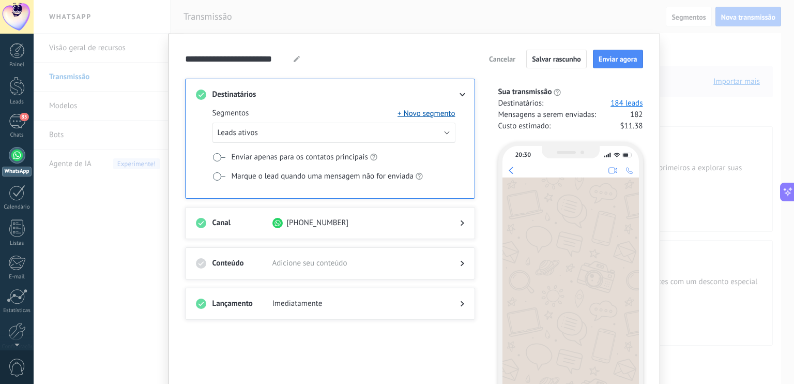
click at [457, 221] on div at bounding box center [454, 223] width 21 height 10
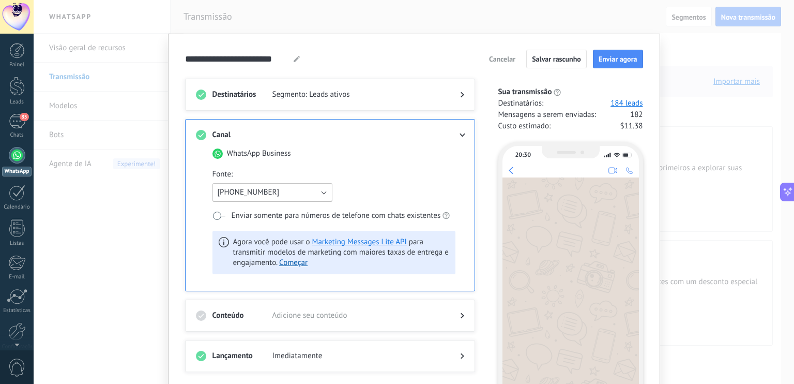
click at [308, 193] on button "[PHONE_NUMBER]" at bounding box center [273, 192] width 120 height 19
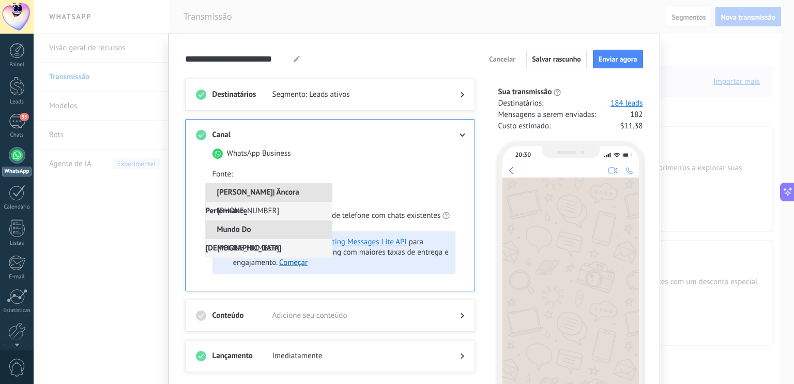
click at [256, 246] on span "[PHONE_NUMBER]" at bounding box center [249, 248] width 62 height 10
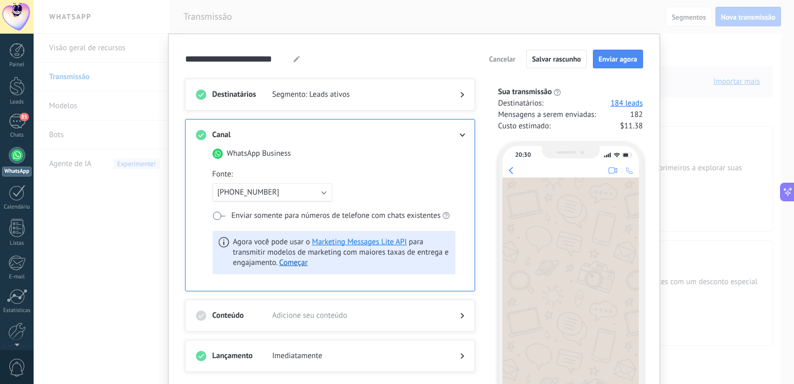
click at [395, 66] on div "**********" at bounding box center [414, 59] width 458 height 19
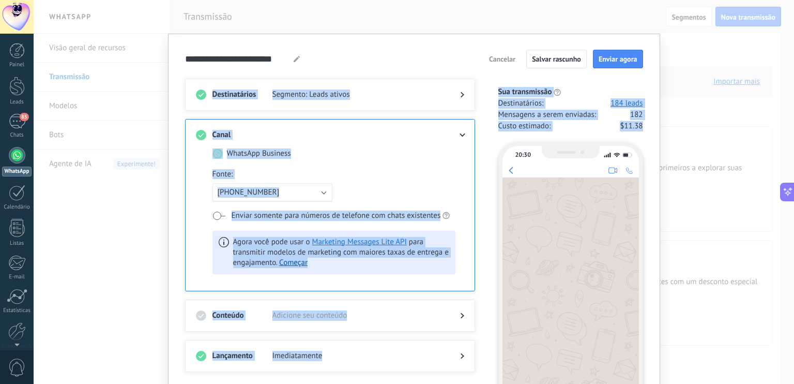
drag, startPoint x: 789, startPoint y: 64, endPoint x: 794, endPoint y: 128, distance: 63.8
click at [786, 128] on div "**********" at bounding box center [414, 192] width 761 height 384
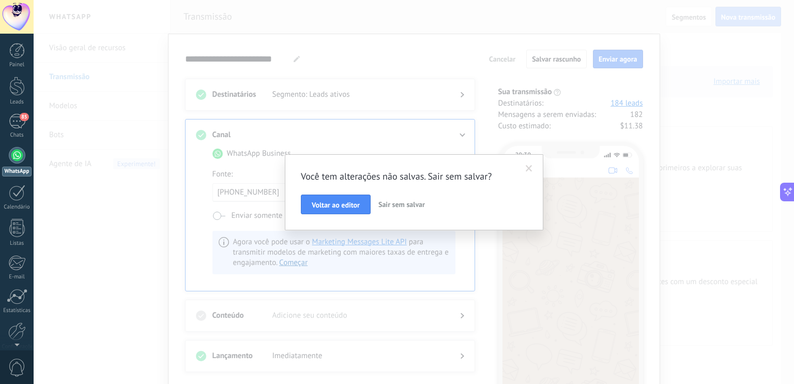
click at [412, 83] on div "Você tem alterações não salvas. Sair sem salvar? Voltar ao editor Sair sem salv…" at bounding box center [414, 192] width 761 height 384
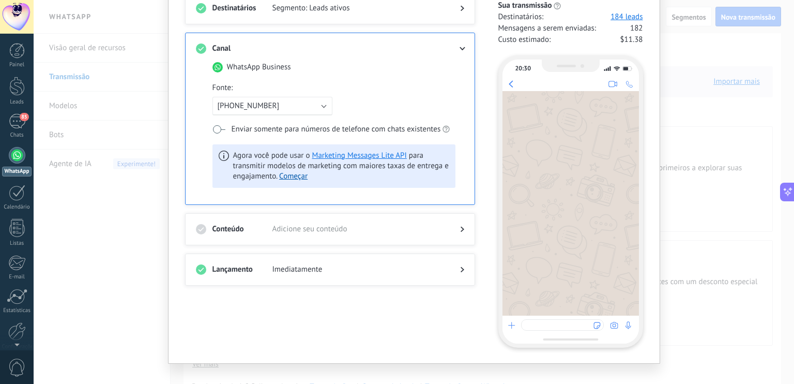
scroll to position [99, 0]
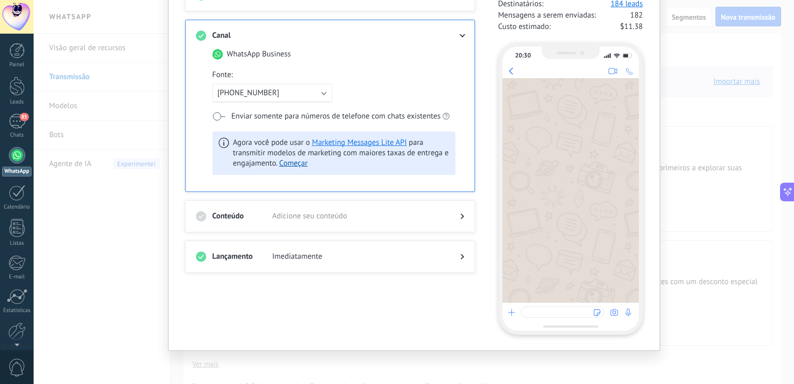
click at [461, 214] on use at bounding box center [463, 216] width 4 height 6
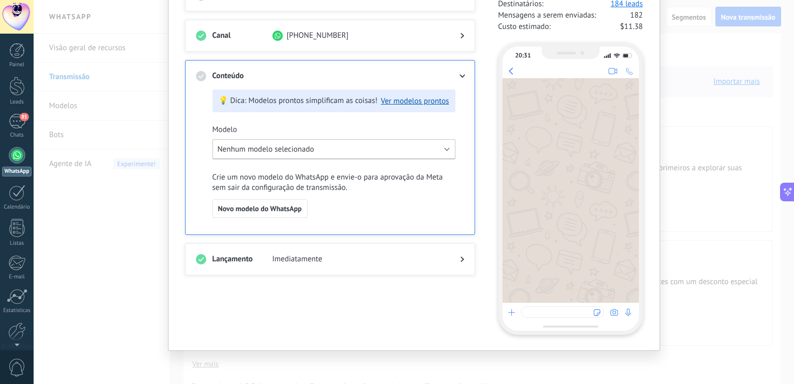
click at [259, 153] on span "Nenhum modelo selecionado" at bounding box center [266, 149] width 97 height 10
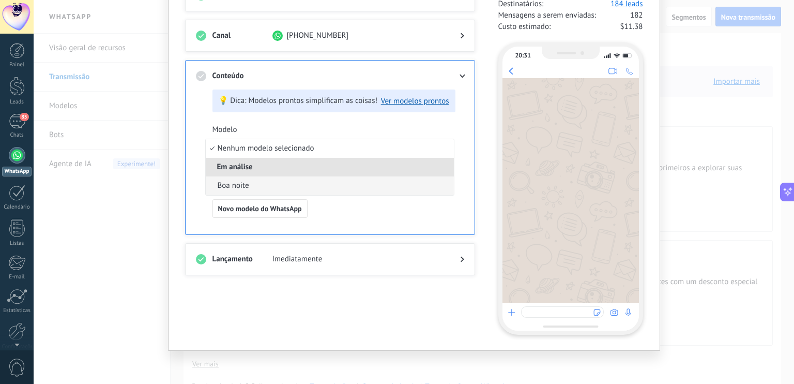
click at [254, 181] on li "Boa noite" at bounding box center [330, 185] width 248 height 19
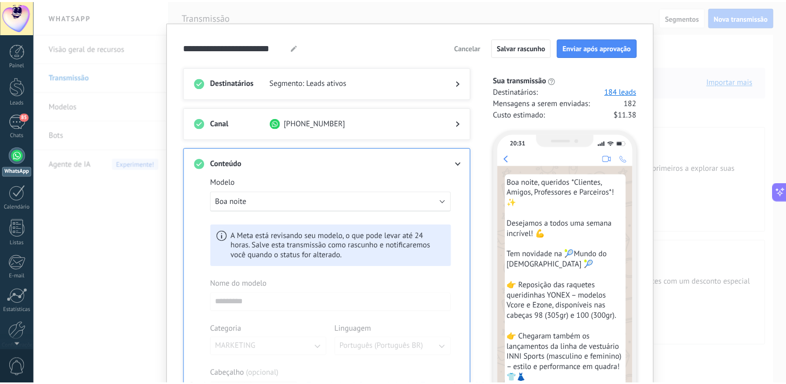
scroll to position [0, 0]
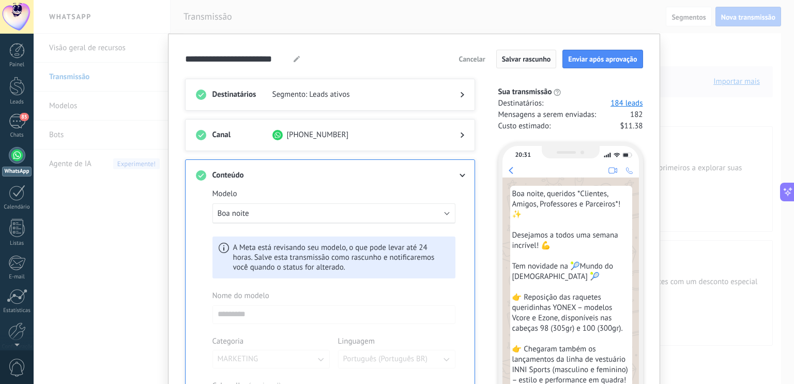
click at [516, 59] on span "Salvar rascunho" at bounding box center [526, 58] width 49 height 7
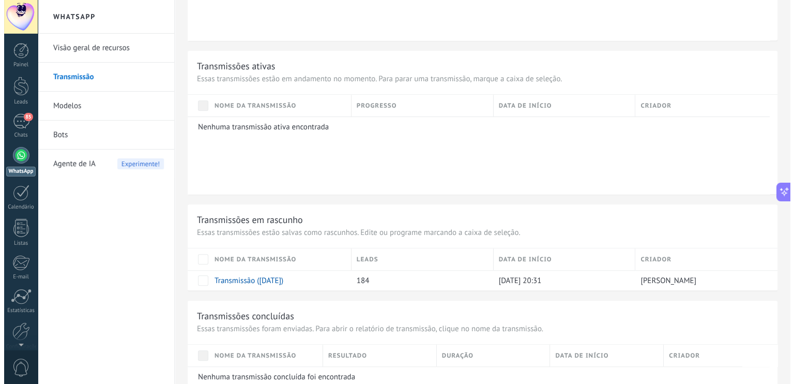
scroll to position [594, 0]
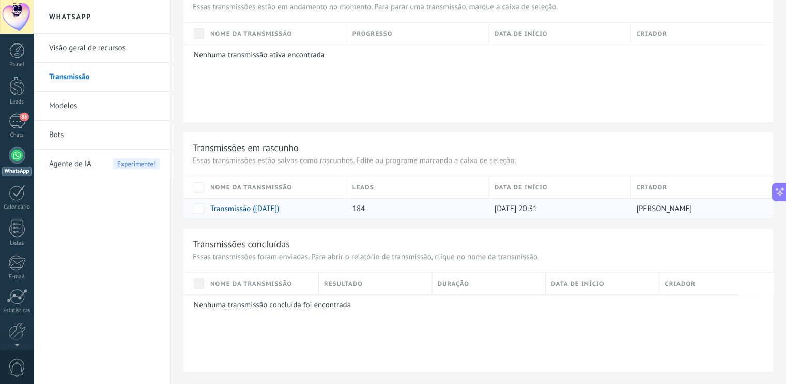
click at [261, 206] on link "Transmissão ([DATE])" at bounding box center [244, 209] width 69 height 10
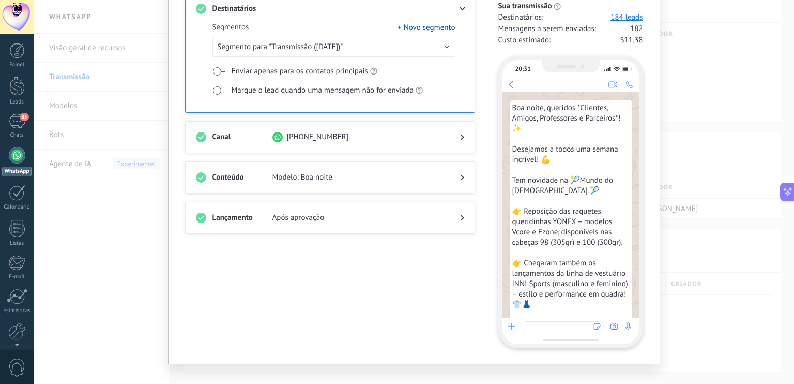
scroll to position [99, 0]
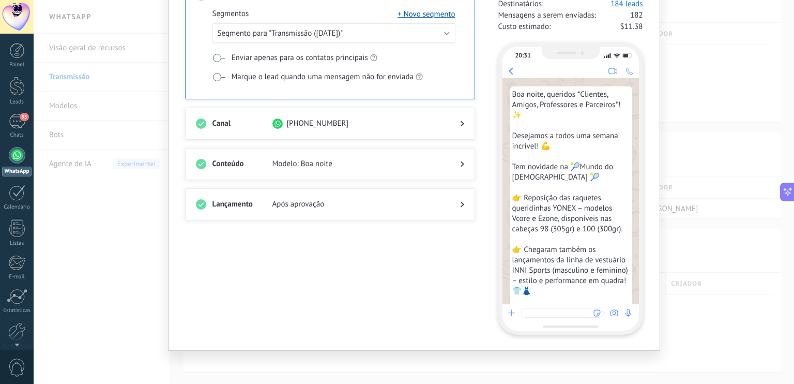
click at [462, 196] on div "Lançamento Após aprovação" at bounding box center [330, 204] width 290 height 32
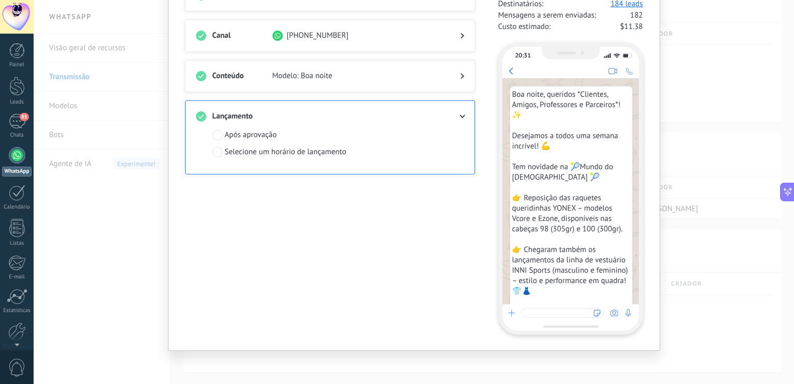
click at [266, 151] on div "Selecione um horário de lançamento" at bounding box center [286, 152] width 122 height 10
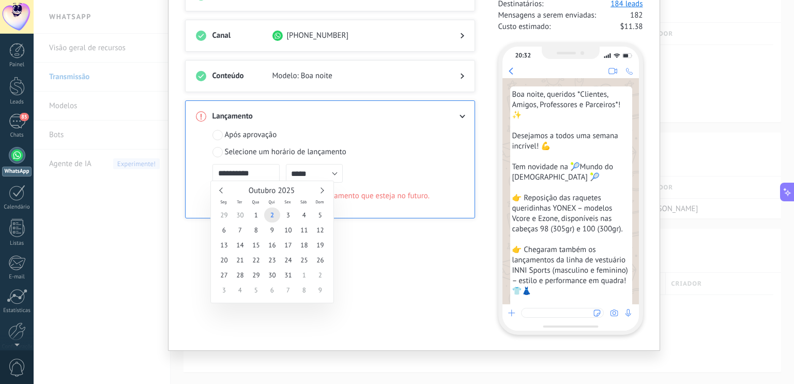
click at [244, 174] on input "**********" at bounding box center [246, 173] width 67 height 19
type input "**********"
click at [290, 216] on span "3" at bounding box center [288, 214] width 16 height 15
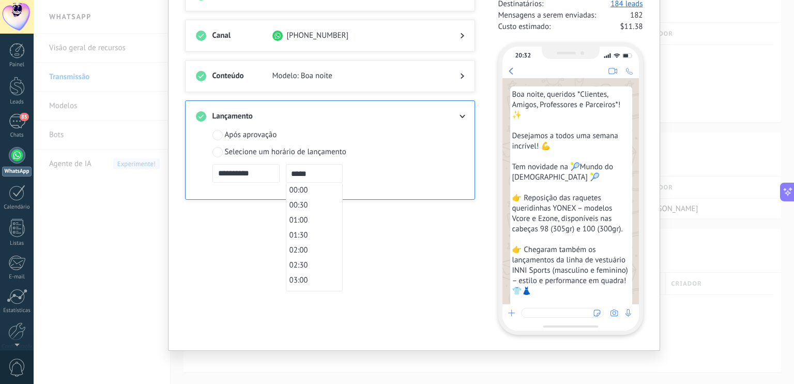
click at [310, 175] on input "*****" at bounding box center [314, 173] width 57 height 19
click at [298, 251] on span "10:00" at bounding box center [299, 247] width 19 height 10
type input "*****"
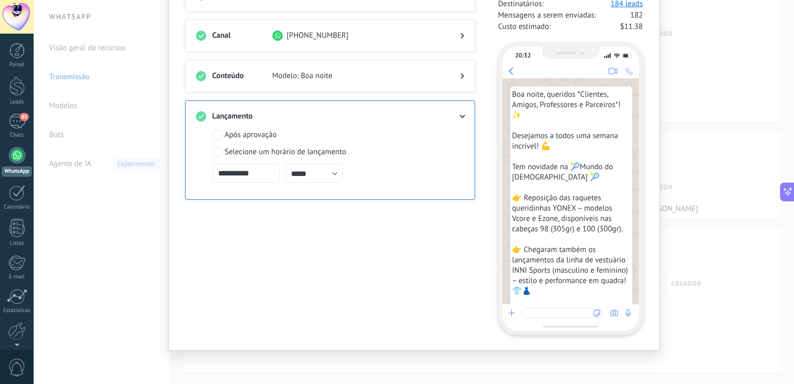
click at [370, 76] on span "Modelo: Boa noite" at bounding box center [357, 76] width 171 height 10
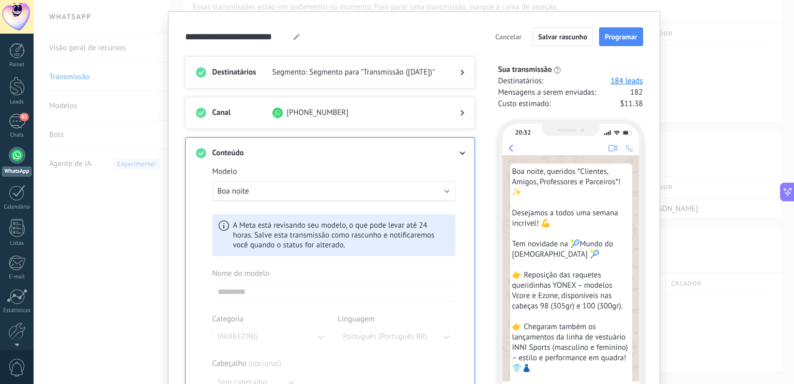
scroll to position [21, 0]
click at [260, 192] on button "Boa noite" at bounding box center [334, 193] width 243 height 20
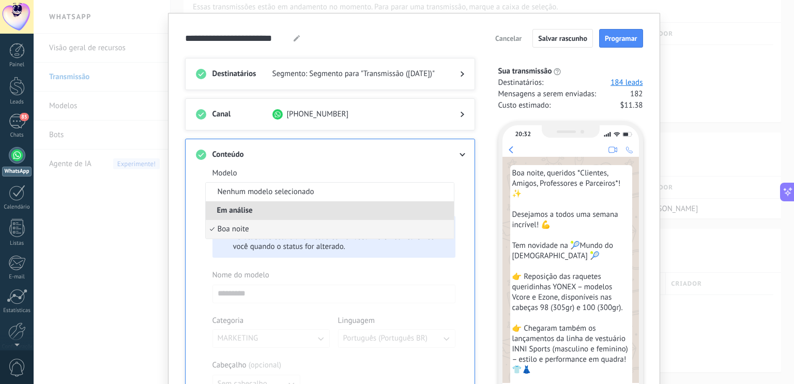
click at [228, 233] on span "Boa noite" at bounding box center [234, 229] width 32 height 10
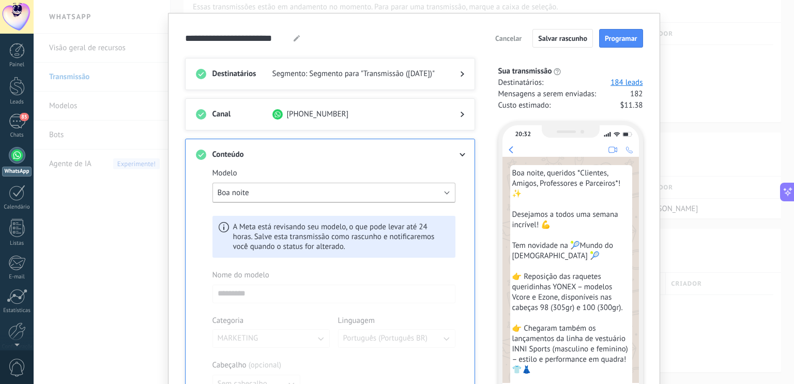
click at [267, 201] on button "Boa noite" at bounding box center [334, 193] width 243 height 20
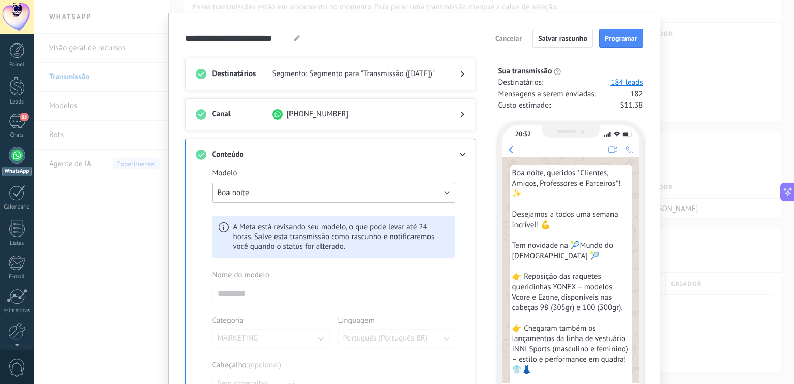
click at [273, 198] on button "Boa noite" at bounding box center [334, 193] width 243 height 20
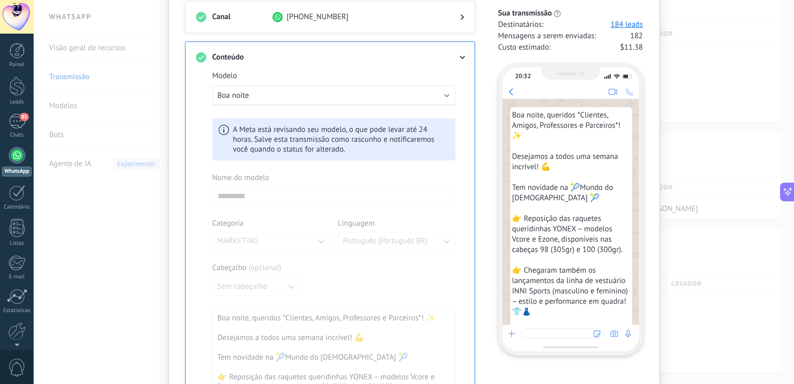
scroll to position [391, 0]
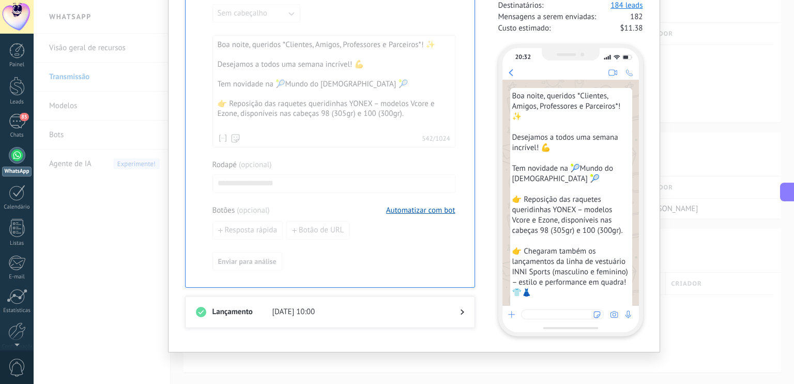
click at [321, 309] on span "03/10/2025 10:00" at bounding box center [357, 312] width 171 height 10
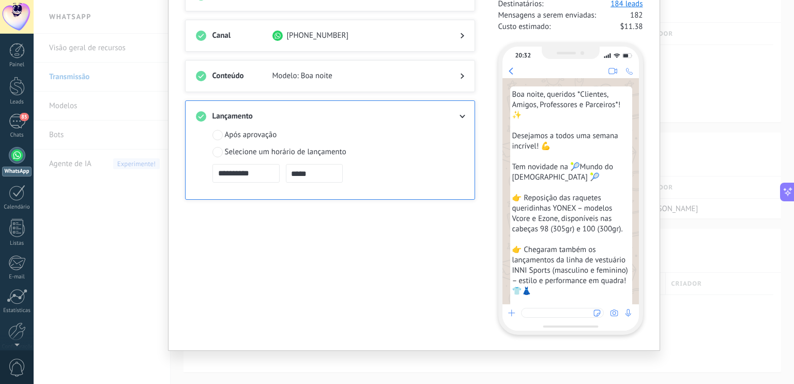
scroll to position [240, 0]
click at [327, 171] on input "*****" at bounding box center [314, 173] width 57 height 19
click at [234, 135] on div "Após aprovação" at bounding box center [251, 135] width 52 height 10
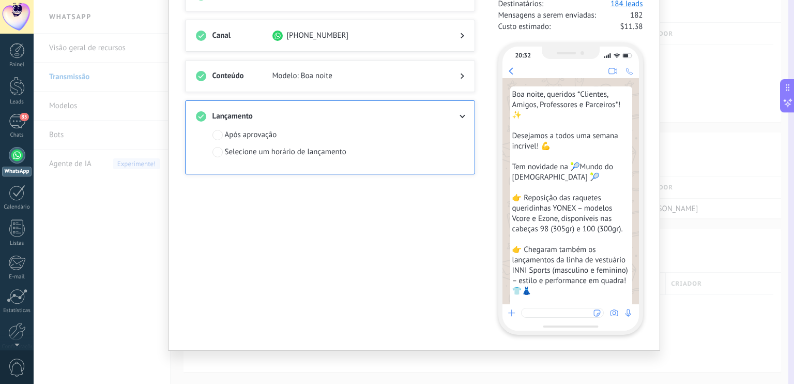
drag, startPoint x: 794, startPoint y: 191, endPoint x: 786, endPoint y: 96, distance: 95.5
click at [786, 96] on button at bounding box center [787, 95] width 14 height 33
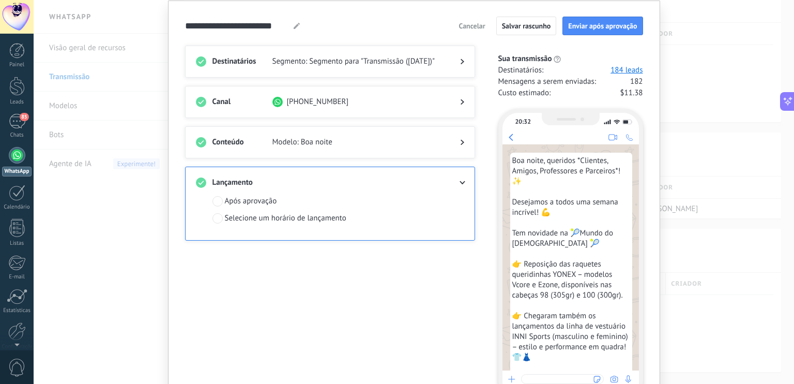
scroll to position [0, 0]
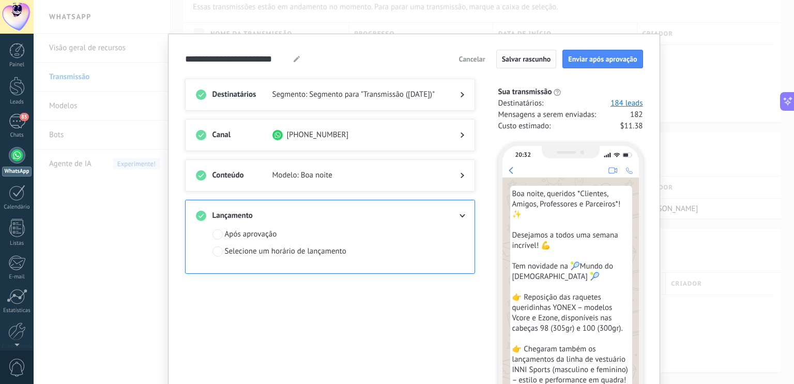
click at [525, 53] on button "Salvar rascunho" at bounding box center [526, 59] width 60 height 19
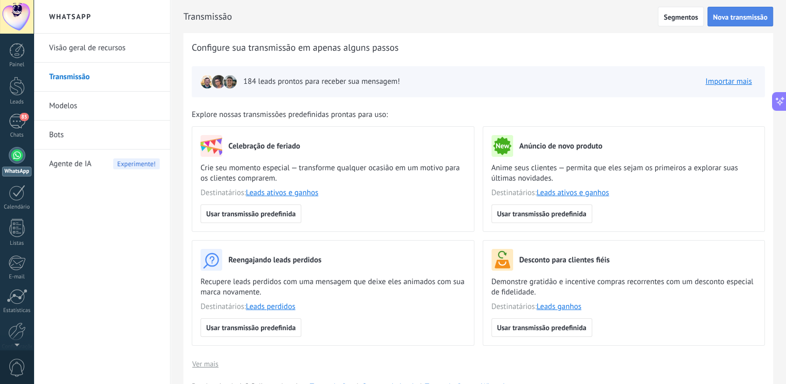
click at [731, 16] on span "Nova transmissão" at bounding box center [741, 16] width 54 height 7
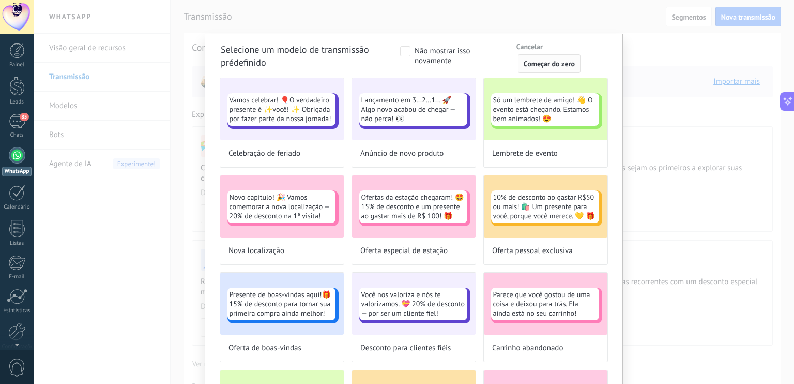
click at [534, 64] on span "Começar do zero" at bounding box center [549, 63] width 51 height 7
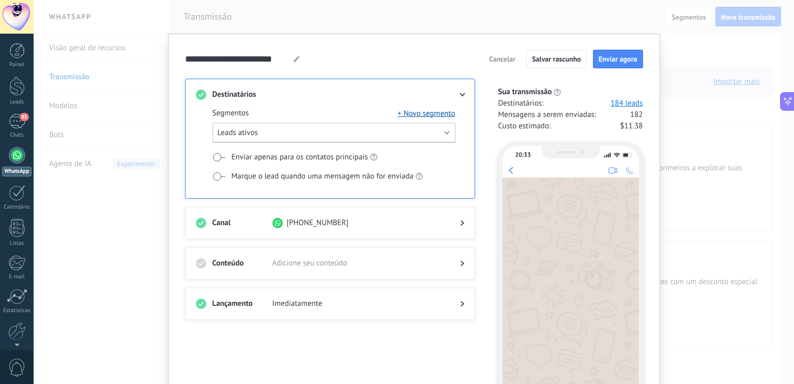
click at [264, 136] on button "Leads ativos" at bounding box center [334, 133] width 243 height 20
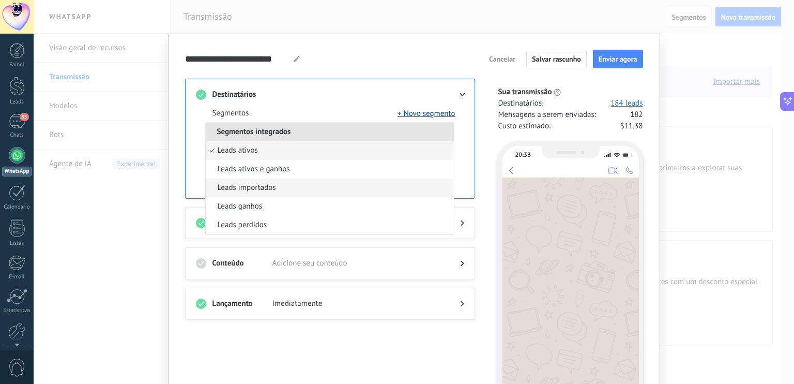
click at [277, 193] on li "Leads importados" at bounding box center [330, 187] width 248 height 19
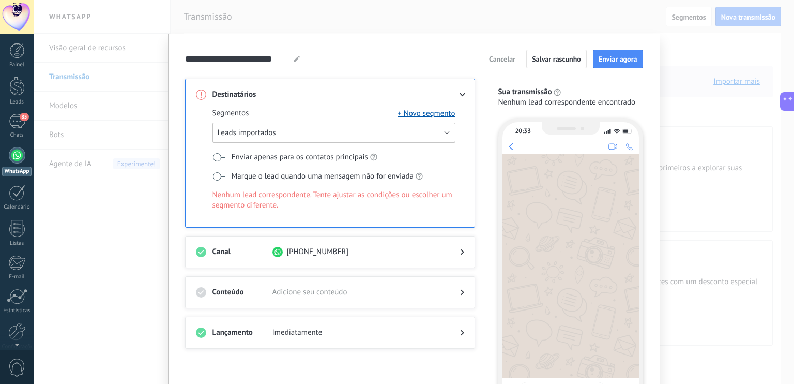
click at [294, 135] on button "Leads importados" at bounding box center [334, 133] width 243 height 20
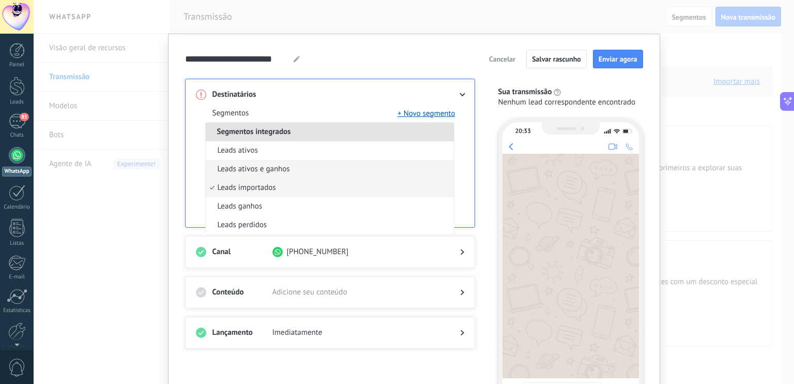
click at [282, 167] on span "Leads ativos e ganhos" at bounding box center [254, 169] width 72 height 10
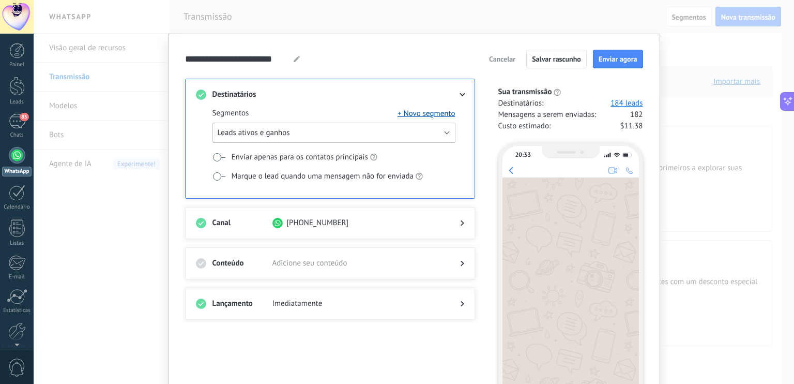
click at [296, 132] on button "Leads ativos e ganhos" at bounding box center [334, 133] width 243 height 20
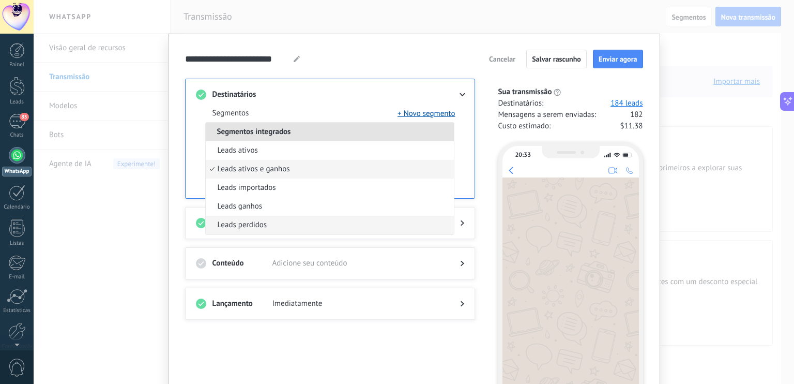
click at [262, 221] on span "Leads perdidos" at bounding box center [243, 225] width 50 height 10
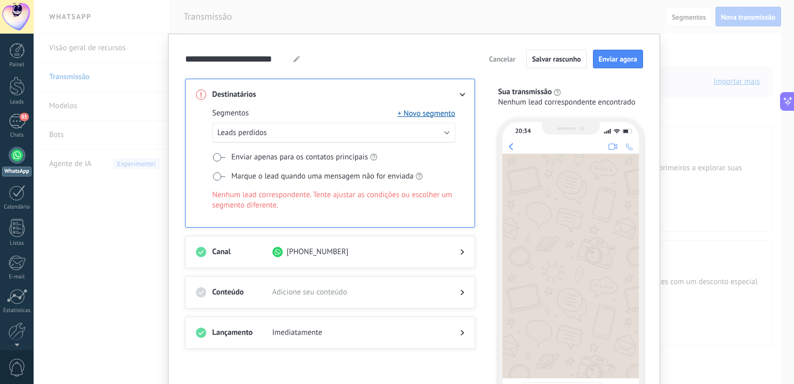
click at [216, 156] on span at bounding box center [219, 157] width 13 height 8
click at [313, 132] on button "Leads perdidos" at bounding box center [334, 133] width 243 height 20
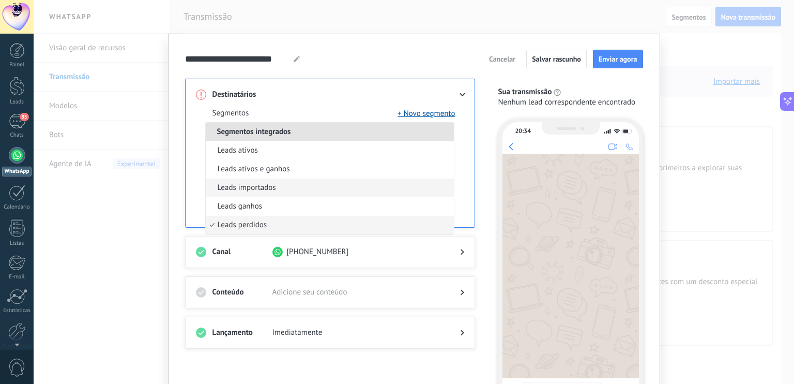
click at [256, 188] on span "Leads importados" at bounding box center [247, 188] width 58 height 10
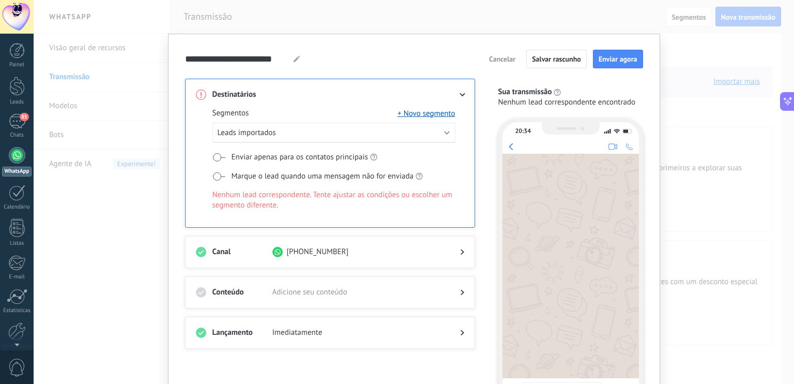
click at [504, 62] on span "Cancelar" at bounding box center [502, 58] width 26 height 7
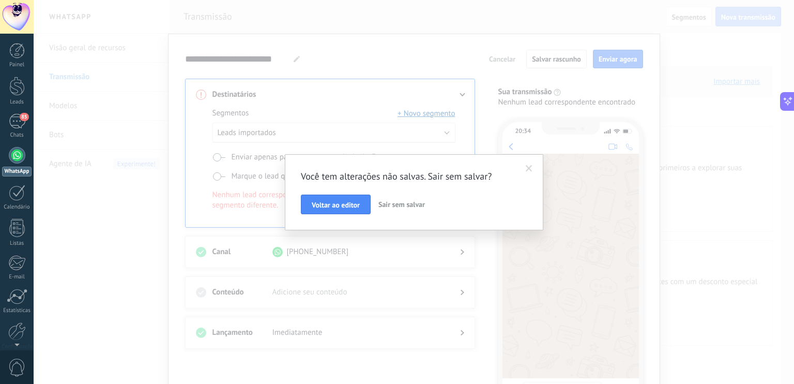
click at [392, 206] on span "Sair sem salvar" at bounding box center [401, 204] width 47 height 9
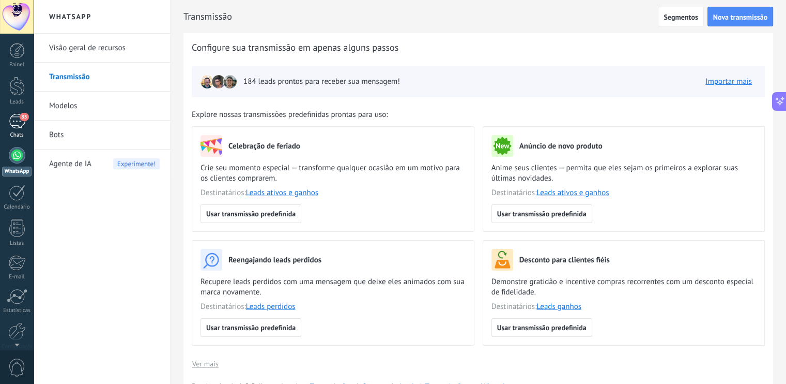
click at [29, 124] on link "85 Chats" at bounding box center [17, 126] width 34 height 25
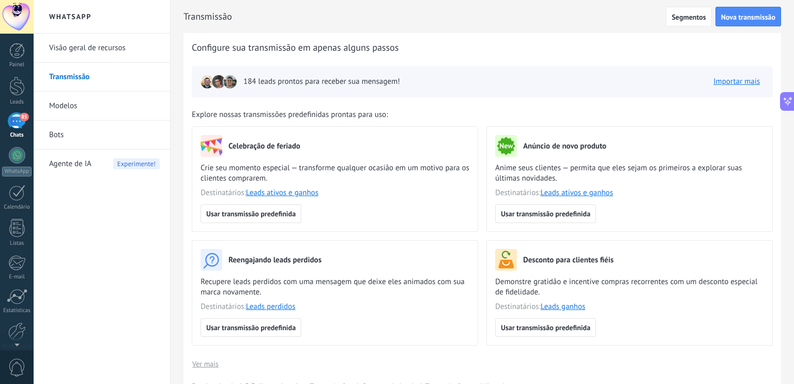
scroll to position [199, 0]
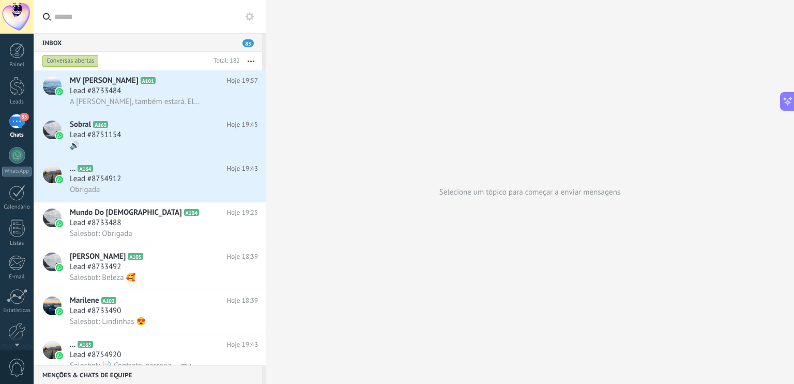
click at [252, 62] on icon "button" at bounding box center [251, 61] width 7 height 2
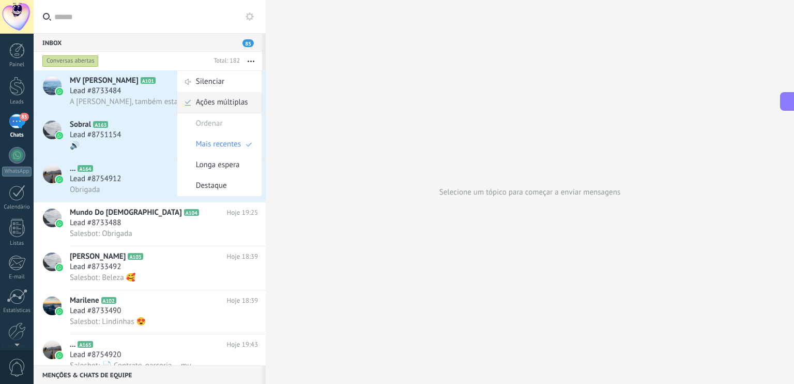
click at [235, 99] on span "Ações múltiplas" at bounding box center [222, 102] width 52 height 21
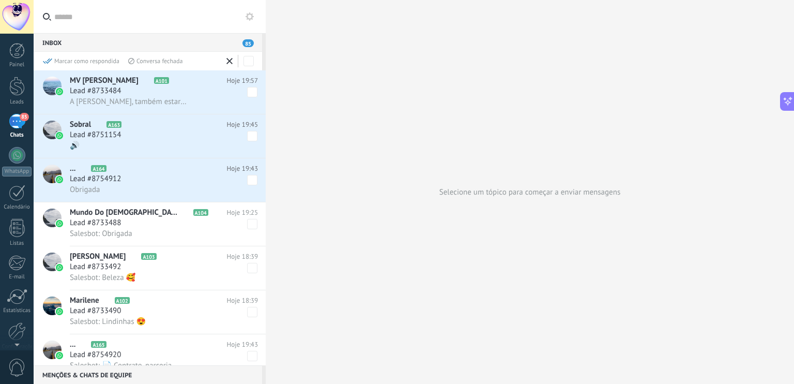
click at [231, 58] on icon at bounding box center [229, 61] width 6 height 6
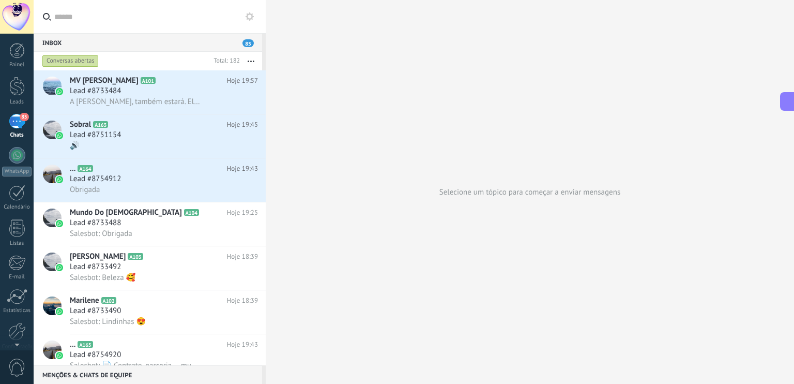
click at [14, 125] on div "85" at bounding box center [17, 121] width 17 height 15
click at [254, 18] on button at bounding box center [250, 16] width 12 height 12
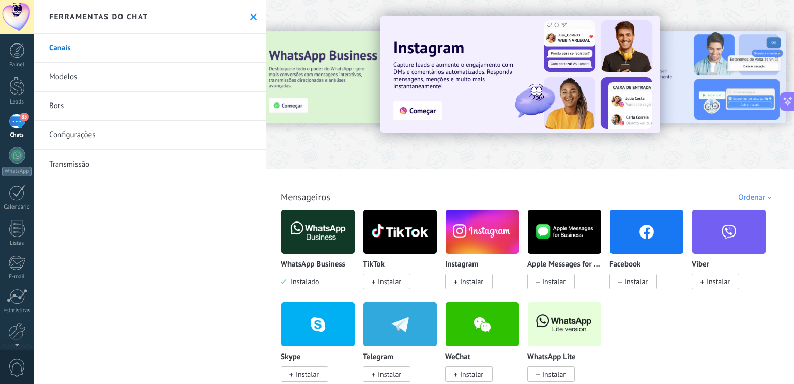
click at [77, 132] on link "Configurações" at bounding box center [150, 134] width 232 height 29
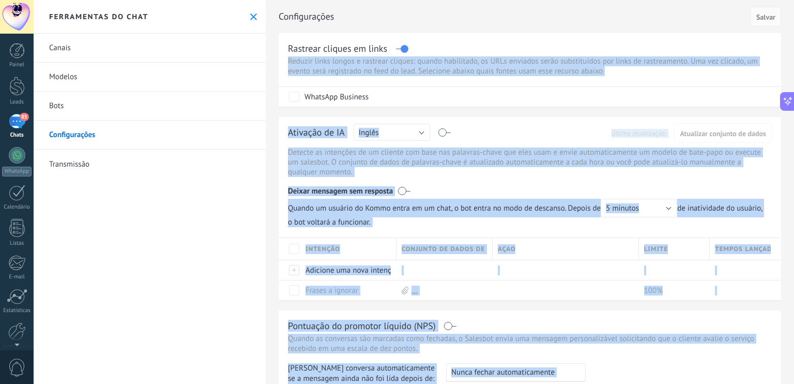
drag, startPoint x: 794, startPoint y: 41, endPoint x: 794, endPoint y: 97, distance: 55.8
click at [786, 0] on div "Inbox 85 Conversas abertas Total: 182 Silenciar Ações múltiplas Ordenar Mais re…" at bounding box center [414, 0] width 761 height 0
click at [693, 92] on div "WhatsApp Business" at bounding box center [531, 97] width 484 height 20
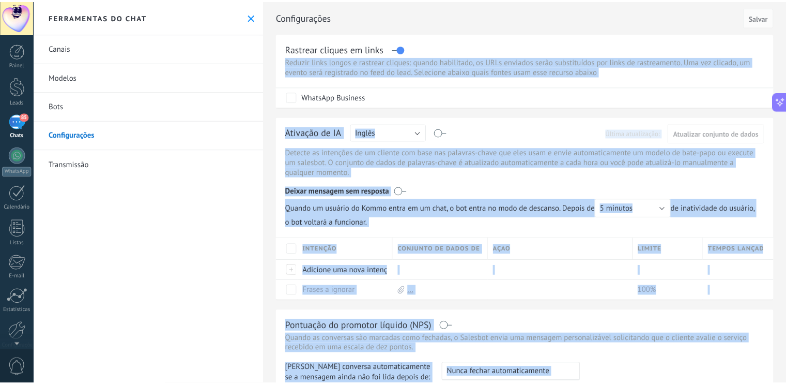
scroll to position [13, 0]
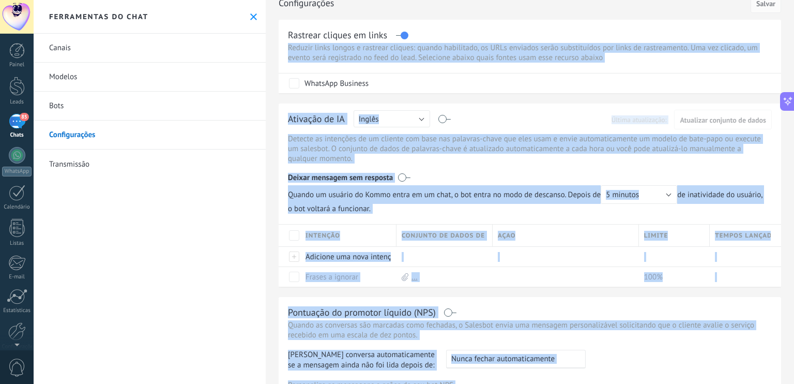
click at [780, 172] on div "Configurações Cancelar Salvar Rastrear cliques em links Reduzir links longos e …" at bounding box center [530, 290] width 528 height 606
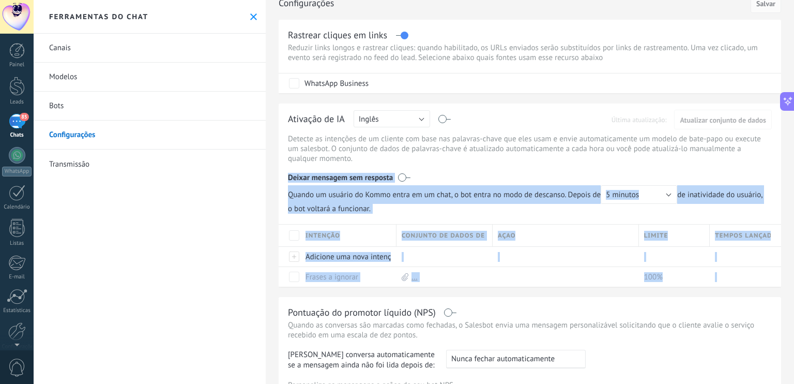
drag, startPoint x: 788, startPoint y: 154, endPoint x: 794, endPoint y: 232, distance: 77.8
click at [786, 232] on div "Configurações Cancelar Salvar Rastrear cliques em links Reduzir links longos e …" at bounding box center [530, 192] width 528 height 384
click at [734, 229] on div "Tempos lançados" at bounding box center [745, 235] width 71 height 22
click at [740, 167] on div "Deixar mensagem sem resposta" at bounding box center [530, 175] width 484 height 20
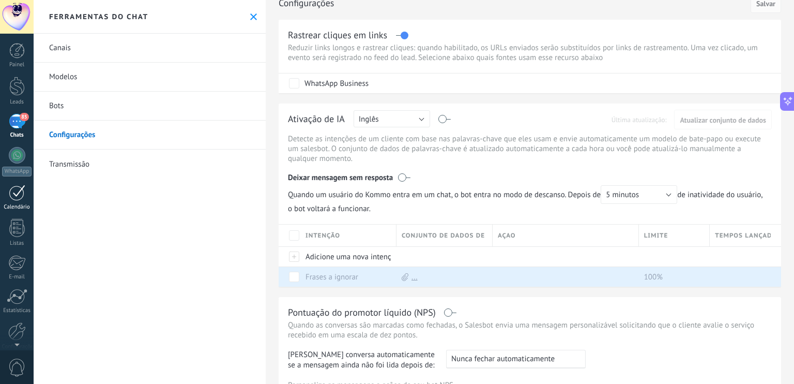
click at [19, 193] on div at bounding box center [17, 193] width 17 height 16
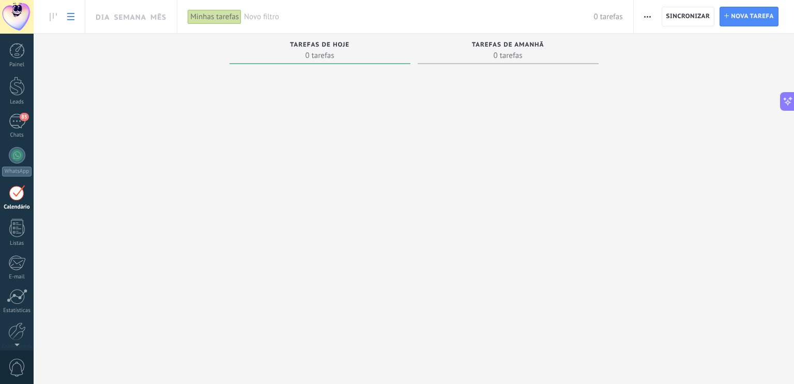
click at [72, 10] on link at bounding box center [71, 17] width 18 height 20
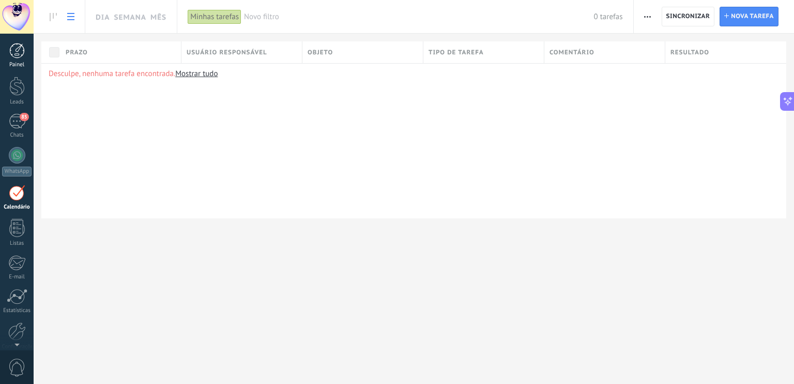
click at [15, 58] on link "Painel" at bounding box center [17, 55] width 34 height 25
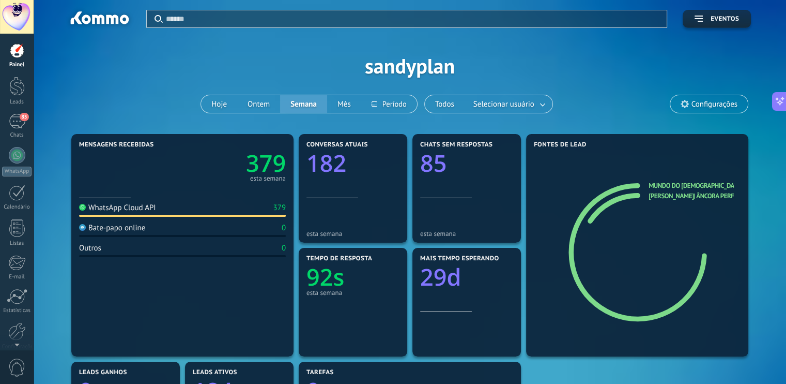
click at [710, 100] on span "Configurações" at bounding box center [715, 104] width 46 height 9
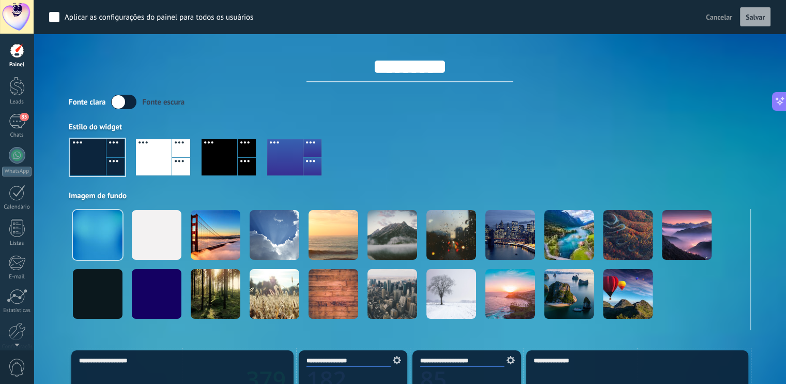
click at [714, 14] on span "Cancelar" at bounding box center [719, 16] width 26 height 9
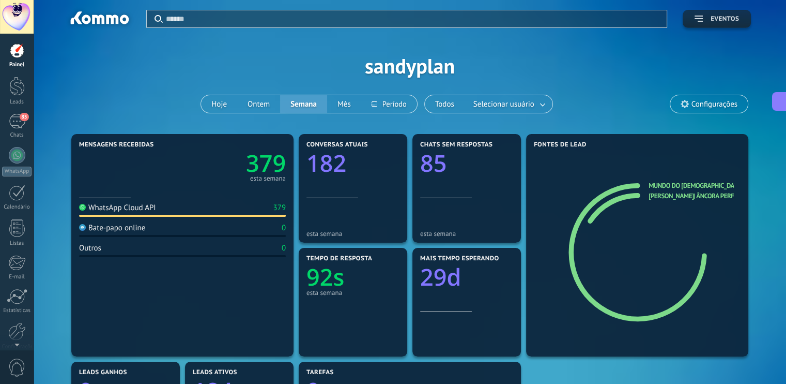
click at [723, 21] on span "Eventos" at bounding box center [725, 19] width 28 height 7
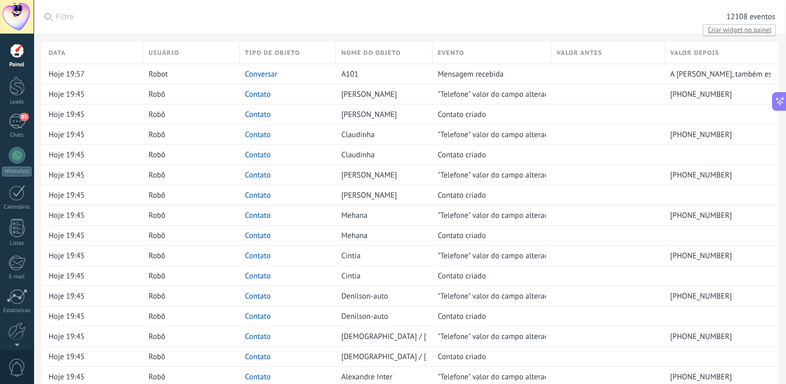
click at [736, 28] on span "Criar widget no painel" at bounding box center [740, 29] width 72 height 11
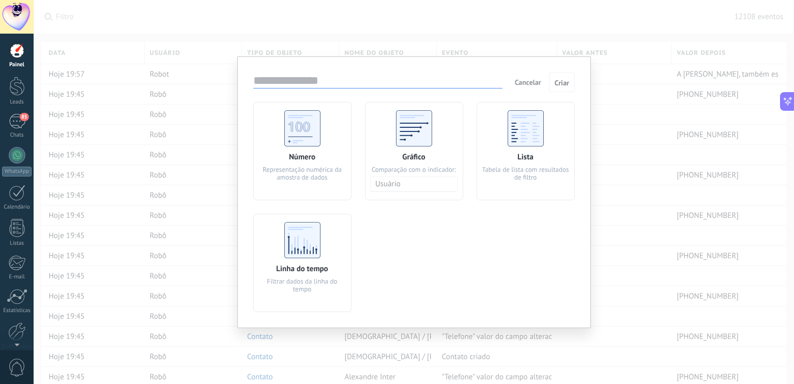
click at [537, 175] on div "Tabela de lista com resultados de filtro" at bounding box center [525, 173] width 87 height 16
click at [335, 81] on input "text" at bounding box center [377, 81] width 249 height 14
type input "*"
type input "********"
click at [559, 87] on button "Criar" at bounding box center [562, 82] width 26 height 20
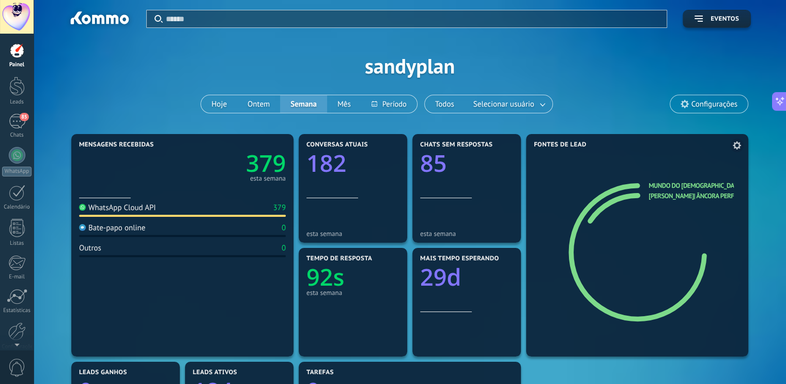
click at [737, 141] on icon at bounding box center [737, 145] width 8 height 8
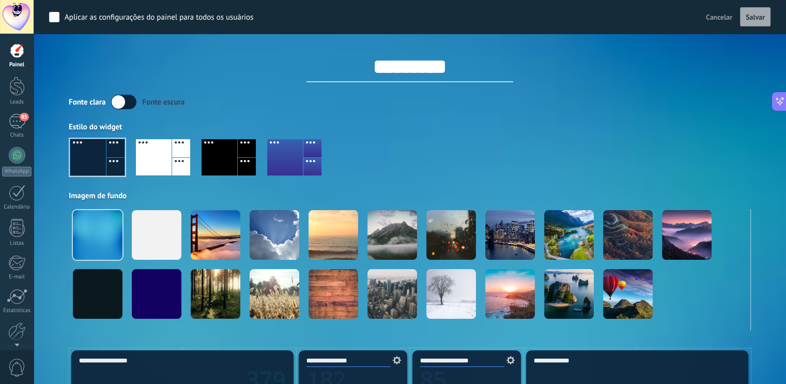
click at [725, 13] on span "Cancelar" at bounding box center [719, 16] width 26 height 9
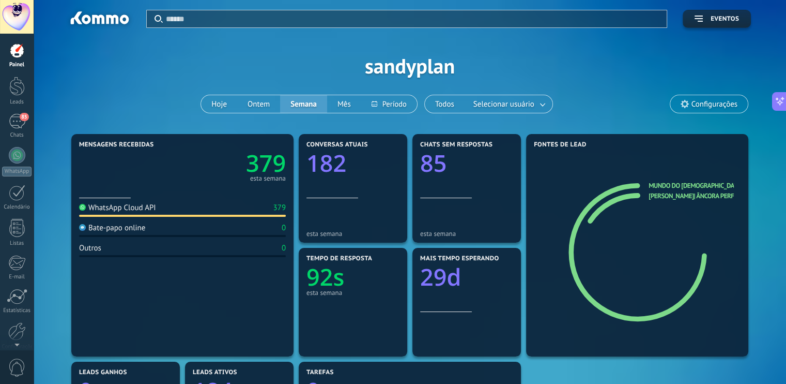
click at [706, 101] on span "Configurações" at bounding box center [715, 104] width 46 height 9
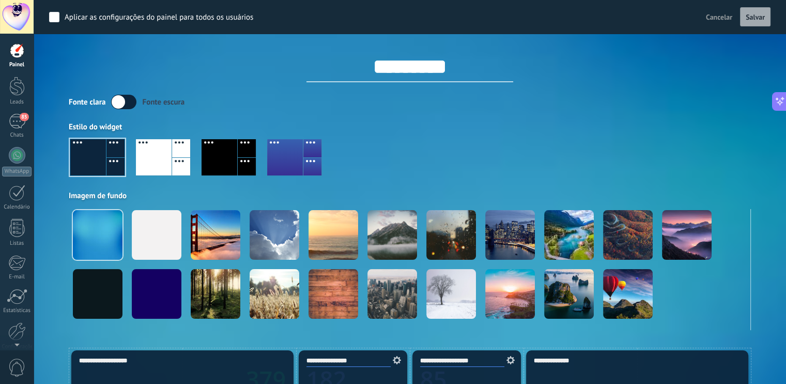
click at [721, 22] on button "Cancelar" at bounding box center [719, 17] width 35 height 16
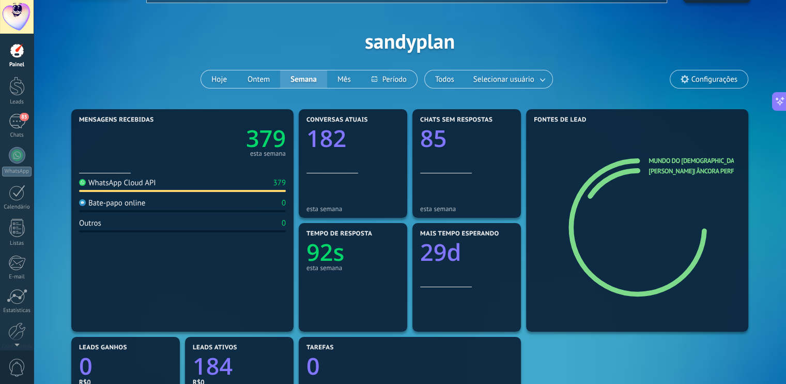
scroll to position [27, 0]
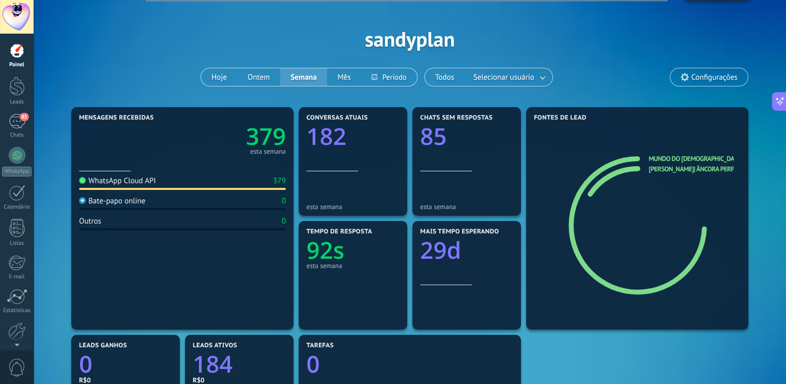
click at [690, 75] on span "Configurações" at bounding box center [710, 77] width 78 height 18
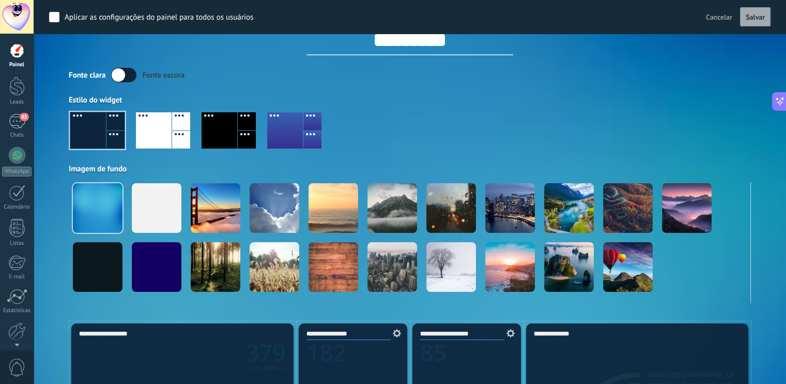
click at [726, 13] on span "Cancelar" at bounding box center [719, 16] width 26 height 9
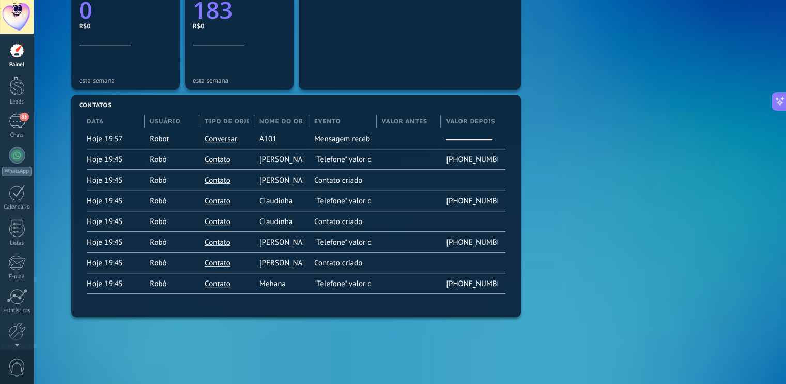
scroll to position [495, 0]
click at [512, 103] on icon at bounding box center [510, 105] width 8 height 8
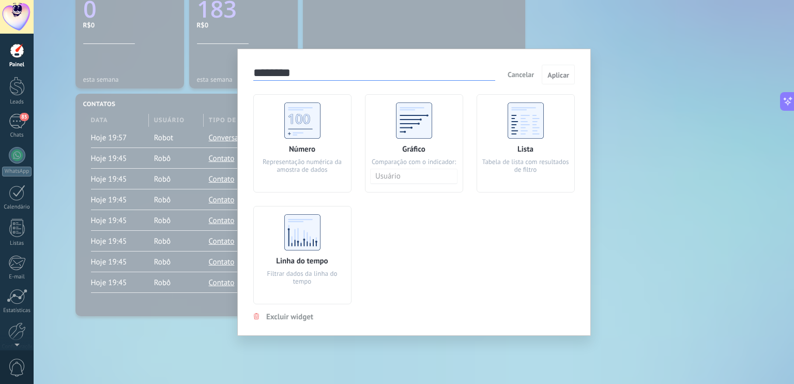
click at [524, 165] on div "Tabela de lista com resultados de filtro" at bounding box center [525, 166] width 87 height 16
click at [520, 70] on span "Cancelar" at bounding box center [521, 74] width 26 height 9
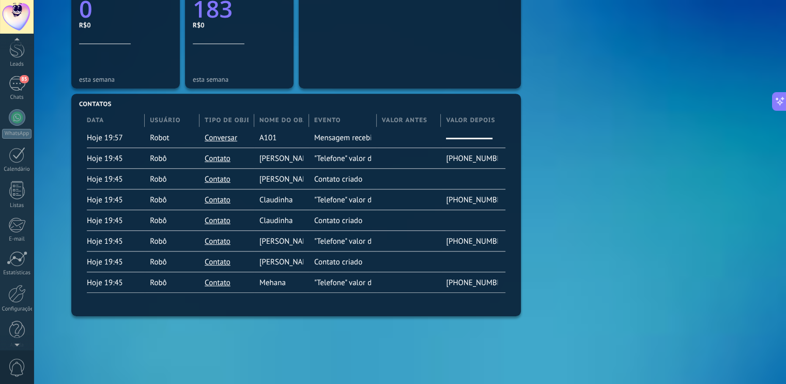
scroll to position [46, 0]
click at [14, 345] on div at bounding box center [17, 343] width 34 height 16
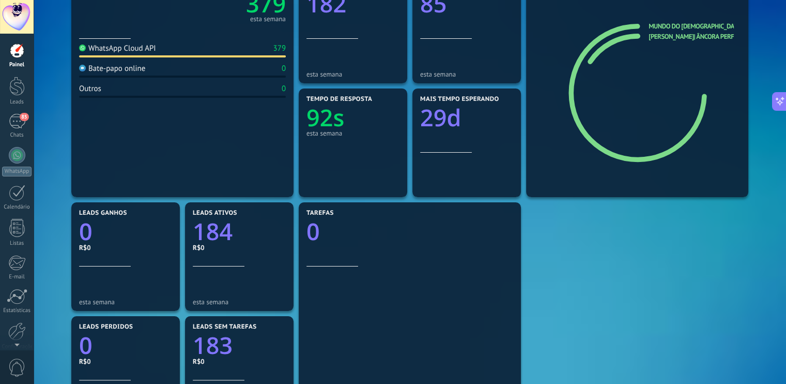
scroll to position [0, 0]
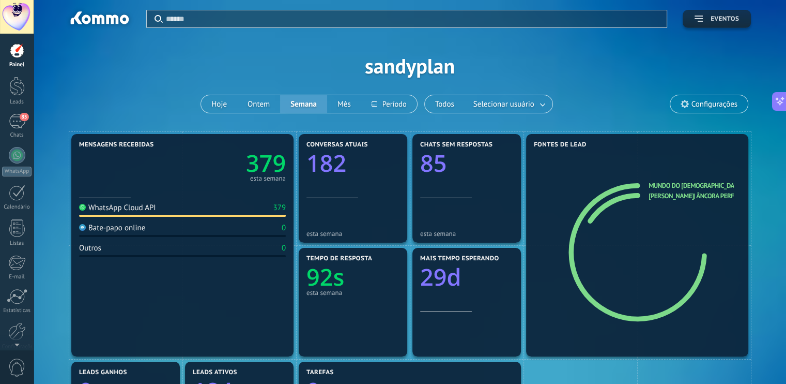
click at [716, 17] on span "Eventos" at bounding box center [725, 19] width 28 height 7
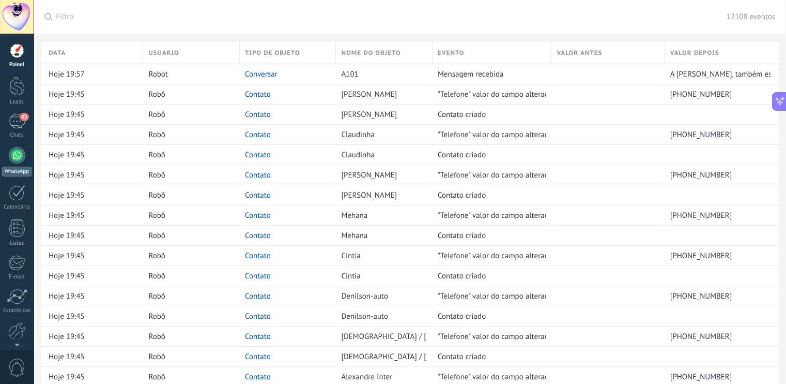
click at [18, 164] on link "WhatsApp" at bounding box center [17, 161] width 34 height 29
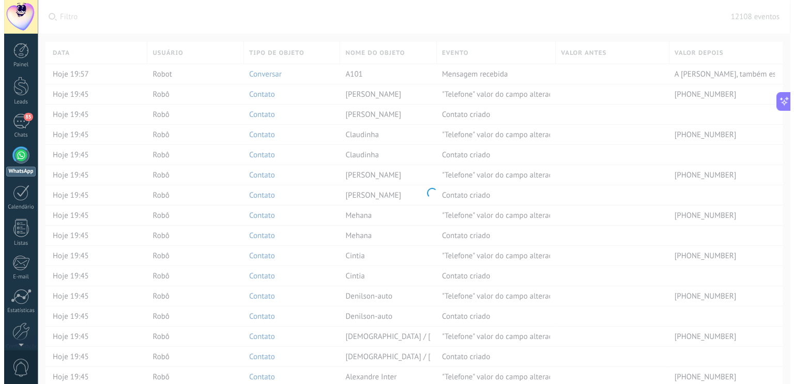
scroll to position [176, 0]
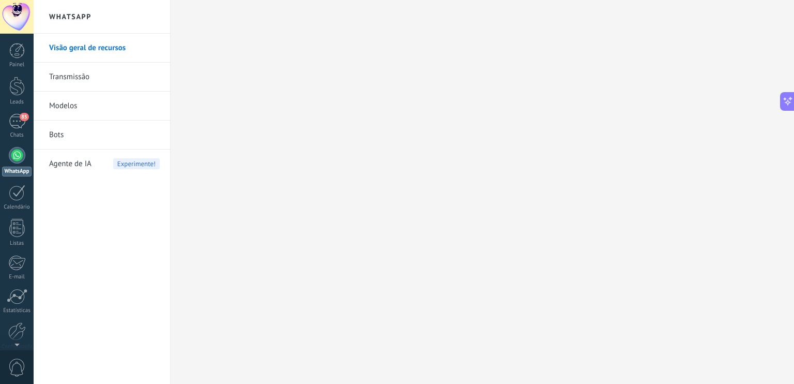
click at [90, 82] on link "Transmissão" at bounding box center [104, 77] width 111 height 29
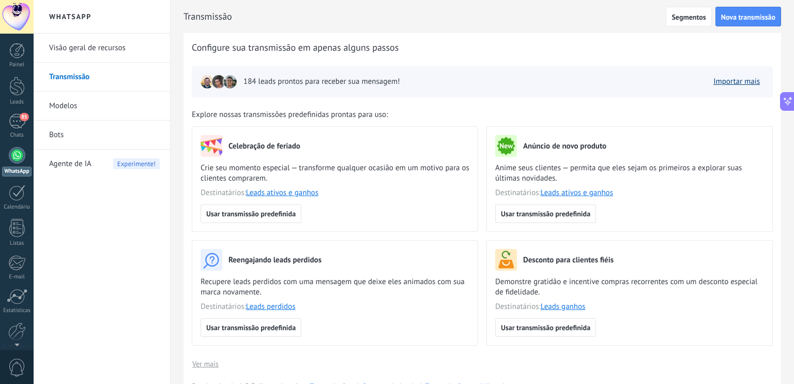
click at [738, 80] on link "Importar mais" at bounding box center [737, 82] width 47 height 10
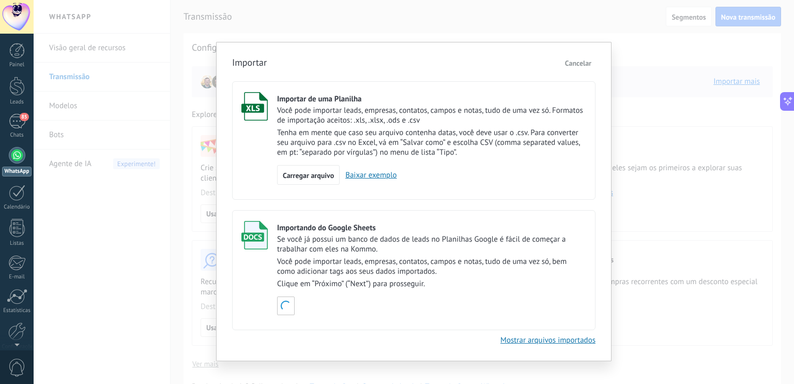
click at [573, 64] on span "Cancelar" at bounding box center [578, 62] width 26 height 9
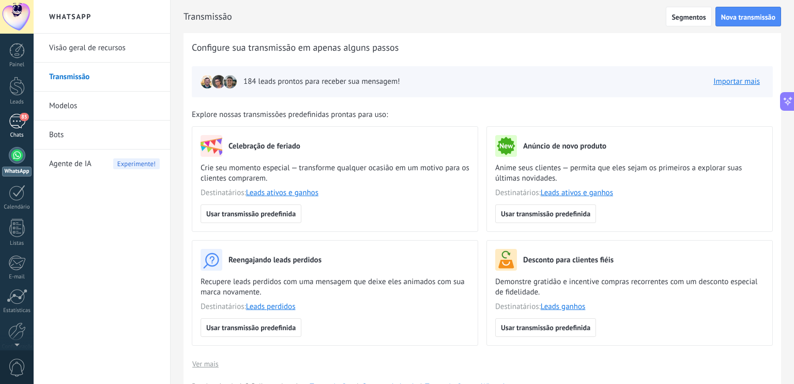
click at [19, 121] on div "85" at bounding box center [17, 121] width 17 height 15
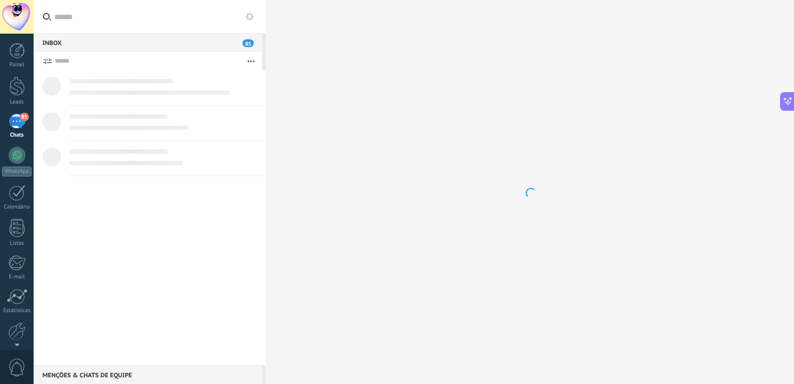
scroll to position [199, 0]
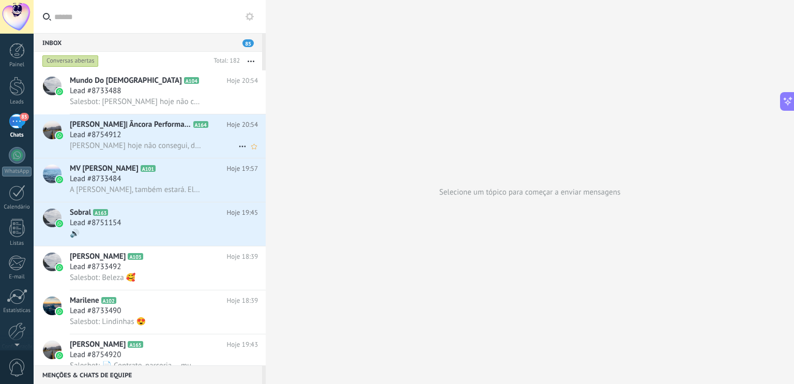
click at [49, 128] on div at bounding box center [52, 129] width 19 height 19
